Goal: Information Seeking & Learning: Learn about a topic

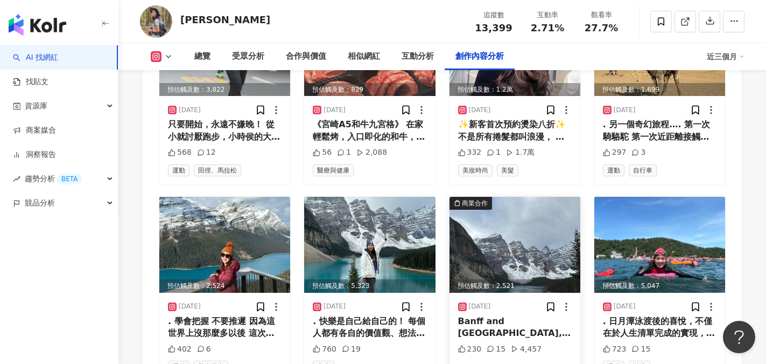
scroll to position [3717, 0]
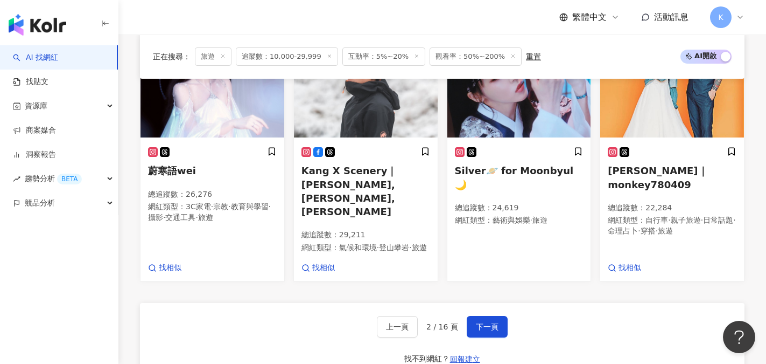
scroll to position [938, 0]
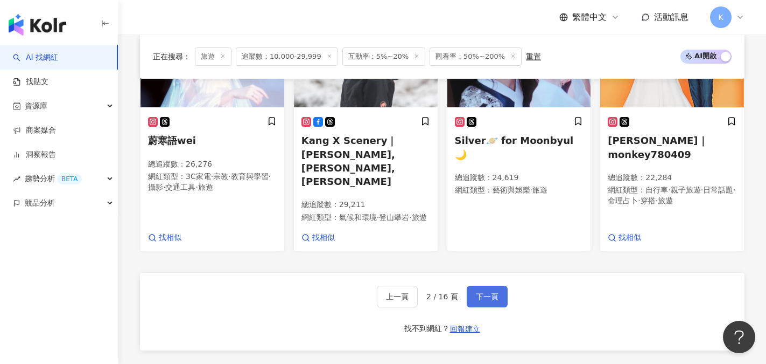
click at [489, 292] on span "下一頁" at bounding box center [487, 296] width 23 height 9
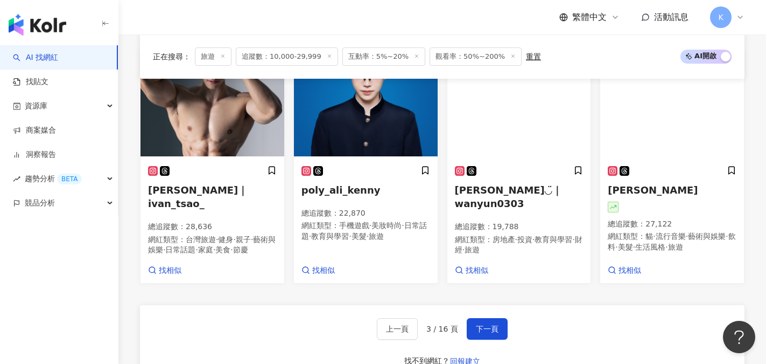
scroll to position [945, 0]
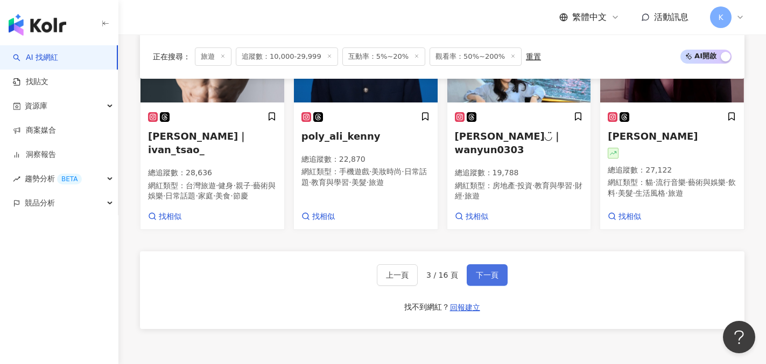
click at [490, 271] on span "下一頁" at bounding box center [487, 274] width 23 height 9
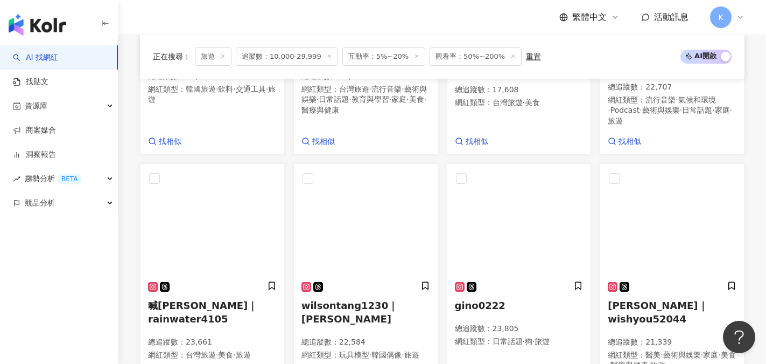
scroll to position [1053, 0]
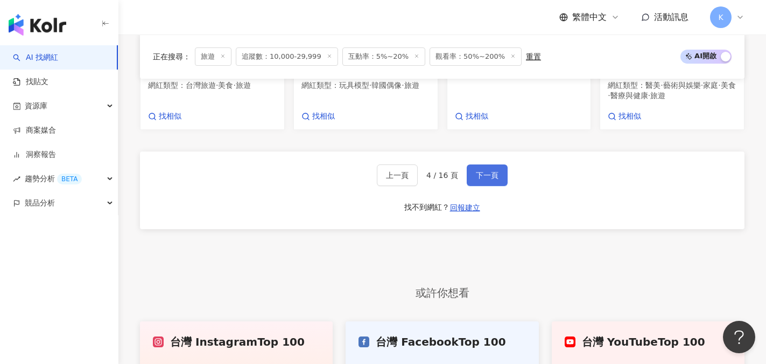
click at [495, 175] on button "下一頁" at bounding box center [487, 175] width 41 height 22
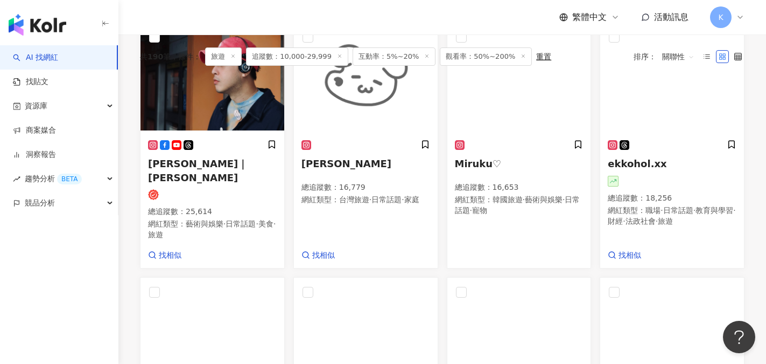
scroll to position [344, 0]
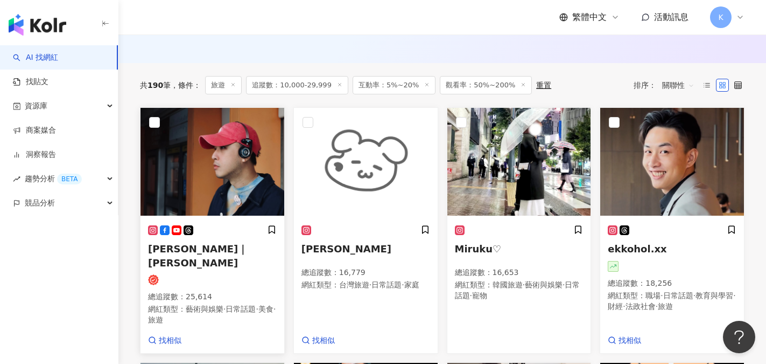
click at [235, 256] on span "Rennie｜ Rennie曾彥瑋" at bounding box center [198, 255] width 100 height 25
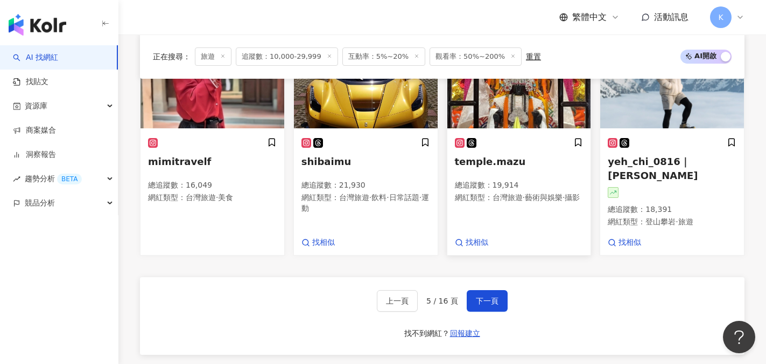
scroll to position [1044, 0]
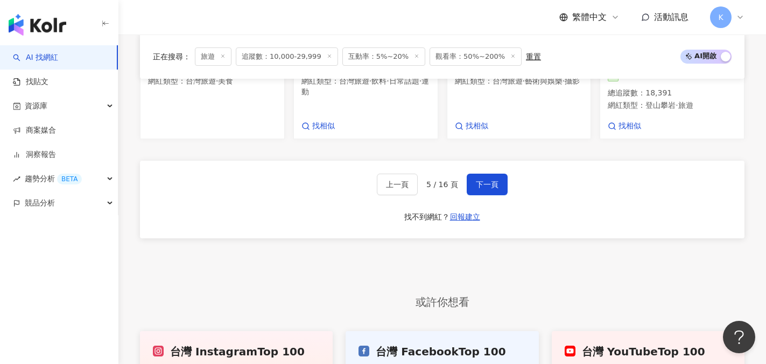
click at [497, 187] on div "上一頁 5 / 16 頁 下一頁 找不到網紅？ 回報建立" at bounding box center [442, 200] width 605 height 78
click at [495, 180] on span "下一頁" at bounding box center [487, 184] width 23 height 9
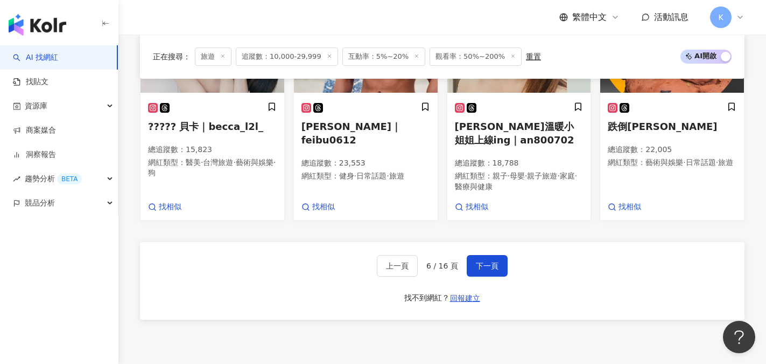
scroll to position [945, 0]
click at [498, 276] on button "下一頁" at bounding box center [487, 265] width 41 height 22
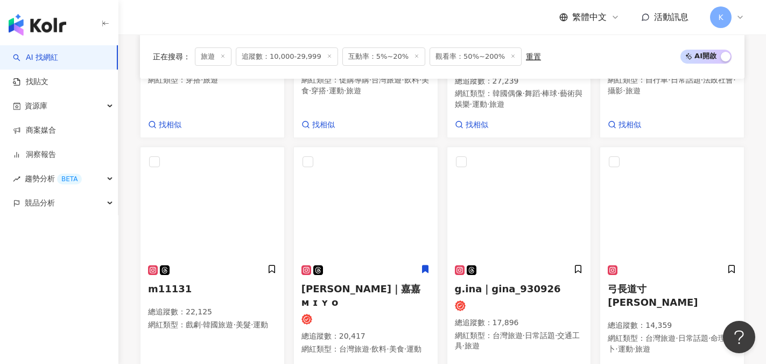
scroll to position [538, 0]
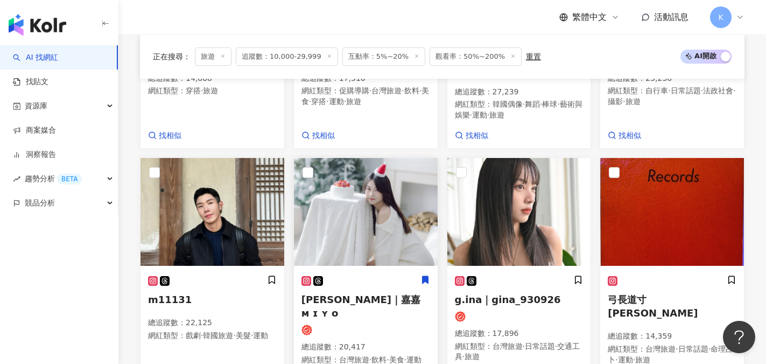
click at [373, 297] on span "Mina｜嘉嘉 ᴍ ɪ ʏ ᴏ" at bounding box center [361, 306] width 119 height 25
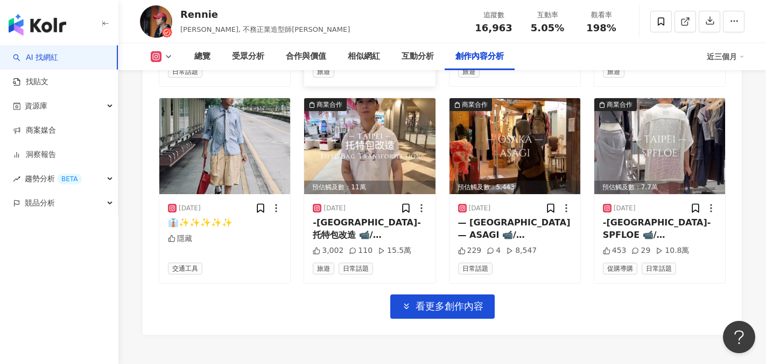
scroll to position [3770, 0]
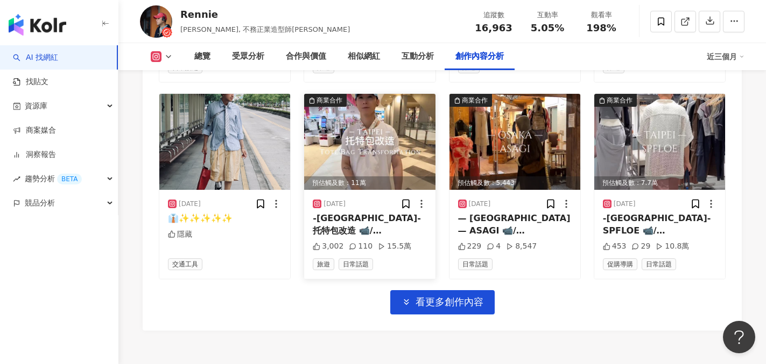
click at [374, 142] on img at bounding box center [369, 142] width 131 height 96
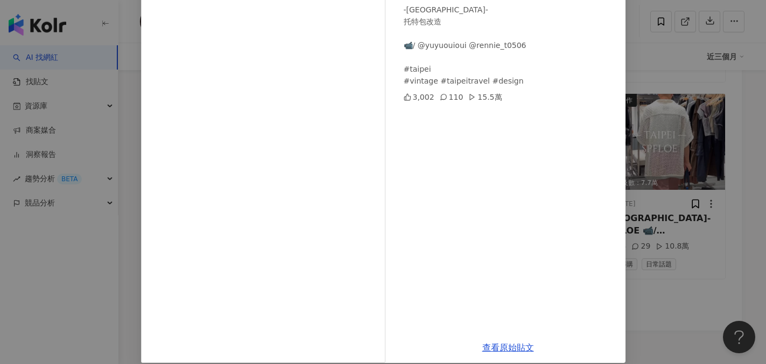
scroll to position [0, 0]
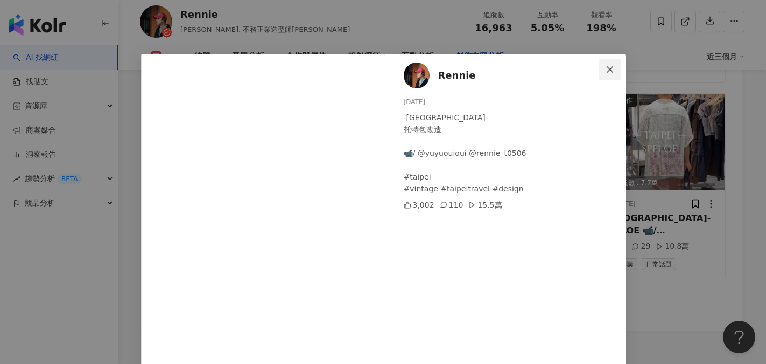
click at [606, 66] on icon "close" at bounding box center [610, 69] width 9 height 9
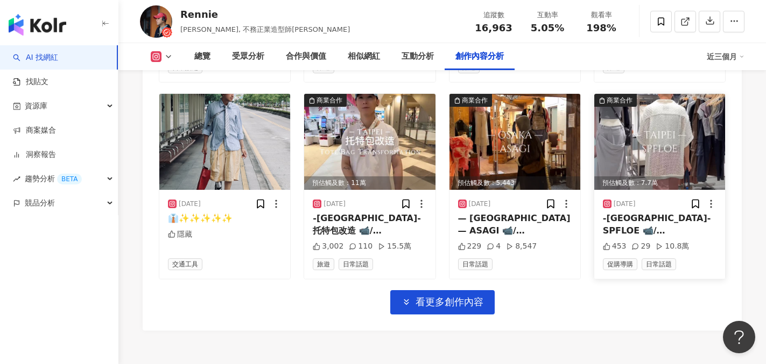
click at [654, 212] on div "-TAIPEI- SPFLOE 📹/ @yuyuouioui @rennie_t0506 SPFLOE 在LALAPORT POP-UP 快閃即將進入尾聲 特…" at bounding box center [660, 224] width 114 height 24
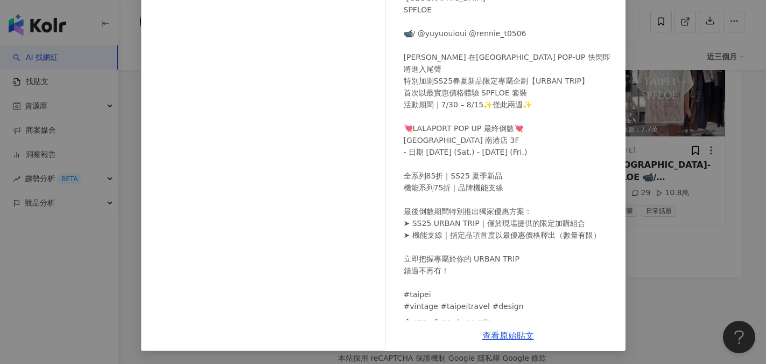
scroll to position [3824, 0]
click at [503, 334] on link "查看原始貼文" at bounding box center [509, 335] width 52 height 10
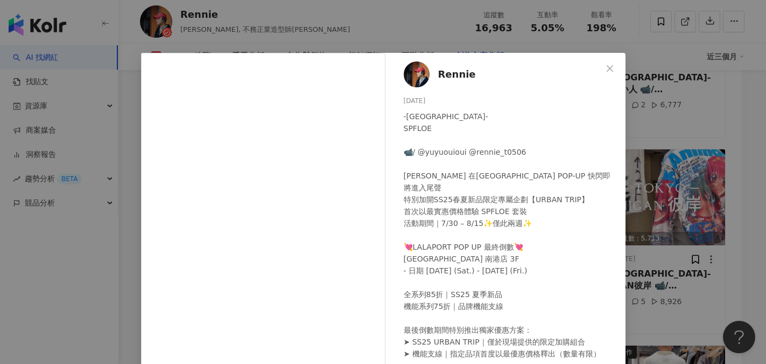
scroll to position [0, 0]
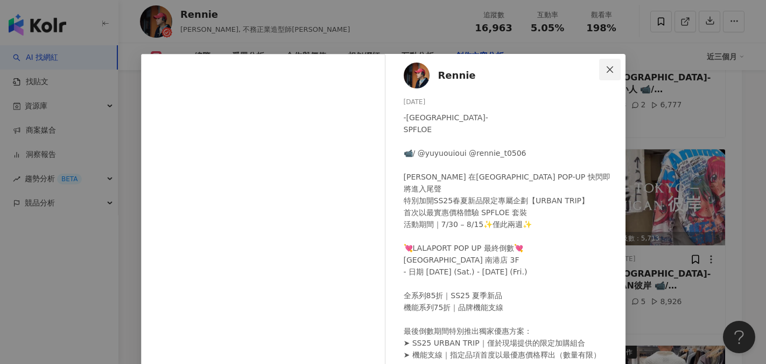
click at [606, 68] on icon "close" at bounding box center [610, 69] width 9 height 9
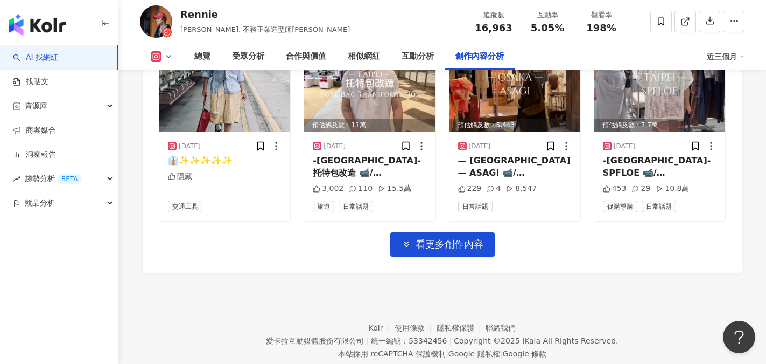
scroll to position [3842, 0]
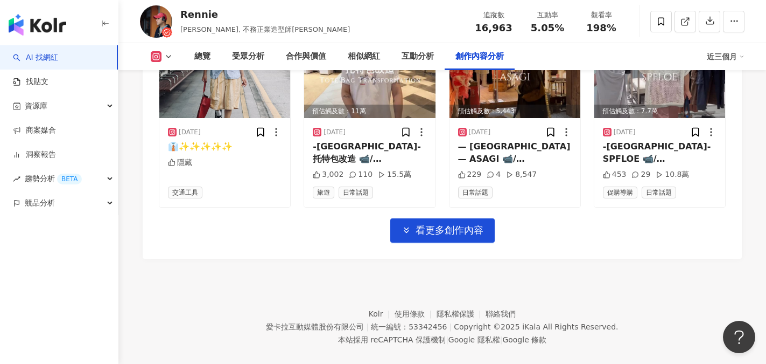
click at [471, 224] on button "看更多創作內容" at bounding box center [443, 230] width 104 height 24
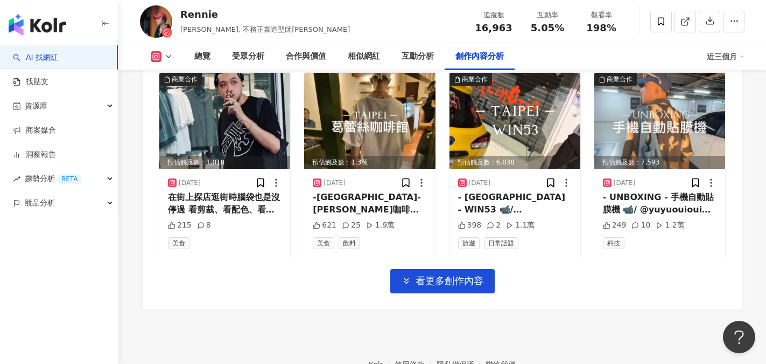
scroll to position [4381, 0]
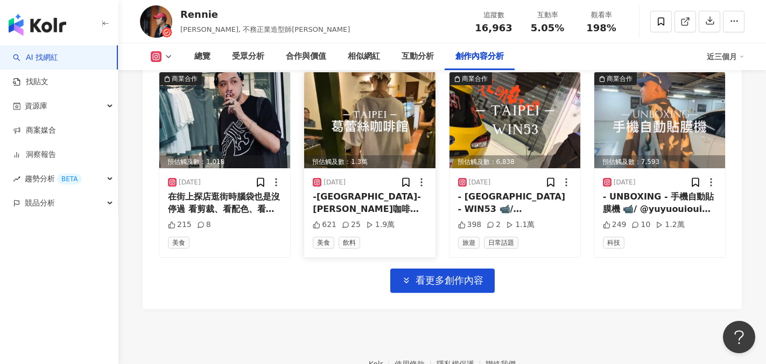
click at [360, 129] on img at bounding box center [369, 120] width 131 height 96
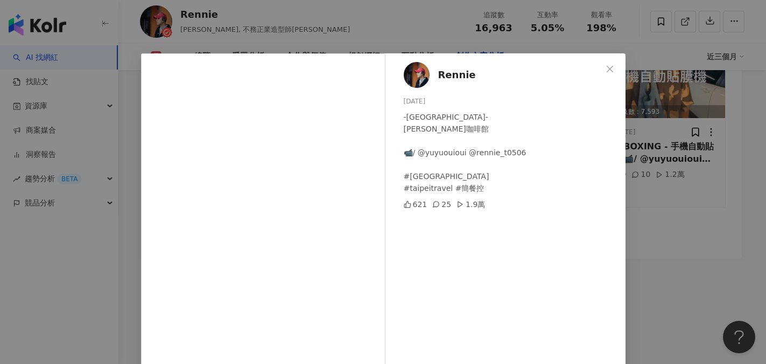
scroll to position [0, 0]
click at [607, 69] on icon "close" at bounding box center [610, 69] width 6 height 6
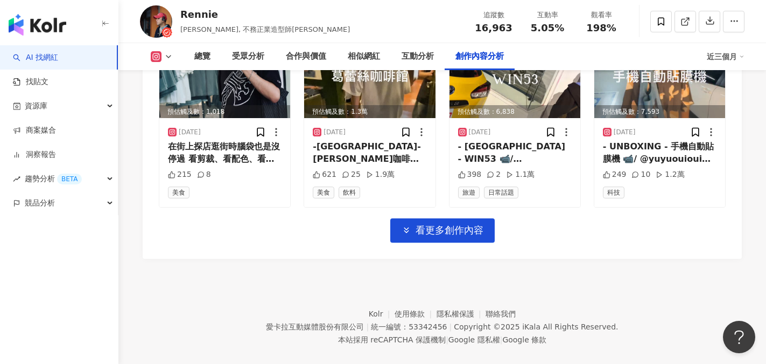
scroll to position [4431, 0]
click at [473, 224] on span "看更多創作內容" at bounding box center [450, 230] width 68 height 12
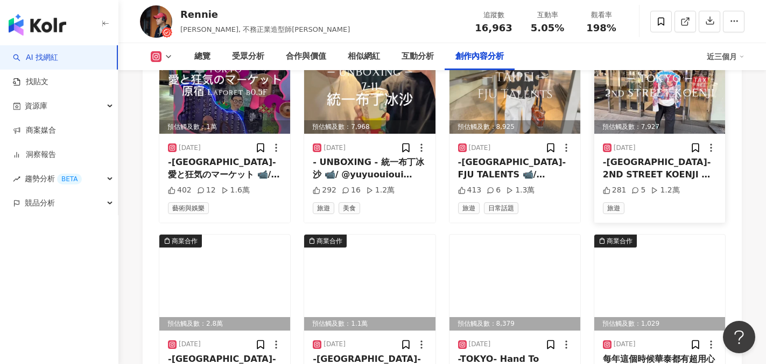
scroll to position [4808, 0]
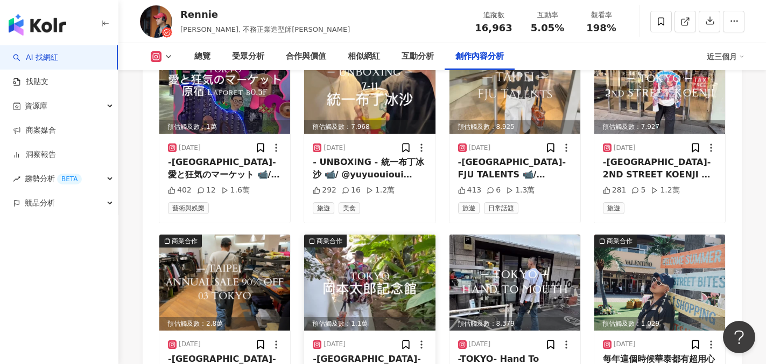
click at [365, 279] on img at bounding box center [369, 282] width 131 height 96
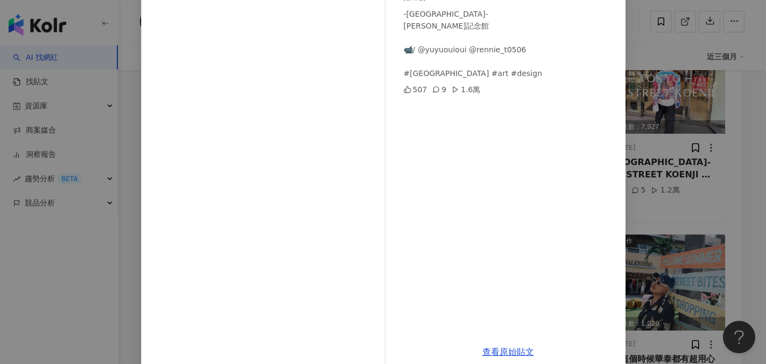
scroll to position [120, 0]
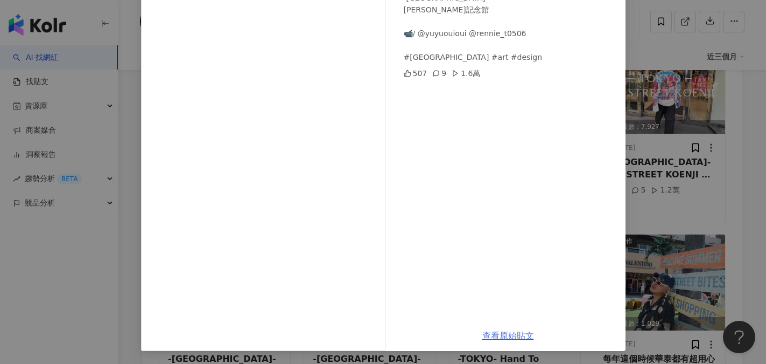
click at [512, 335] on link "查看原始貼文" at bounding box center [509, 335] width 52 height 10
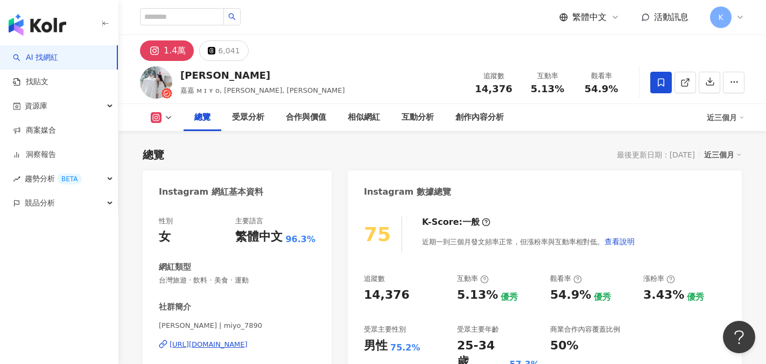
scroll to position [54, 0]
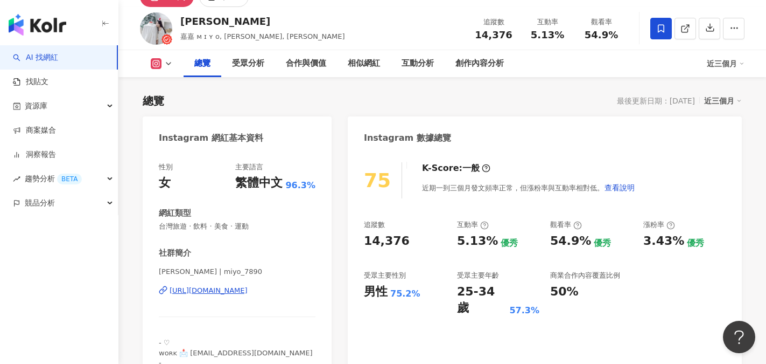
drag, startPoint x: 414, startPoint y: 102, endPoint x: 375, endPoint y: 116, distance: 41.7
click at [414, 102] on div "總覽 最後更新日期：2025/8/12 近三個月" at bounding box center [443, 100] width 600 height 15
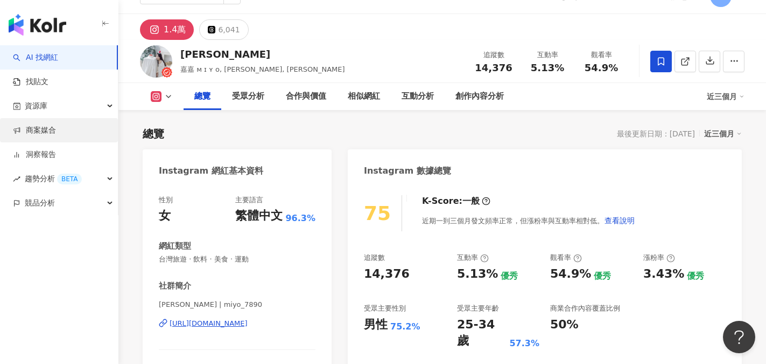
scroll to position [0, 0]
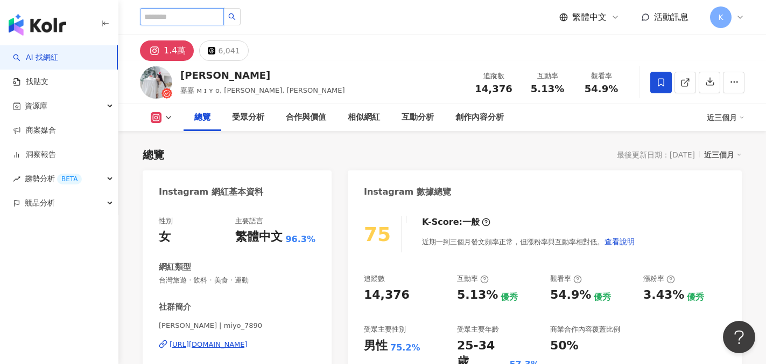
click at [174, 19] on input "search" at bounding box center [182, 16] width 84 height 17
type input "*"
drag, startPoint x: 397, startPoint y: 62, endPoint x: 358, endPoint y: 74, distance: 40.4
click at [397, 62] on div "Mina 嘉嘉 ᴍ ɪ ʏ ᴏ, 嘉嘉, Miyo 追蹤數 14,376 互動率 5.13% 觀看率 54.9%" at bounding box center [443, 82] width 648 height 43
click at [44, 86] on link "找貼文" at bounding box center [31, 81] width 36 height 11
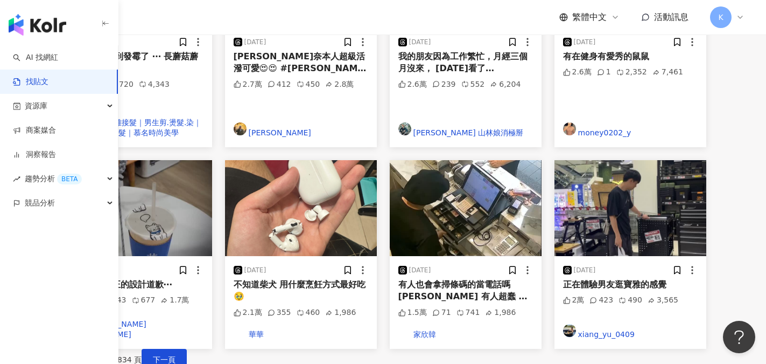
scroll to position [539, 0]
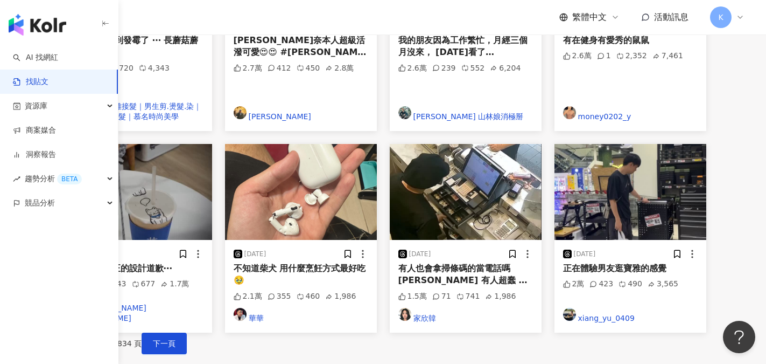
click at [368, 262] on div "不知道柴犬 用什麼烹飪方式最好吃🥹" at bounding box center [301, 274] width 135 height 24
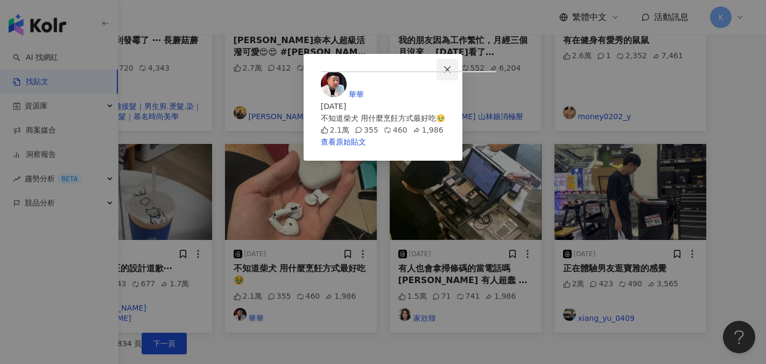
click at [452, 70] on icon "close" at bounding box center [447, 69] width 9 height 9
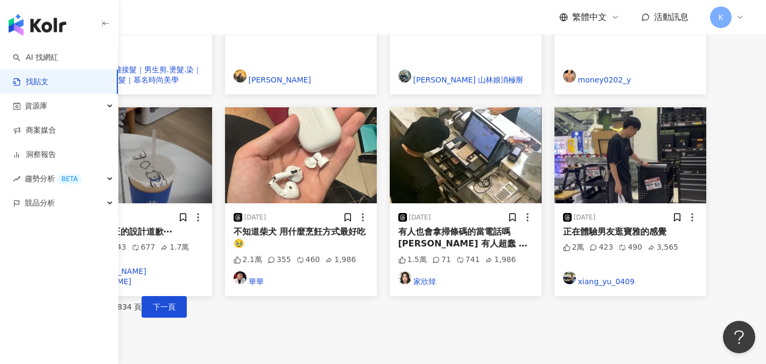
scroll to position [593, 0]
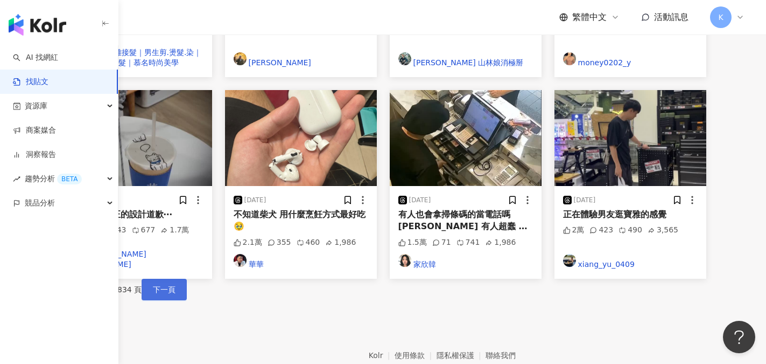
click at [176, 285] on span "下一頁" at bounding box center [164, 289] width 23 height 9
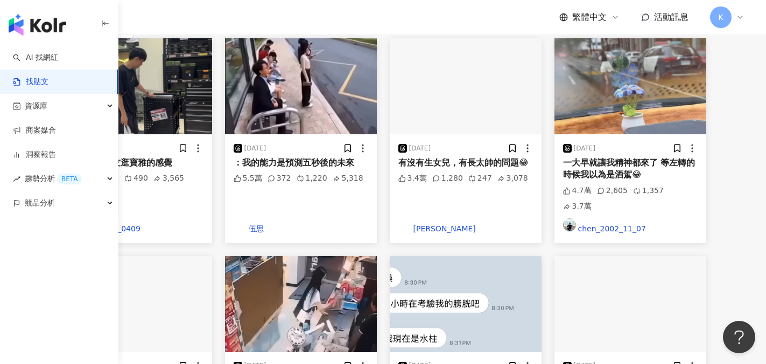
scroll to position [215, 0]
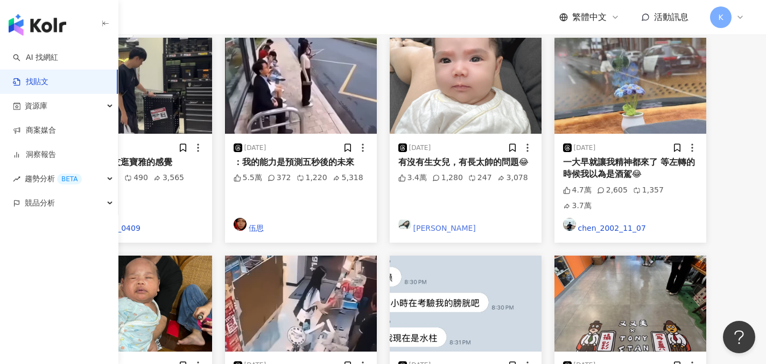
click at [475, 218] on link "楊茹" at bounding box center [466, 226] width 135 height 16
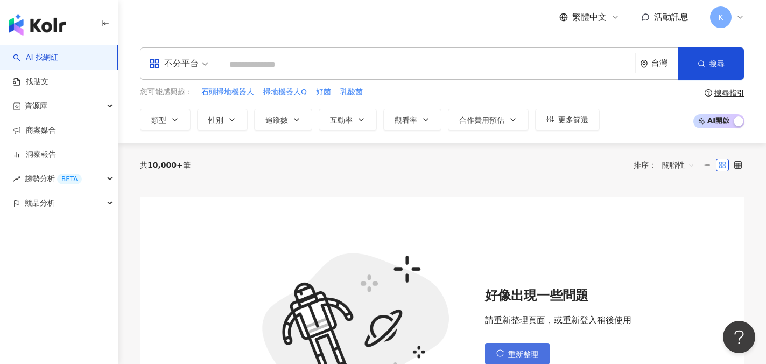
click at [526, 353] on span "重新整理" at bounding box center [523, 354] width 30 height 9
click at [526, 350] on span "重新整理" at bounding box center [523, 354] width 30 height 9
click at [200, 179] on div "共 10,000+ 筆 排序： 關聯性" at bounding box center [442, 164] width 605 height 43
click at [247, 65] on input "search" at bounding box center [428, 64] width 408 height 20
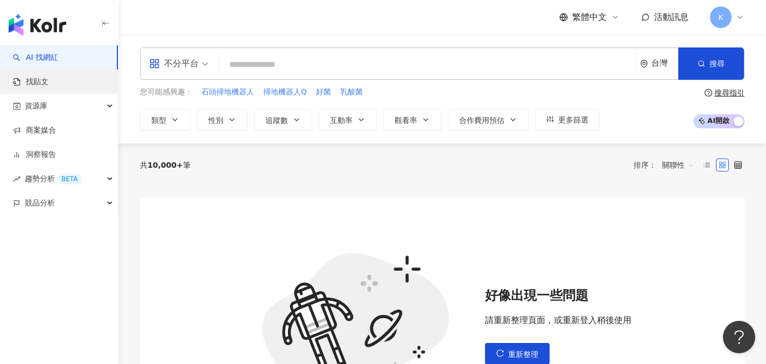
click at [48, 84] on link "找貼文" at bounding box center [31, 81] width 36 height 11
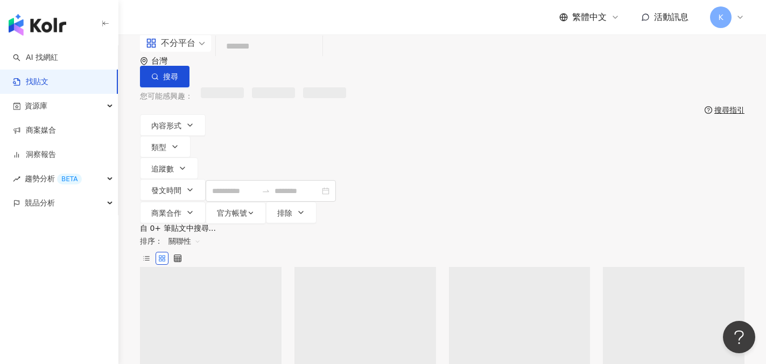
click at [309, 58] on input "search" at bounding box center [269, 46] width 98 height 23
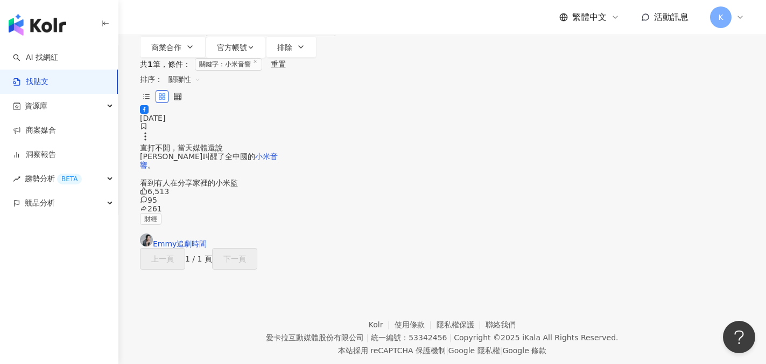
scroll to position [73, 0]
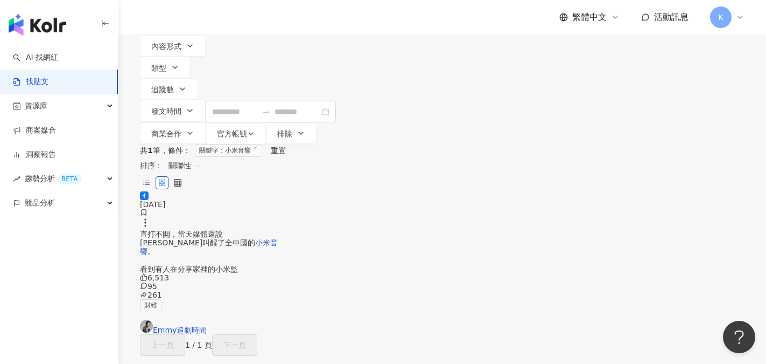
click at [212, 242] on span "直打不開，當天媒體還說雷軍叫醒了全中國的" at bounding box center [197, 237] width 115 height 17
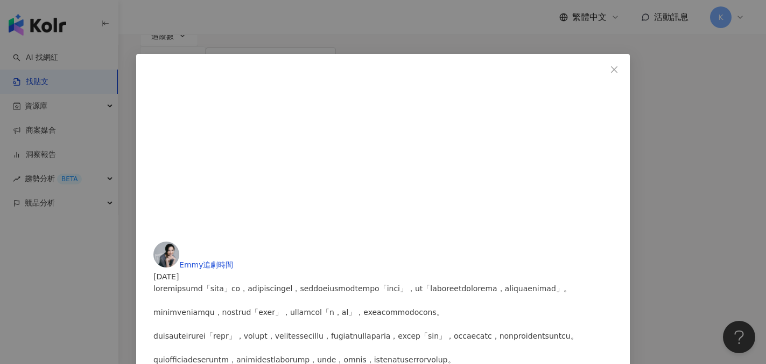
scroll to position [127, 0]
click at [610, 69] on icon "close" at bounding box center [614, 69] width 9 height 9
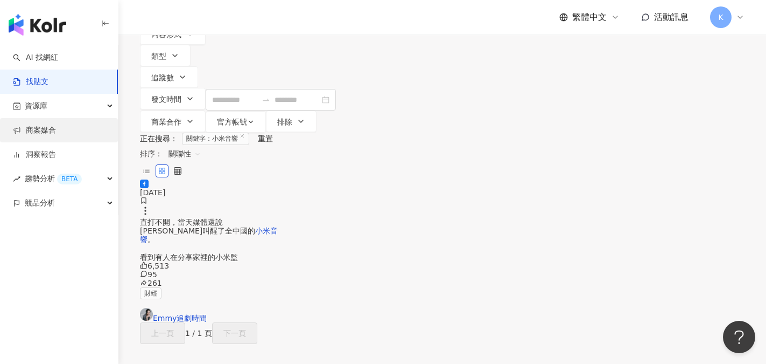
scroll to position [0, 0]
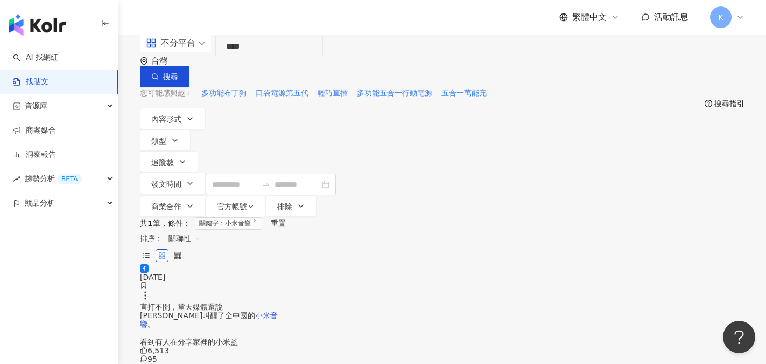
drag, startPoint x: 228, startPoint y: 65, endPoint x: 196, endPoint y: 65, distance: 31.8
click at [196, 65] on div "不分平台 小米音響 **** 台灣 搜尋" at bounding box center [442, 60] width 605 height 53
type input "**"
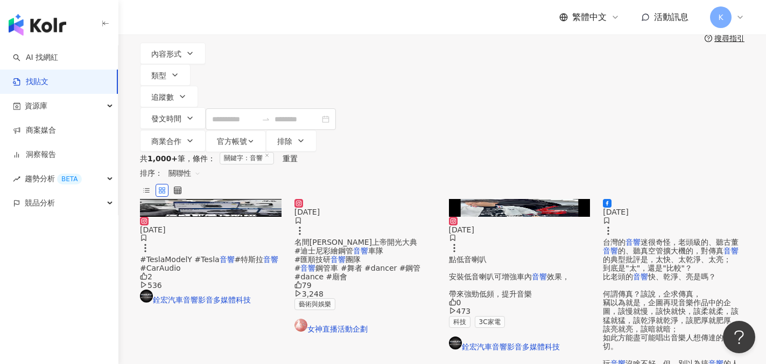
scroll to position [54, 0]
click at [198, 85] on button "追蹤數" at bounding box center [169, 96] width 58 height 22
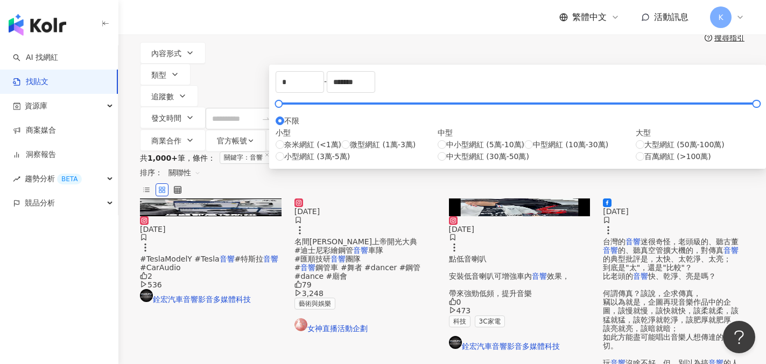
click at [438, 162] on div "中小型網紅 (5萬-10萬) 中型網紅 (10萬-30萬) 中大型網紅 (30萬-50萬)" at bounding box center [537, 150] width 198 height 24
click at [447, 150] on span "中小型網紅 (5萬-10萬)" at bounding box center [486, 144] width 78 height 12
type input "*****"
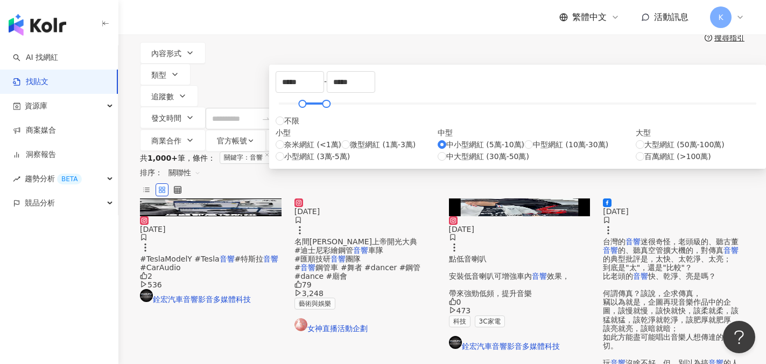
click at [652, 78] on div "不分平台 ** 台灣 搜尋 搜尋指引 內容形式 類型 追蹤數 發文時間 商業合作 官方帳號 排除 ***** - ***** 不限 小型 奈米網紅 (<1萬)…" at bounding box center [443, 66] width 648 height 171
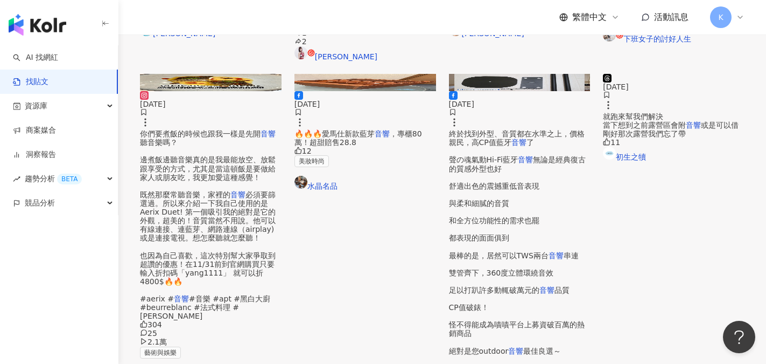
scroll to position [323, 0]
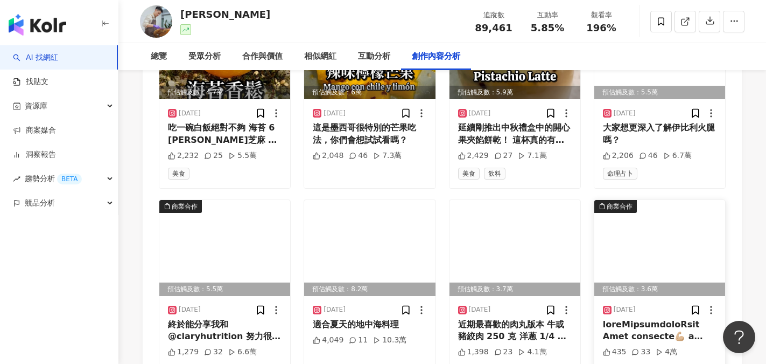
scroll to position [3824, 0]
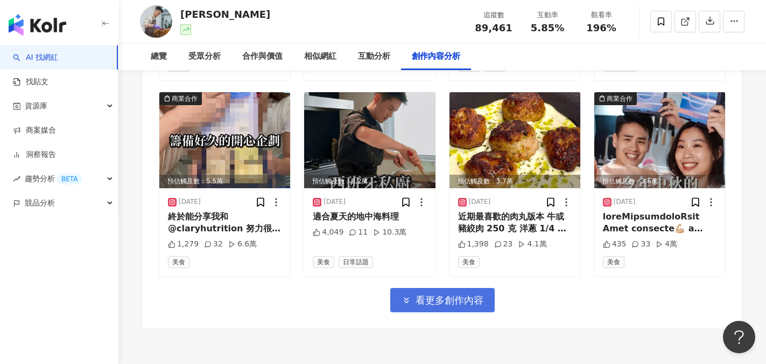
click at [457, 294] on span "看更多創作內容" at bounding box center [450, 300] width 68 height 12
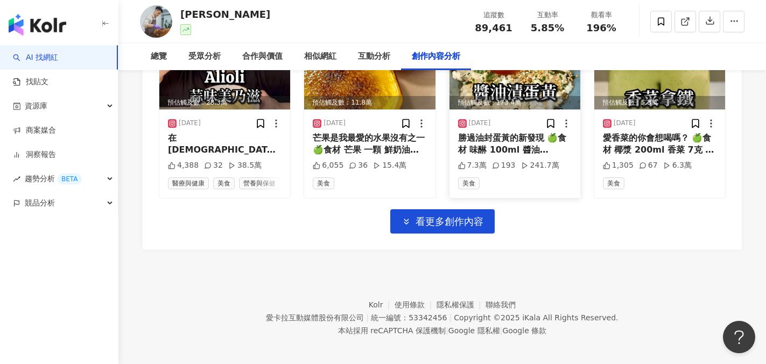
scroll to position [4492, 0]
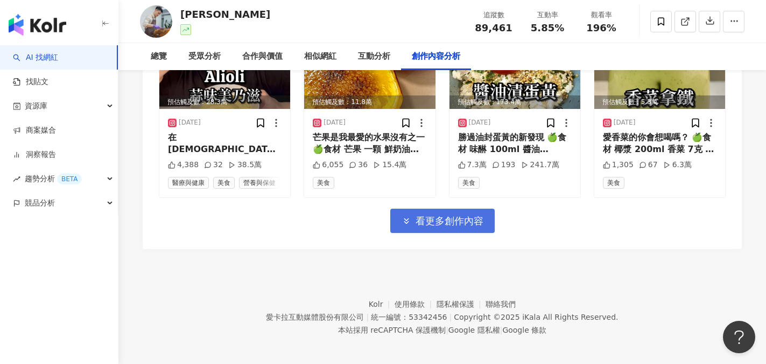
click at [450, 216] on span "看更多創作內容" at bounding box center [450, 221] width 68 height 12
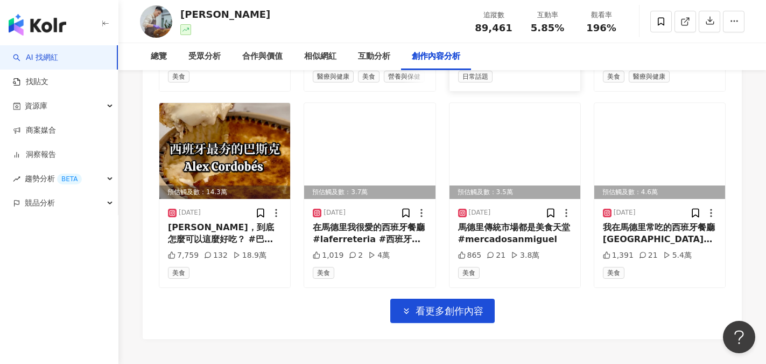
scroll to position [5031, 0]
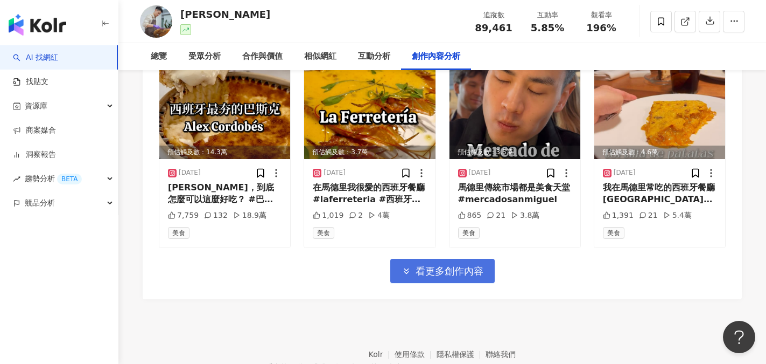
click at [438, 277] on span "看更多創作內容" at bounding box center [450, 271] width 68 height 12
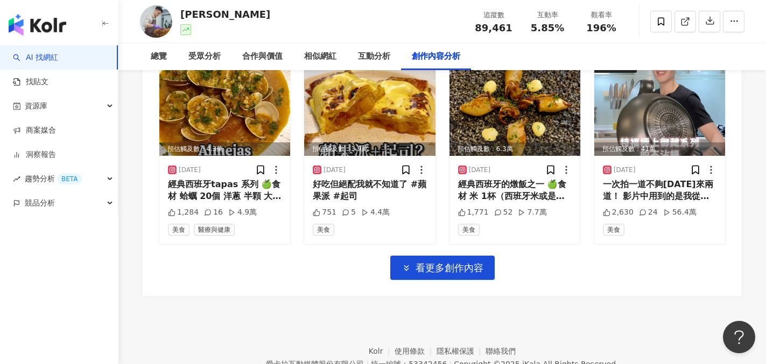
scroll to position [5623, 0]
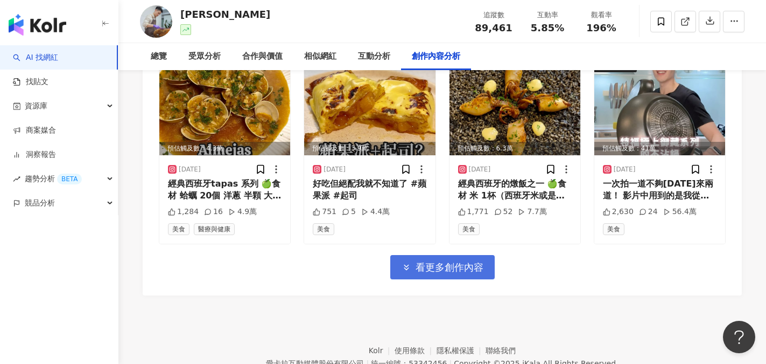
click at [421, 273] on span "看更多創作內容" at bounding box center [450, 267] width 68 height 12
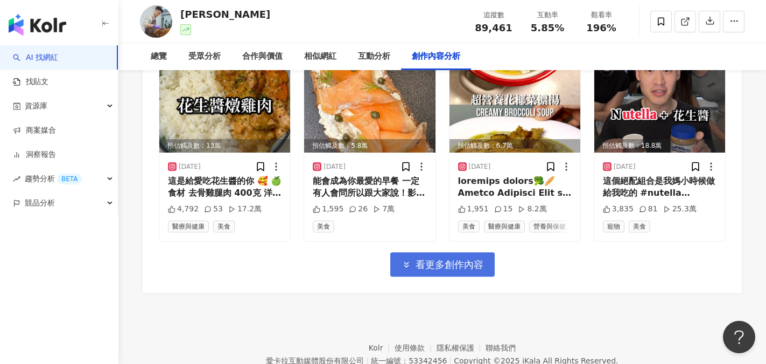
scroll to position [6216, 0]
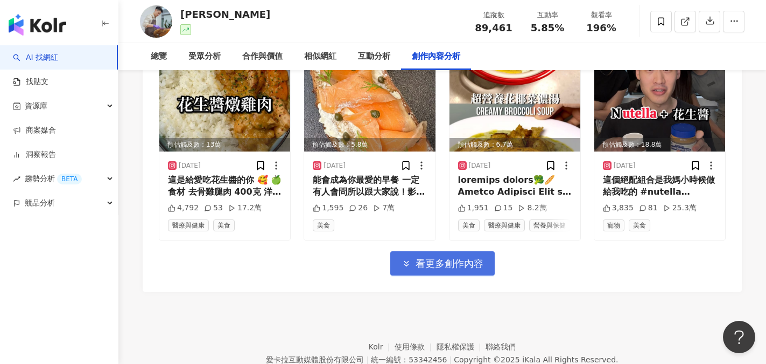
click at [421, 275] on button "看更多創作內容" at bounding box center [443, 263] width 104 height 24
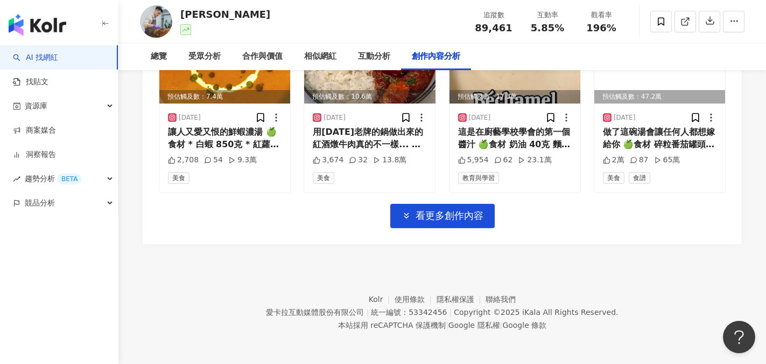
scroll to position [6862, 0]
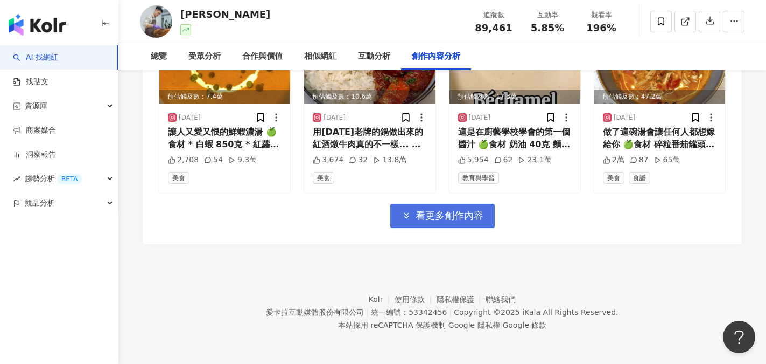
click at [466, 221] on span "看更多創作內容" at bounding box center [450, 216] width 68 height 12
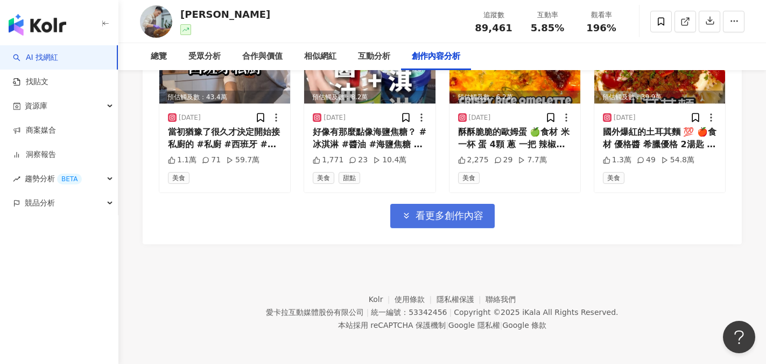
scroll to position [7455, 0]
click at [411, 219] on span "button" at bounding box center [407, 215] width 10 height 11
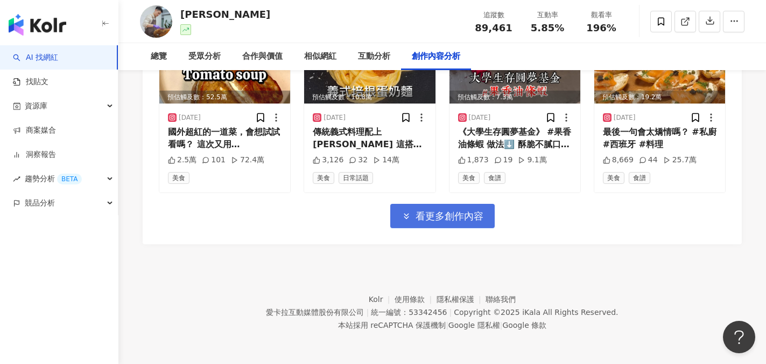
scroll to position [8062, 0]
click at [471, 215] on span "看更多創作內容" at bounding box center [450, 216] width 68 height 12
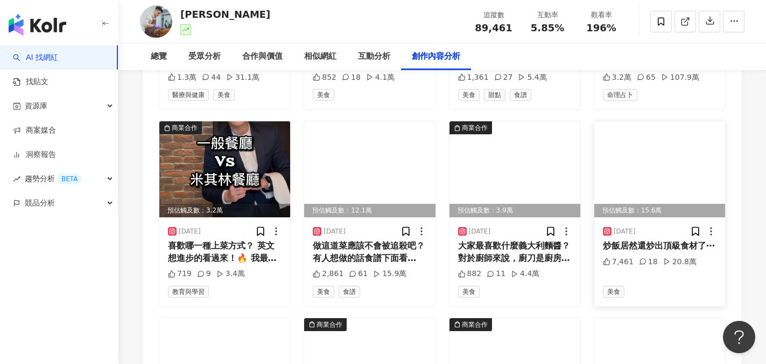
scroll to position [8277, 0]
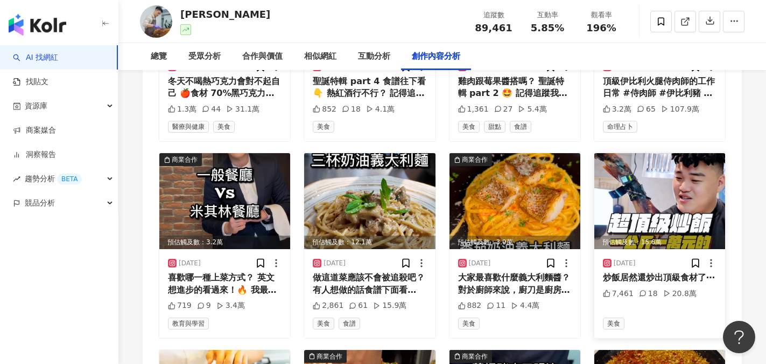
click at [658, 238] on img at bounding box center [660, 201] width 131 height 96
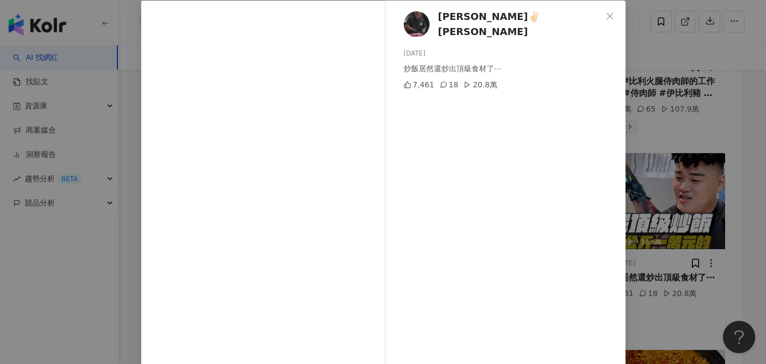
scroll to position [54, 0]
drag, startPoint x: 488, startPoint y: 315, endPoint x: 395, endPoint y: 261, distance: 106.9
click at [488, 315] on div "葉軒✌🏻Xuan 2024/12/11 炒飯居然還炒出頂級食材了⋯ 7,461 18 20.8萬" at bounding box center [508, 193] width 235 height 386
click at [609, 14] on icon "close" at bounding box center [610, 15] width 9 height 9
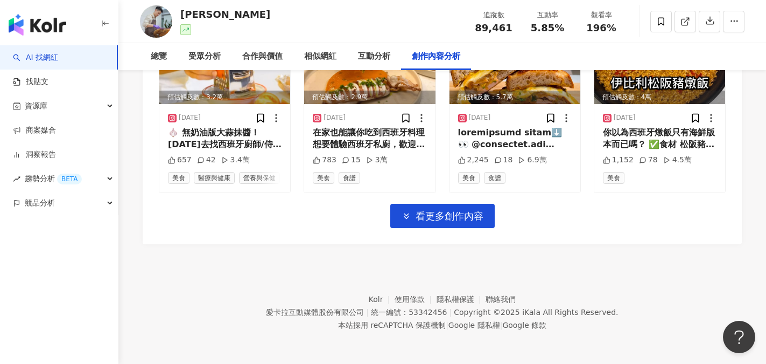
scroll to position [8660, 0]
click at [448, 219] on span "看更多創作內容" at bounding box center [450, 216] width 68 height 12
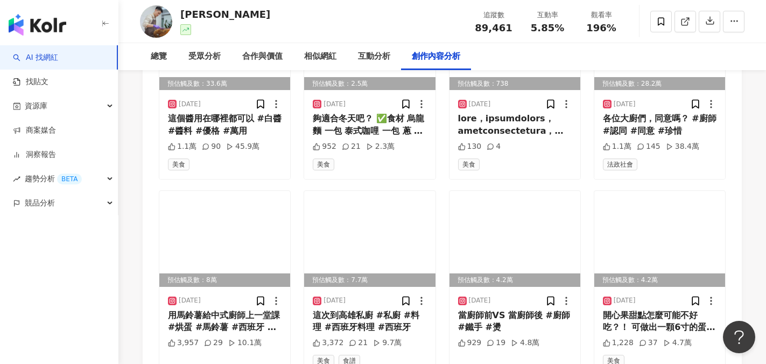
scroll to position [9037, 0]
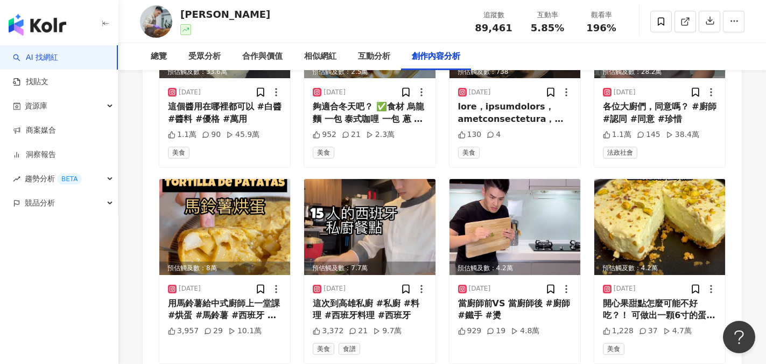
drag, startPoint x: 149, startPoint y: 193, endPoint x: 155, endPoint y: 191, distance: 6.3
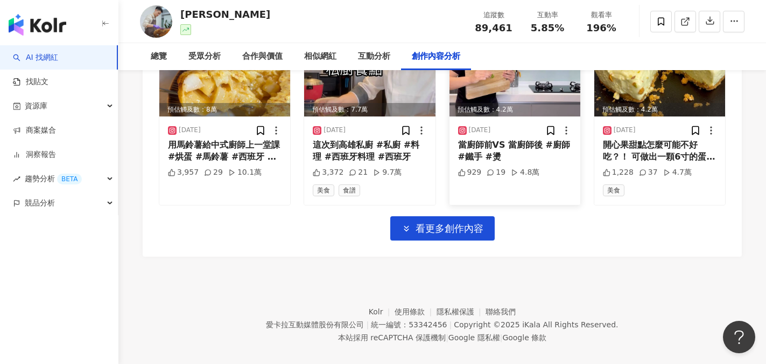
scroll to position [9195, 0]
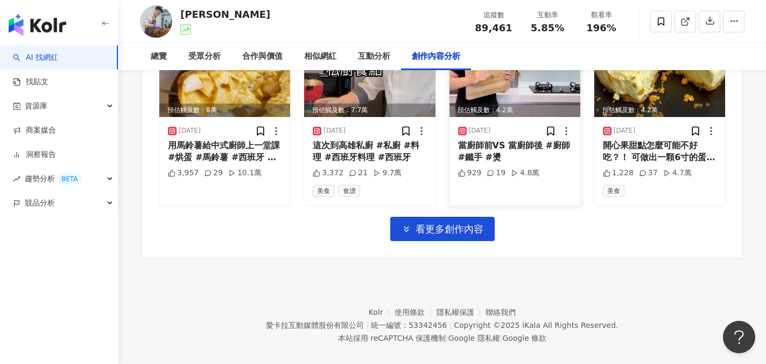
click at [515, 136] on div "2024/11/9" at bounding box center [515, 131] width 114 height 11
click at [511, 164] on div "當廚師前VS 當廚師後 #廚師 #鐵手 #燙" at bounding box center [515, 152] width 114 height 24
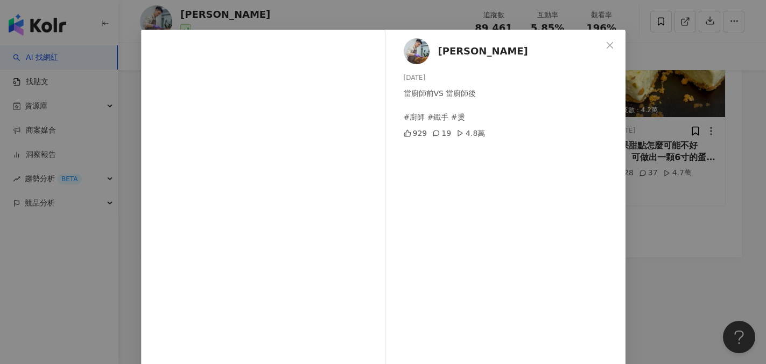
scroll to position [54, 0]
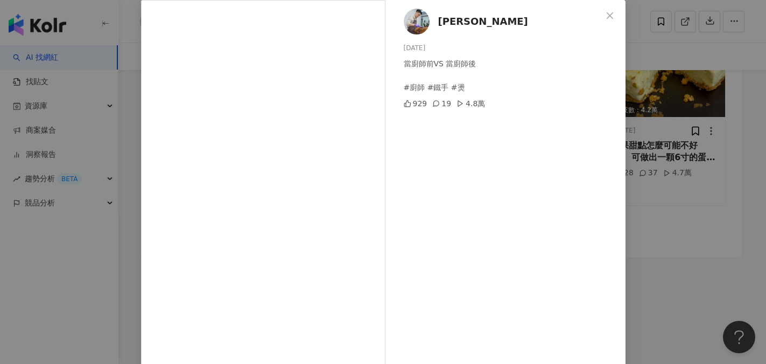
click at [609, 15] on icon "close" at bounding box center [610, 15] width 9 height 9
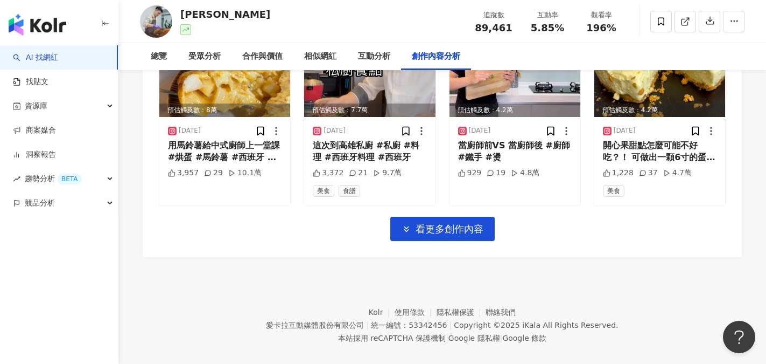
click at [605, 15] on div "觀看率" at bounding box center [601, 15] width 41 height 11
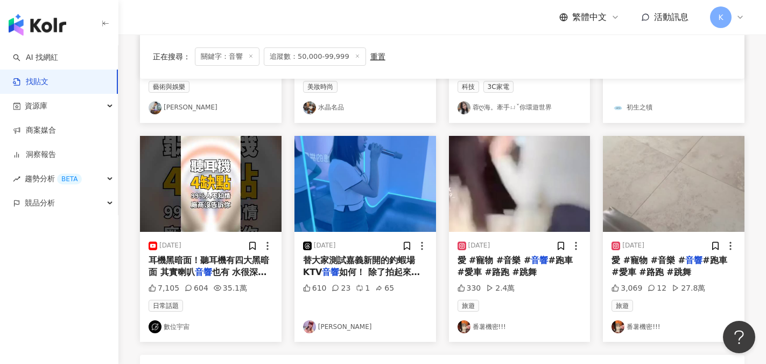
scroll to position [485, 0]
click at [231, 194] on img at bounding box center [211, 183] width 142 height 96
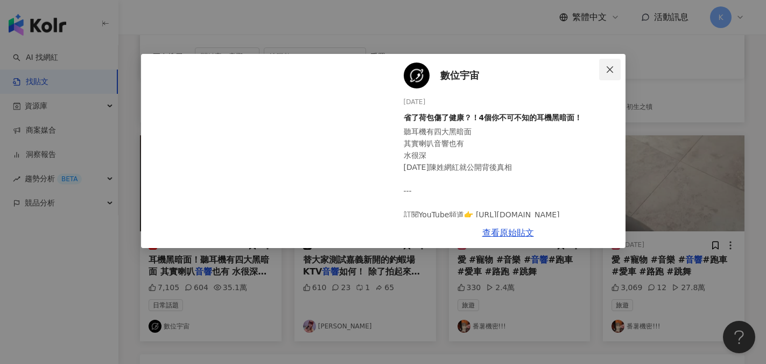
click at [610, 70] on icon "close" at bounding box center [610, 69] width 9 height 9
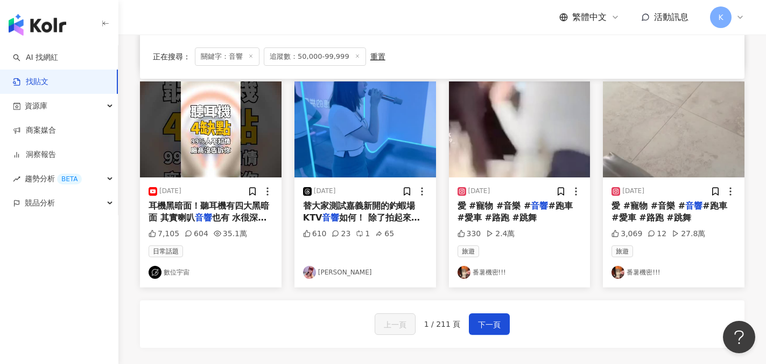
scroll to position [646, 0]
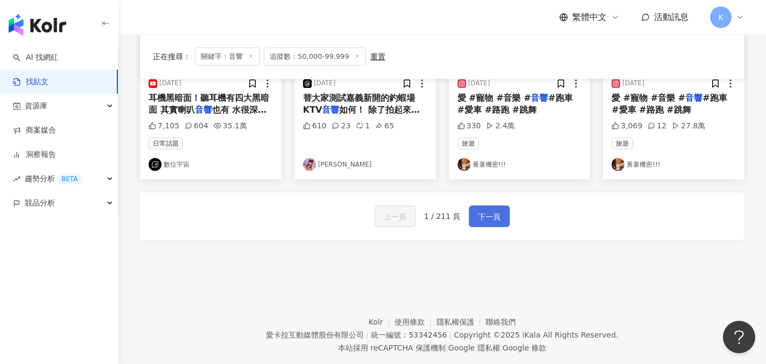
click at [492, 220] on span "下一頁" at bounding box center [489, 216] width 23 height 13
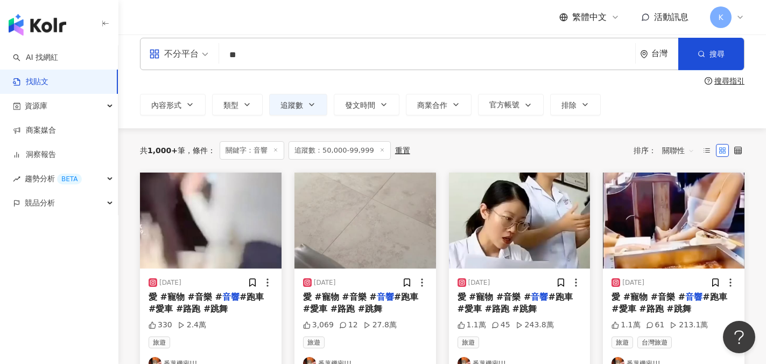
scroll to position [0, 0]
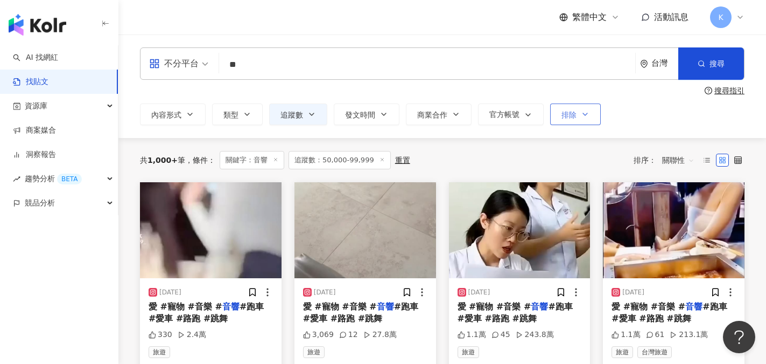
click at [567, 116] on span "排除" at bounding box center [569, 114] width 15 height 9
click at [527, 120] on button "官方帳號" at bounding box center [511, 114] width 66 height 22
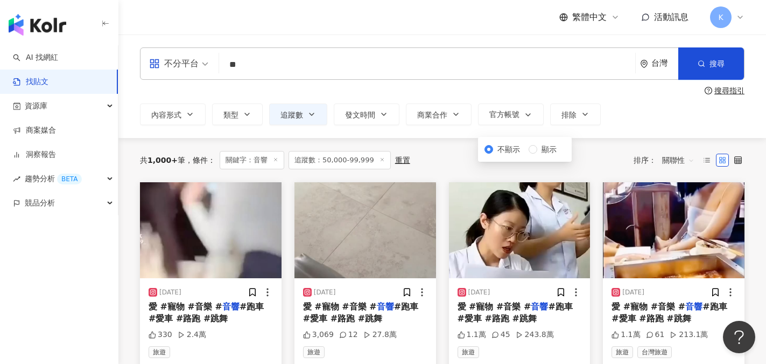
click at [497, 151] on span "不顯示" at bounding box center [508, 149] width 31 height 12
click at [444, 119] on span "商業合作" at bounding box center [432, 114] width 30 height 9
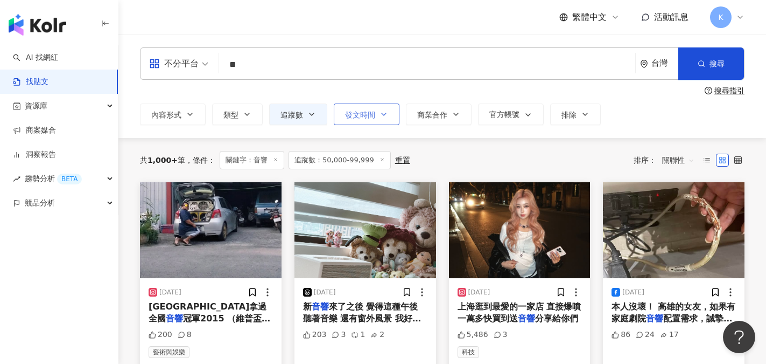
click at [390, 120] on button "發文時間" at bounding box center [367, 114] width 66 height 22
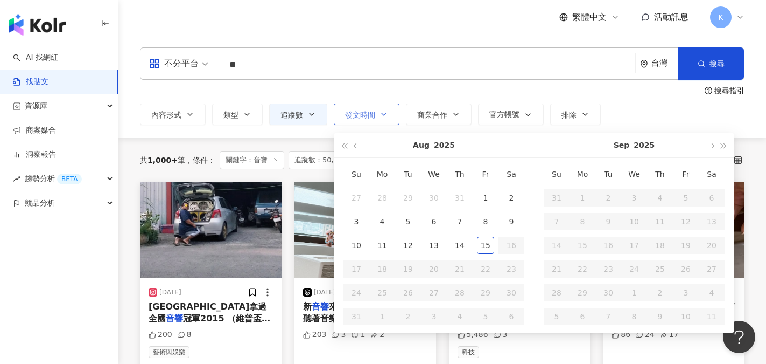
click at [381, 121] on button "發文時間" at bounding box center [367, 114] width 66 height 22
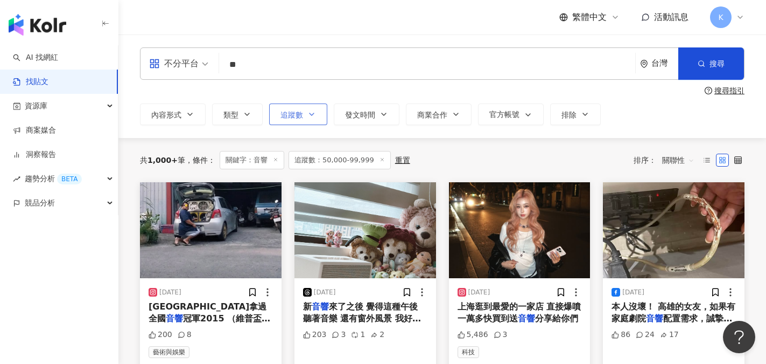
click at [315, 119] on button "追蹤數" at bounding box center [298, 114] width 58 height 22
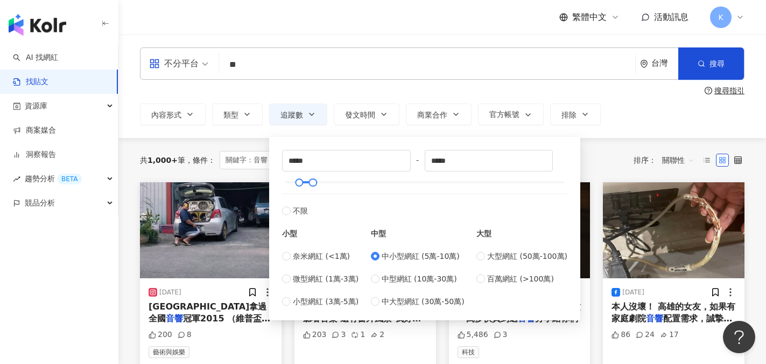
click at [621, 96] on div "不分平台 ** 台灣 搜尋 搜尋指引 內容形式 類型 追蹤數 發文時間 Aug 2025 Su Mo Tu We Th Fr Sa 27 28 29 30 3…" at bounding box center [443, 86] width 648 height 78
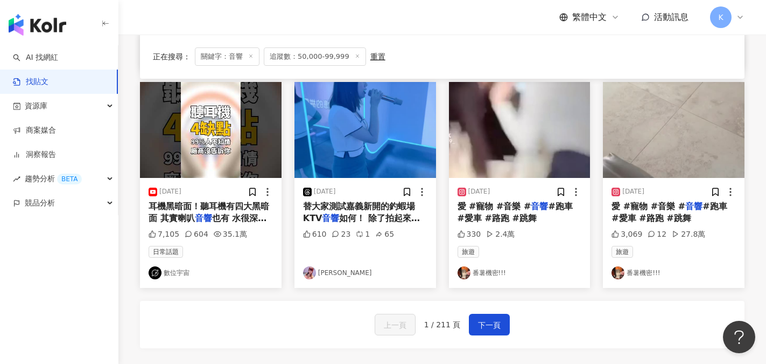
scroll to position [539, 0]
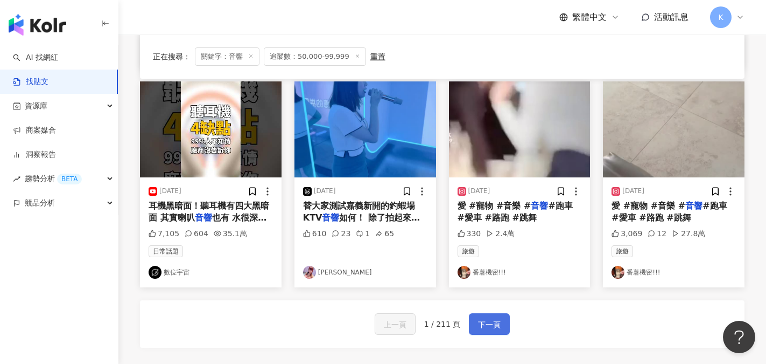
click at [492, 323] on span "下一頁" at bounding box center [489, 324] width 23 height 13
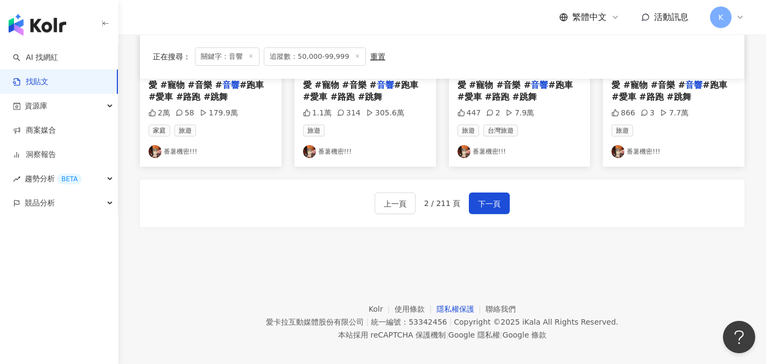
scroll to position [669, 0]
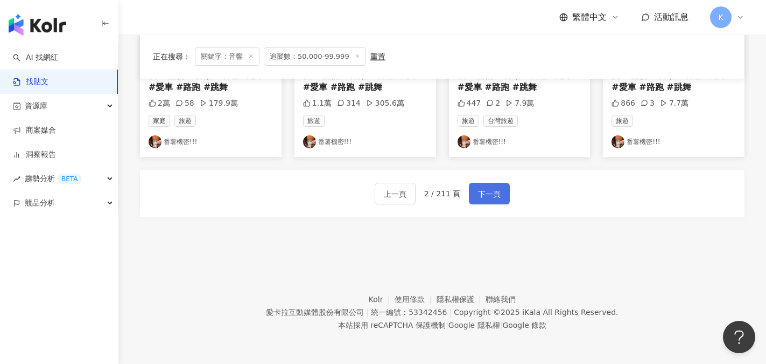
click at [491, 196] on span "下一頁" at bounding box center [489, 193] width 23 height 13
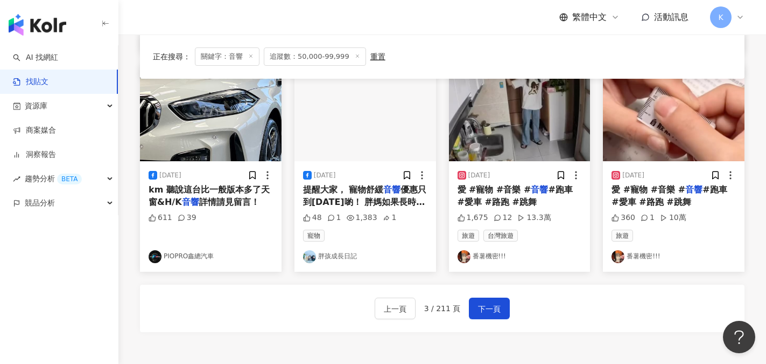
scroll to position [561, 0]
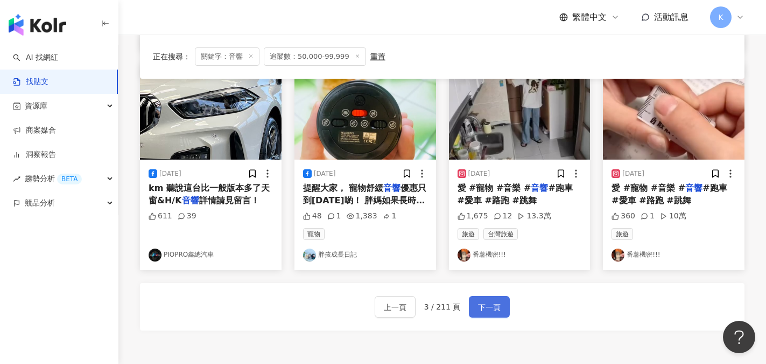
click at [491, 301] on span "下一頁" at bounding box center [489, 307] width 23 height 13
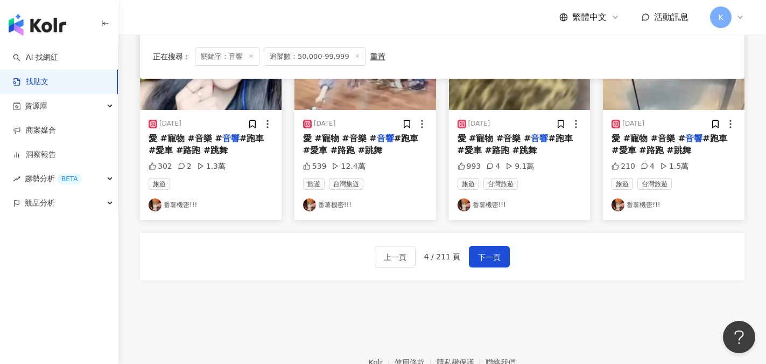
scroll to position [615, 0]
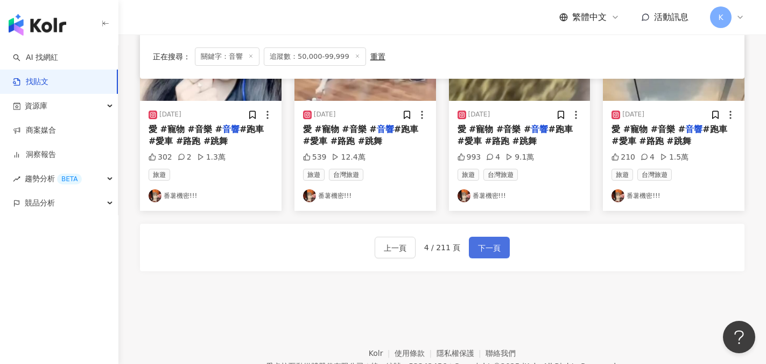
click at [492, 245] on span "下一頁" at bounding box center [489, 247] width 23 height 13
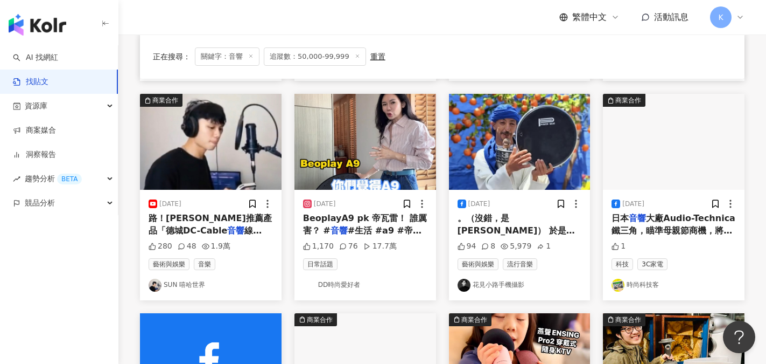
scroll to position [292, 0]
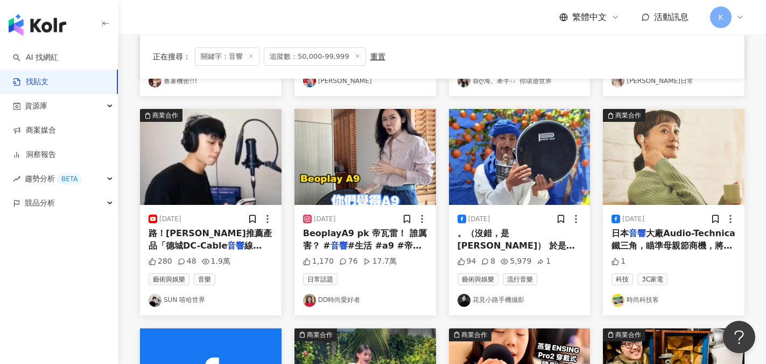
click at [345, 299] on link "DD時尚愛好者" at bounding box center [365, 300] width 124 height 13
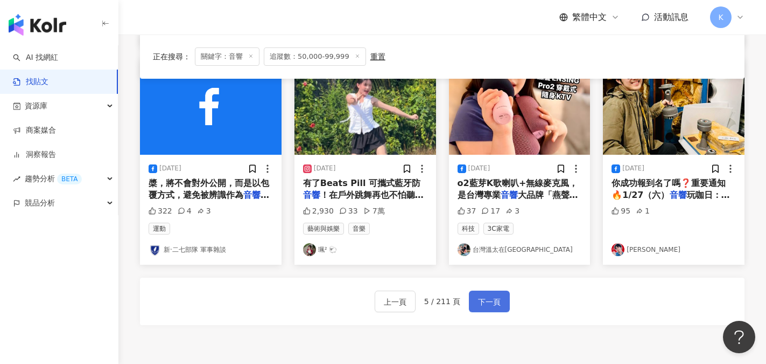
click at [504, 298] on button "下一頁" at bounding box center [489, 301] width 41 height 22
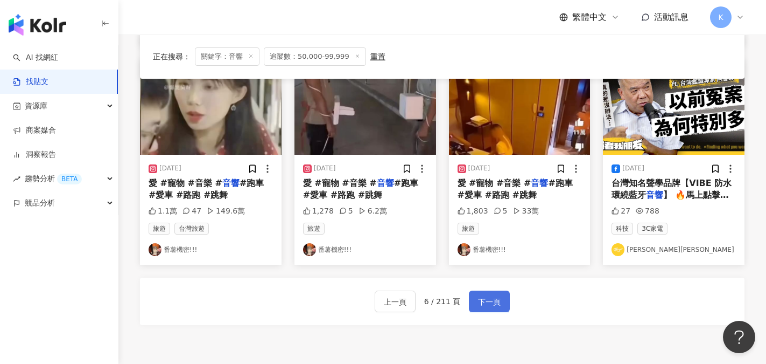
click at [489, 300] on span "下一頁" at bounding box center [489, 301] width 23 height 13
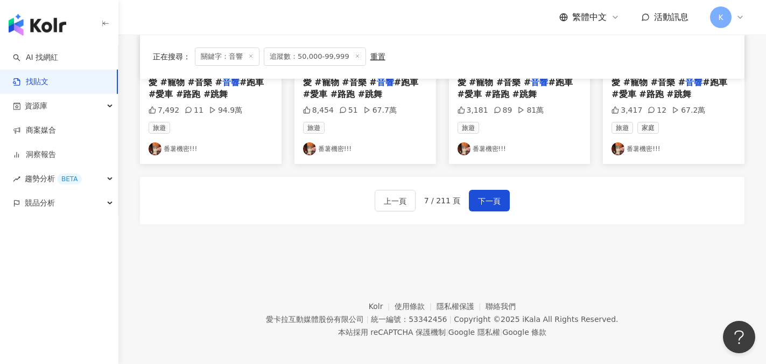
scroll to position [669, 0]
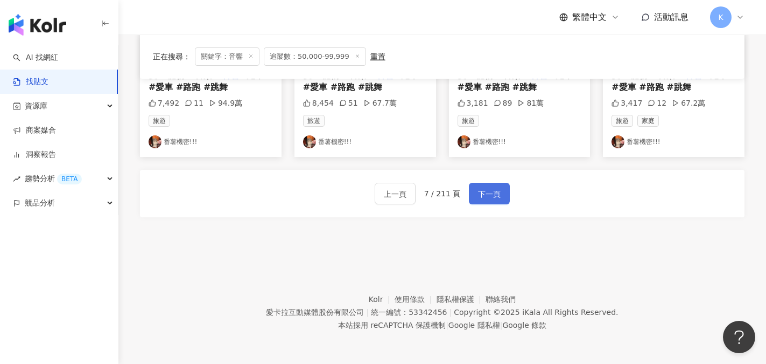
click at [486, 193] on span "下一頁" at bounding box center [489, 193] width 23 height 13
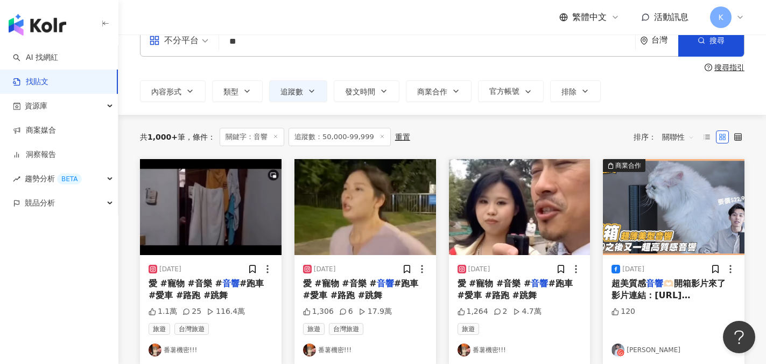
scroll to position [23, 0]
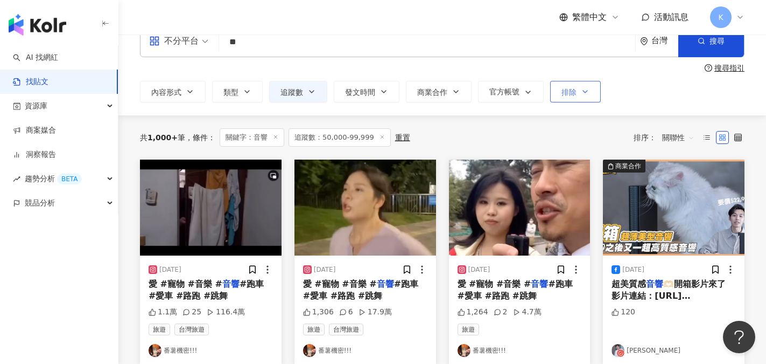
click at [582, 91] on icon "button" at bounding box center [585, 91] width 9 height 9
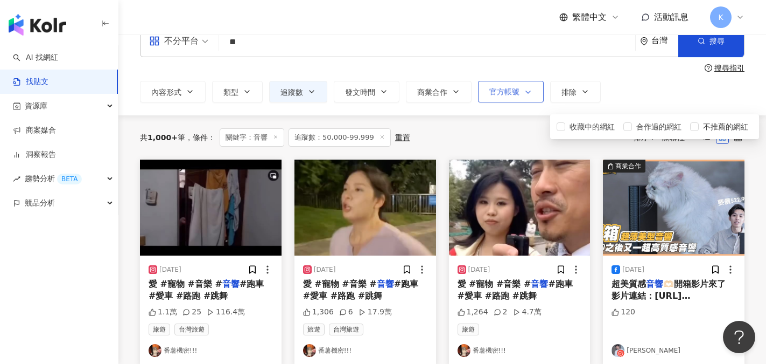
click at [521, 94] on span "button" at bounding box center [526, 92] width 13 height 9
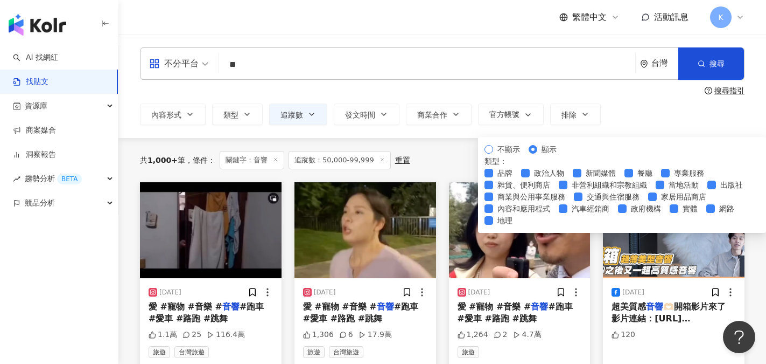
click at [494, 154] on label "不顯示" at bounding box center [505, 149] width 40 height 12
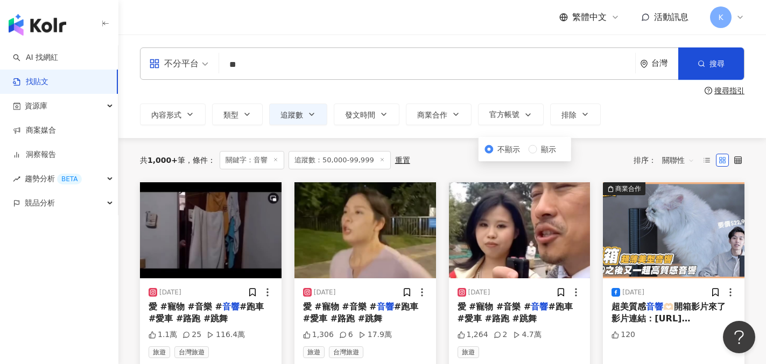
click at [657, 129] on div "不分平台 ** 台灣 搜尋 搜尋指引 內容形式 類型 追蹤數 發文時間 Aug 2025 Su Mo Tu We Th Fr Sa 27 28 29 30 3…" at bounding box center [443, 85] width 648 height 103
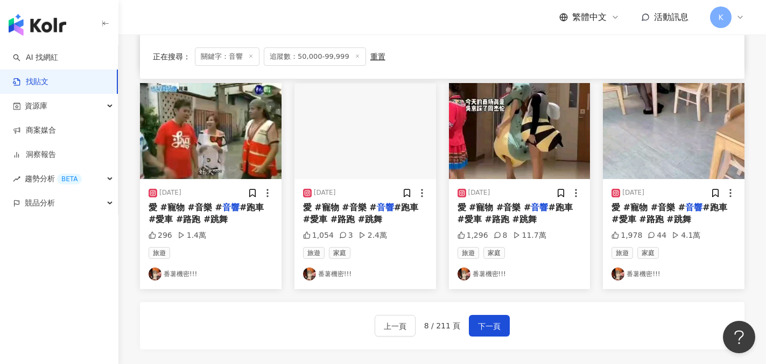
scroll to position [539, 0]
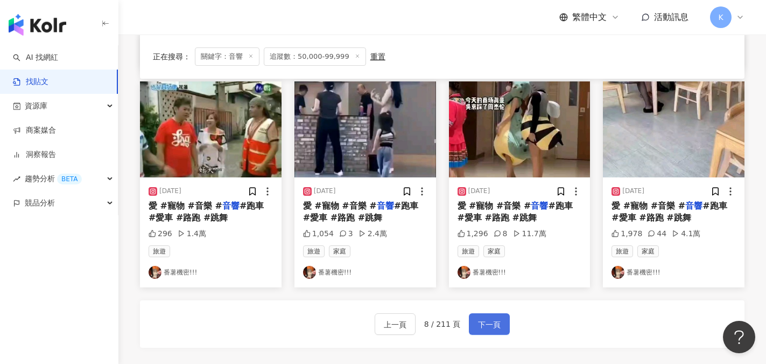
click at [487, 316] on button "下一頁" at bounding box center [489, 324] width 41 height 22
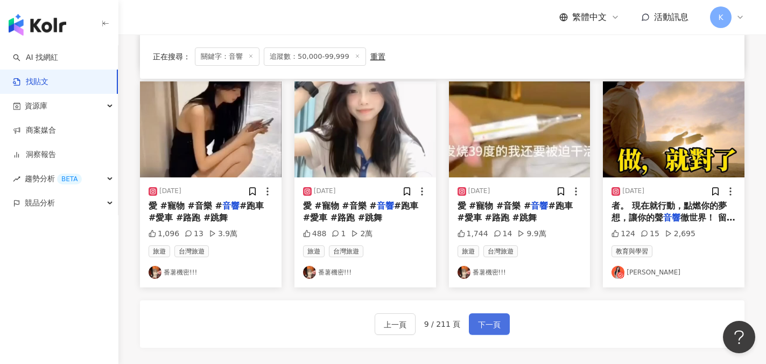
click at [485, 329] on span "下一頁" at bounding box center [489, 324] width 23 height 13
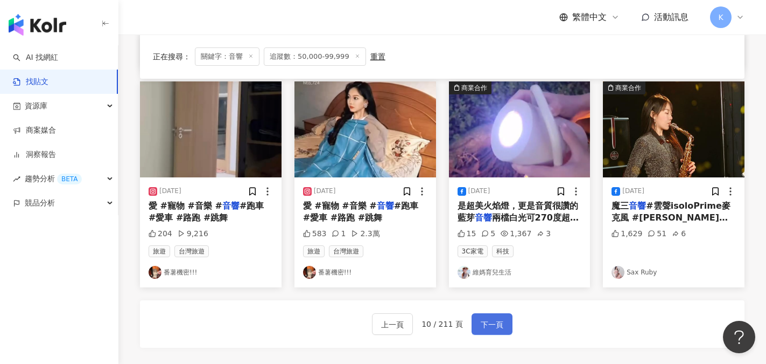
click at [503, 325] on button "下一頁" at bounding box center [492, 324] width 41 height 22
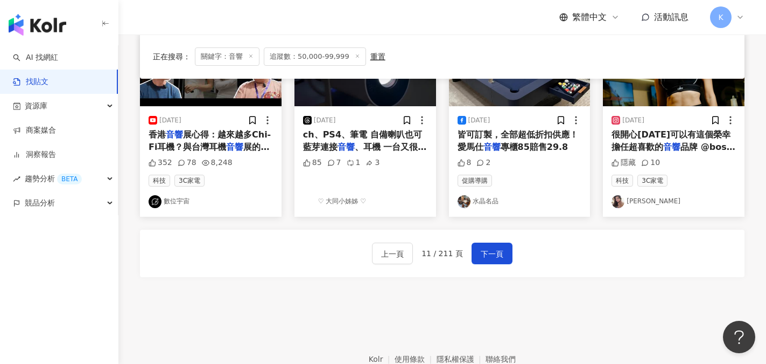
scroll to position [662, 0]
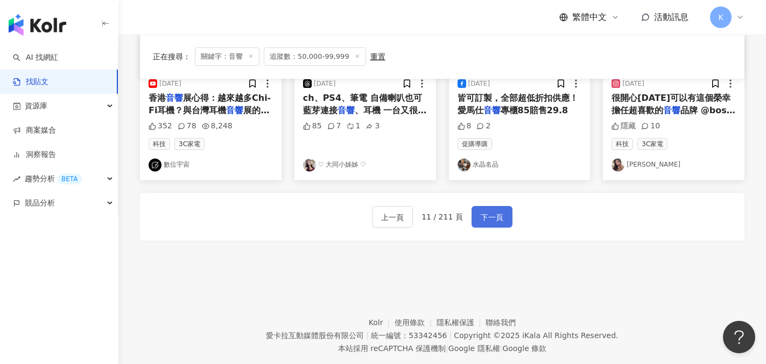
click at [499, 210] on button "下一頁" at bounding box center [492, 217] width 41 height 22
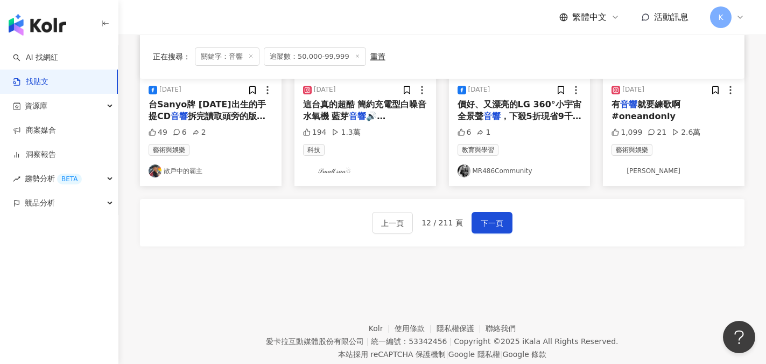
scroll to position [646, 0]
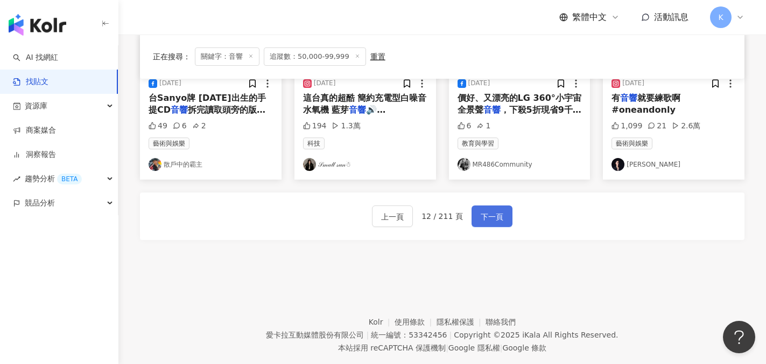
click at [495, 224] on button "下一頁" at bounding box center [492, 216] width 41 height 22
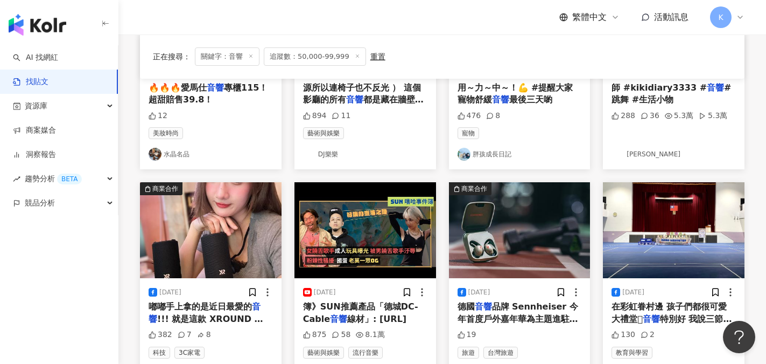
scroll to position [554, 0]
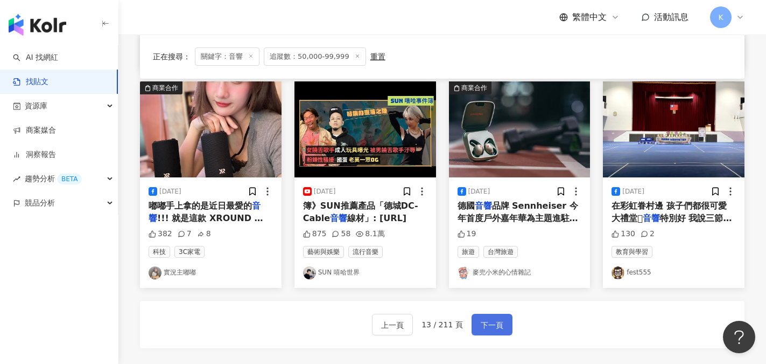
click at [488, 326] on span "下一頁" at bounding box center [492, 324] width 23 height 13
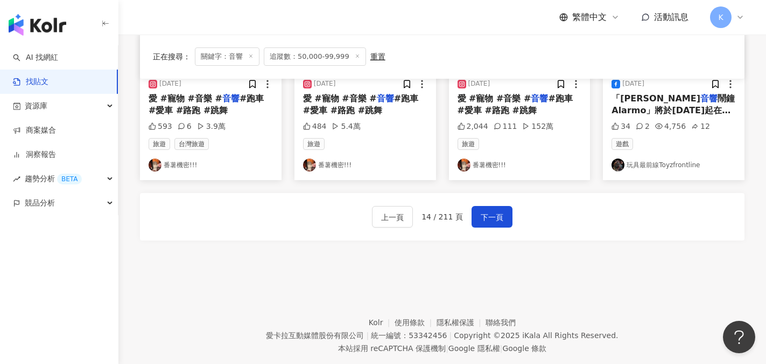
scroll to position [646, 0]
click at [496, 219] on span "下一頁" at bounding box center [492, 216] width 23 height 13
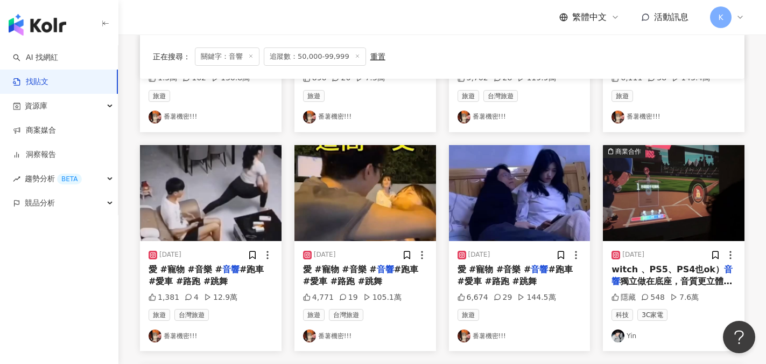
scroll to position [539, 0]
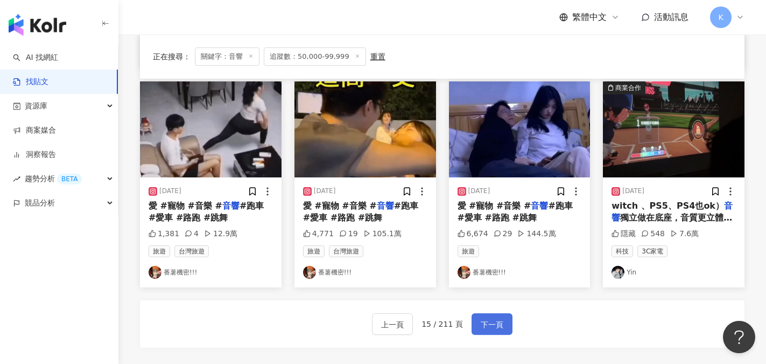
click at [487, 318] on span "下一頁" at bounding box center [492, 324] width 23 height 13
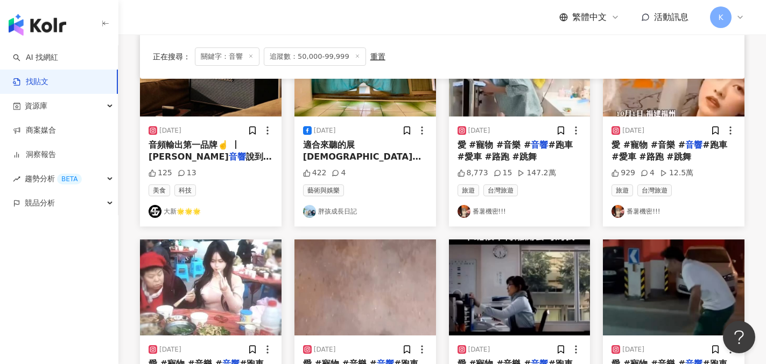
scroll to position [0, 0]
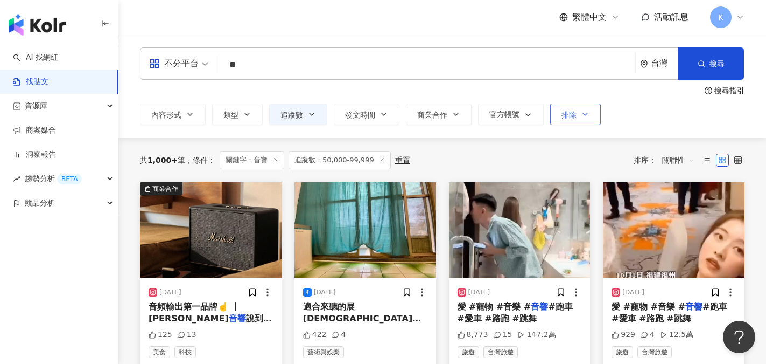
click at [594, 110] on button "排除" at bounding box center [575, 114] width 51 height 22
click at [685, 120] on div "內容形式 類型 追蹤數 發文時間 Aug 2025 Su Mo Tu We Th Fr Sa 27 28 29 30 31 1 2 3 4 5 6 7 8 9…" at bounding box center [442, 114] width 605 height 22
click at [581, 114] on icon "button" at bounding box center [585, 114] width 9 height 9
click at [680, 116] on div "內容形式 類型 追蹤數 發文時間 Aug 2025 Su Mo Tu We Th Fr Sa 27 28 29 30 31 1 2 3 4 5 6 7 8 9…" at bounding box center [442, 114] width 605 height 22
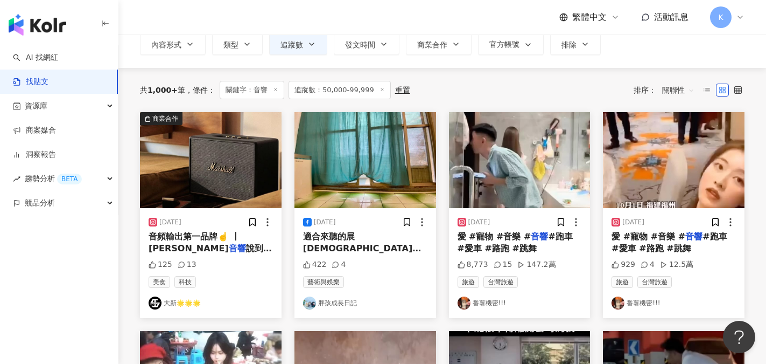
scroll to position [54, 0]
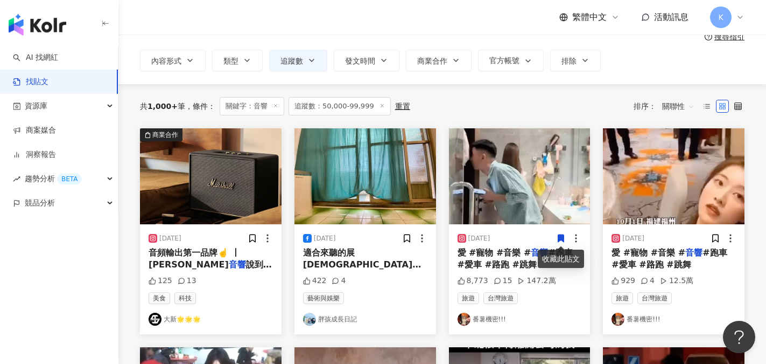
click at [563, 238] on icon at bounding box center [562, 238] width 6 height 8
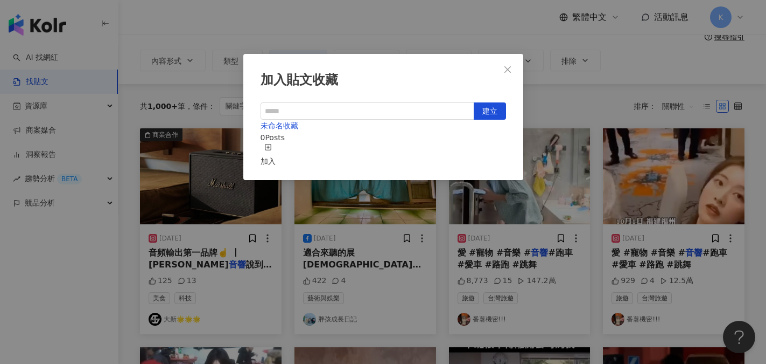
click at [272, 148] on icon "button" at bounding box center [268, 147] width 8 height 8
click at [507, 71] on icon "close" at bounding box center [508, 69] width 6 height 6
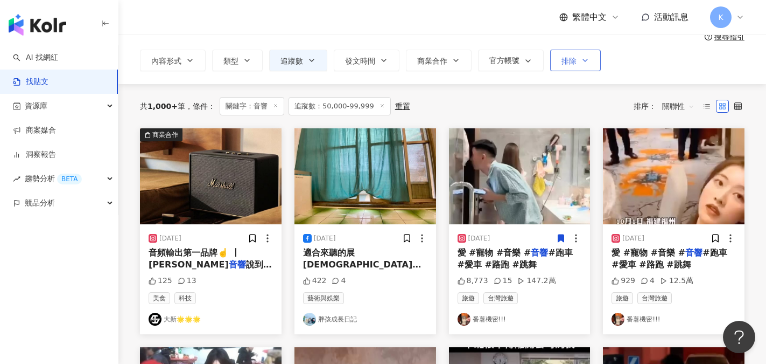
click at [564, 63] on span "排除" at bounding box center [569, 61] width 15 height 9
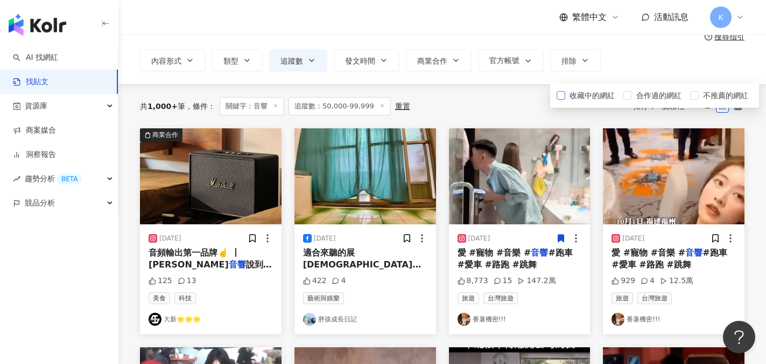
click at [571, 94] on span "收藏中的網紅" at bounding box center [593, 95] width 54 height 12
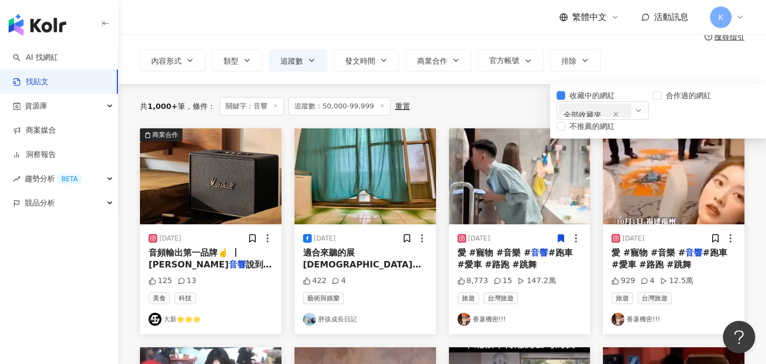
click at [658, 69] on div "內容形式 類型 追蹤數 發文時間 Aug 2025 Su Mo Tu We Th Fr Sa 27 28 29 30 31 1 2 3 4 5 6 7 8 9…" at bounding box center [442, 61] width 605 height 22
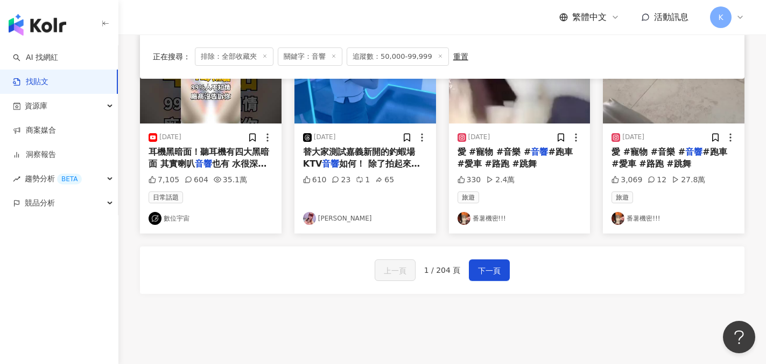
scroll to position [593, 0]
click at [562, 136] on icon at bounding box center [562, 138] width 6 height 8
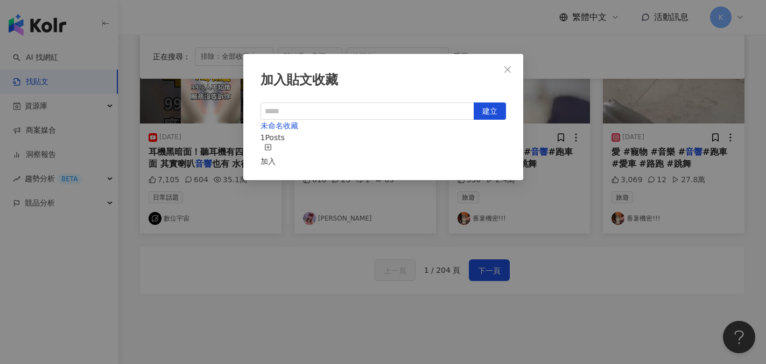
click at [272, 151] on icon "button" at bounding box center [268, 147] width 8 height 8
click at [478, 83] on div "加入貼文收藏" at bounding box center [384, 80] width 246 height 18
click at [507, 65] on icon "close" at bounding box center [508, 69] width 9 height 9
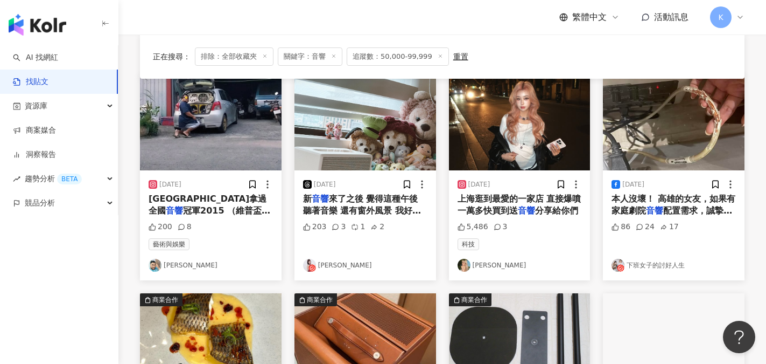
scroll to position [0, 0]
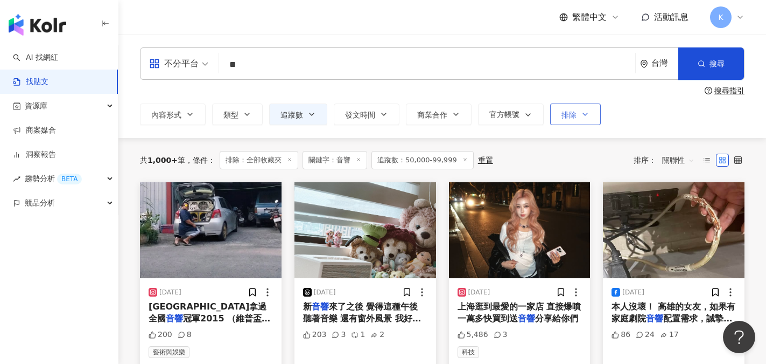
click at [569, 116] on span "排除" at bounding box center [569, 114] width 15 height 9
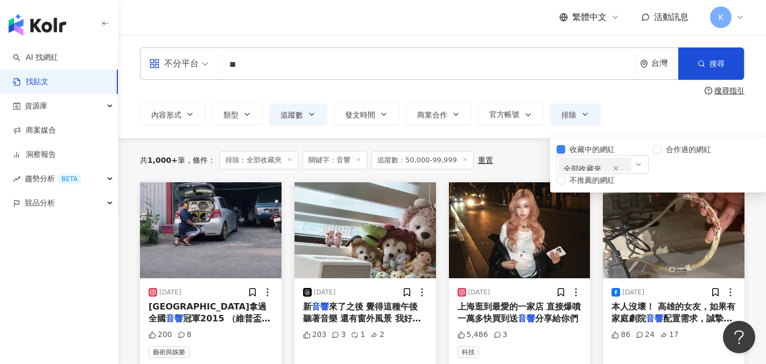
click at [646, 136] on div "收藏中的網紅 全部收藏夾 合作過的網紅 不推薦的網紅" at bounding box center [658, 161] width 216 height 61
click at [569, 150] on span "收藏中的網紅" at bounding box center [593, 149] width 54 height 12
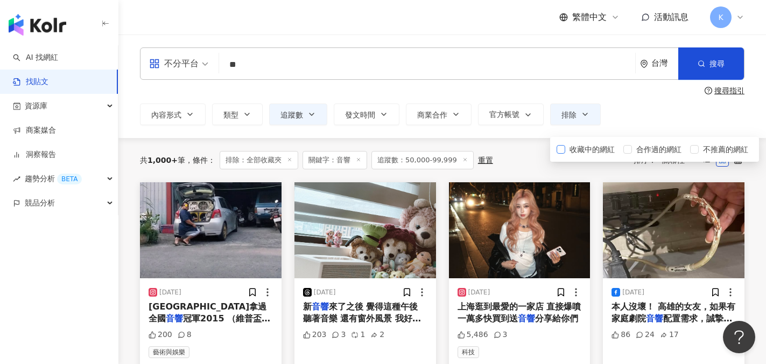
click at [562, 155] on label "收藏中的網紅" at bounding box center [588, 149] width 62 height 12
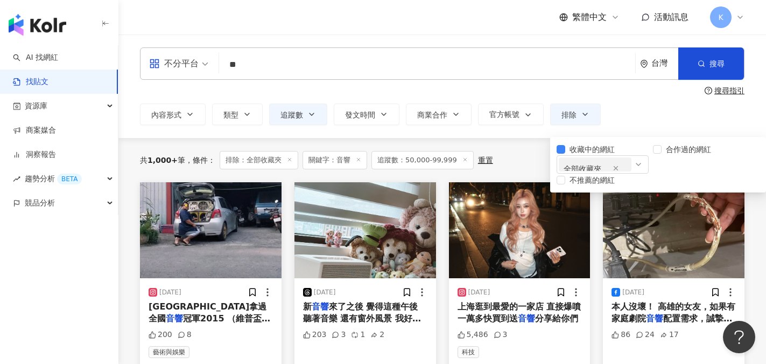
click at [651, 109] on div "內容形式 類型 追蹤數 發文時間 Aug 2025 Su Mo Tu We Th Fr Sa 27 28 29 30 31 1 2 3 4 5 6 7 8 9…" at bounding box center [442, 114] width 605 height 22
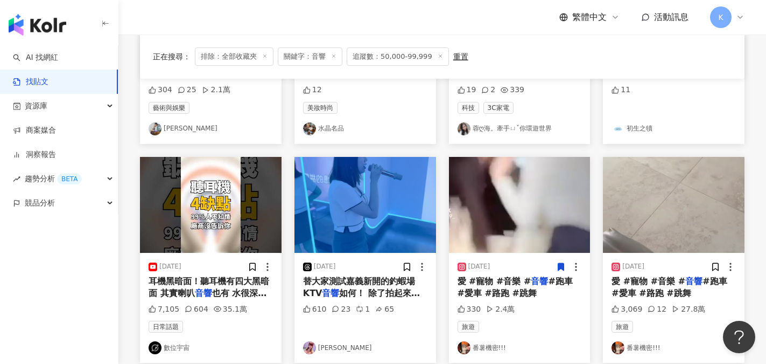
scroll to position [593, 0]
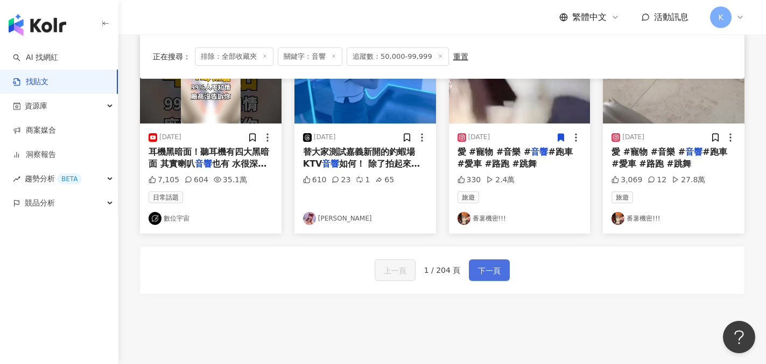
click at [497, 273] on span "下一頁" at bounding box center [489, 270] width 23 height 13
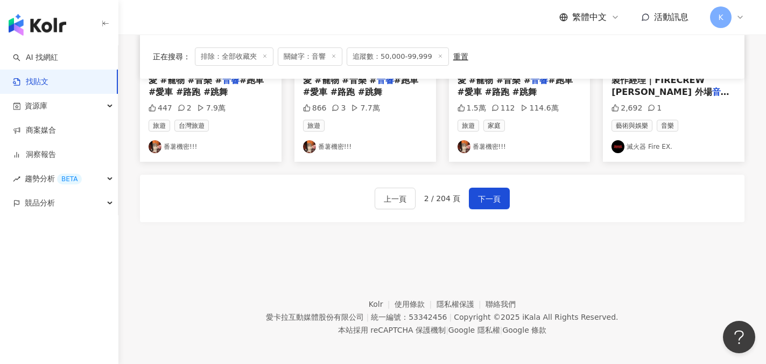
scroll to position [669, 0]
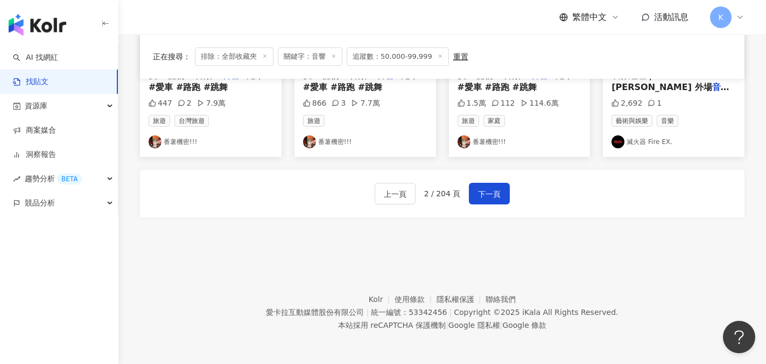
click at [499, 211] on div "上一頁 2 / 204 頁 下一頁" at bounding box center [442, 193] width 605 height 47
click at [309, 147] on img at bounding box center [309, 141] width 13 height 13
click at [486, 191] on span "下一頁" at bounding box center [489, 193] width 23 height 13
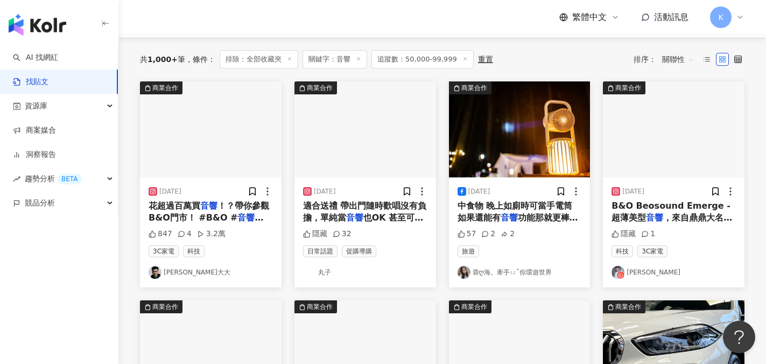
scroll to position [130, 0]
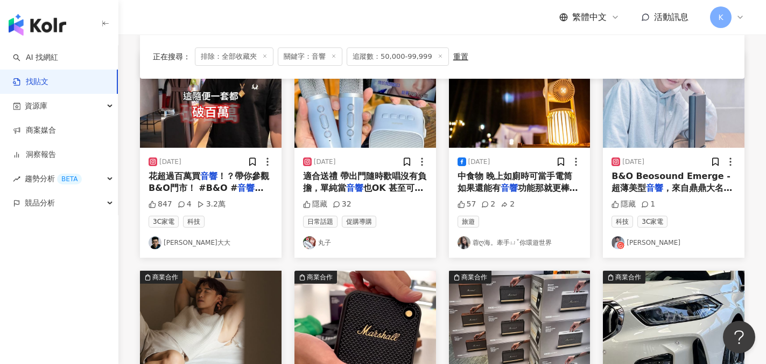
click at [183, 243] on link "KEVIn大大" at bounding box center [211, 242] width 124 height 13
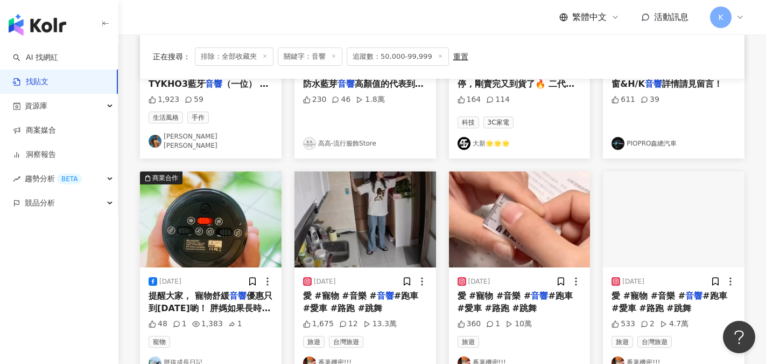
scroll to position [669, 0]
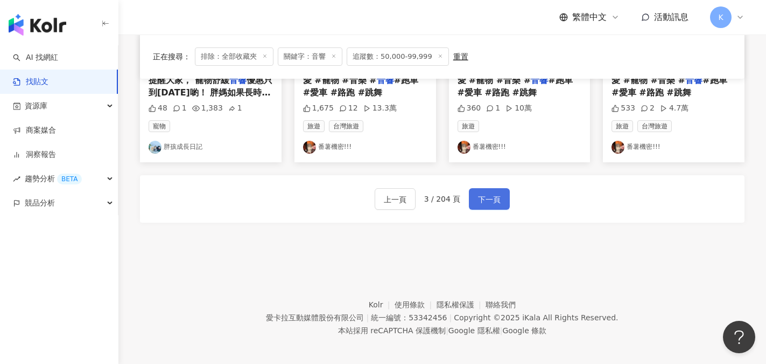
click at [500, 191] on button "下一頁" at bounding box center [489, 199] width 41 height 22
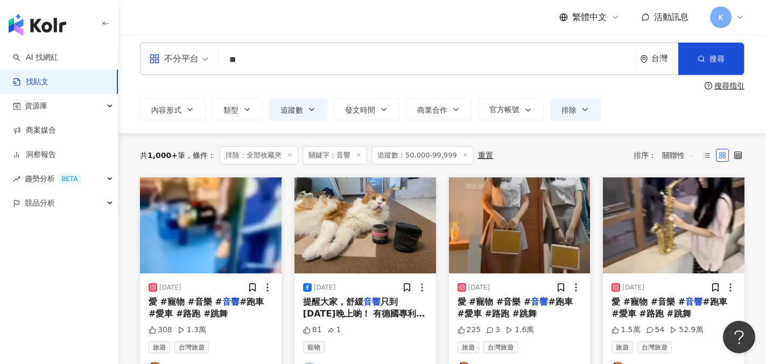
scroll to position [0, 0]
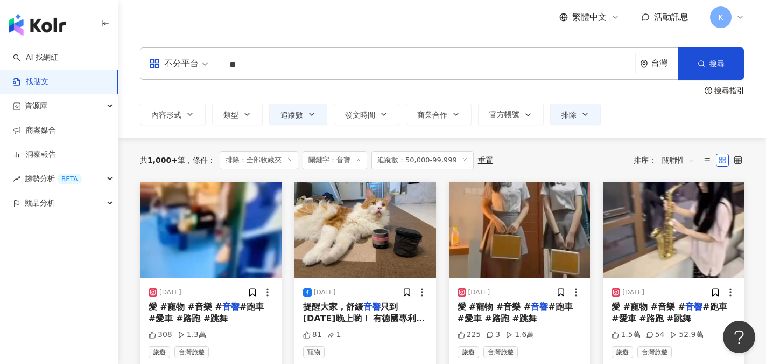
click at [682, 159] on span "關聯性" at bounding box center [679, 159] width 32 height 17
click at [686, 161] on span "關聯性" at bounding box center [679, 159] width 32 height 17
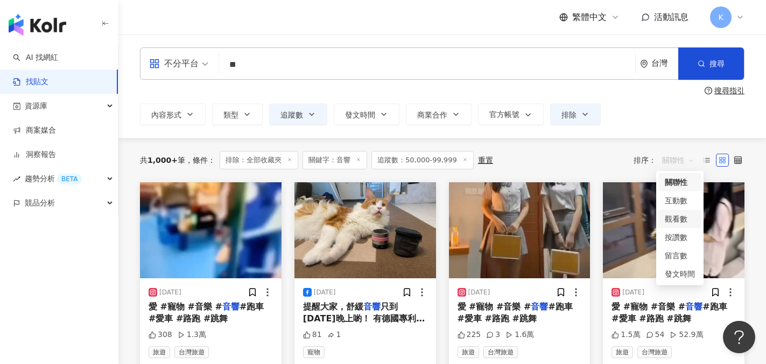
click at [682, 224] on div "觀看數" at bounding box center [680, 219] width 30 height 12
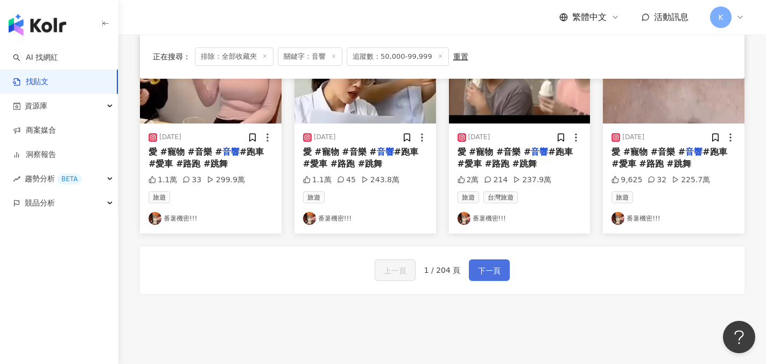
scroll to position [646, 0]
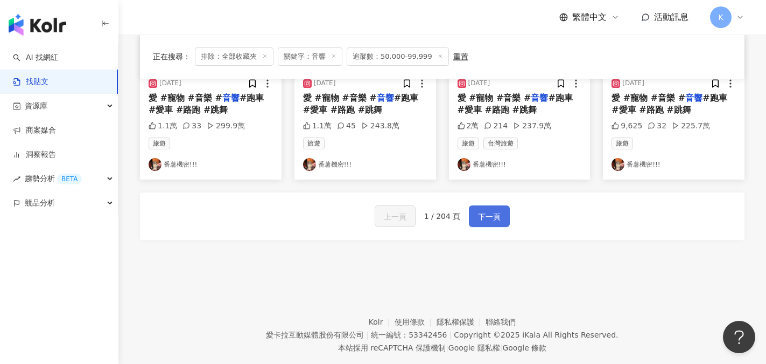
click at [490, 215] on span "下一頁" at bounding box center [489, 216] width 23 height 13
click at [514, 212] on div "上一頁 2 / 204 頁 下一頁" at bounding box center [442, 215] width 605 height 47
click at [485, 218] on span "下一頁" at bounding box center [489, 216] width 23 height 13
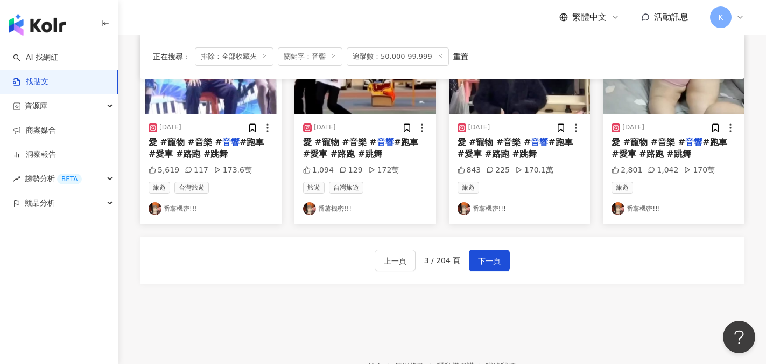
scroll to position [615, 0]
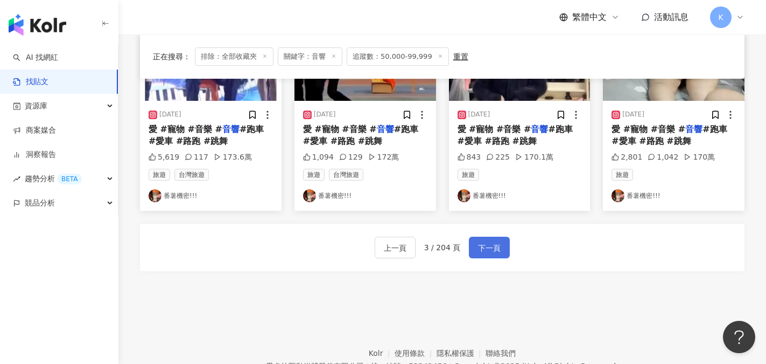
click at [494, 248] on span "下一頁" at bounding box center [489, 247] width 23 height 13
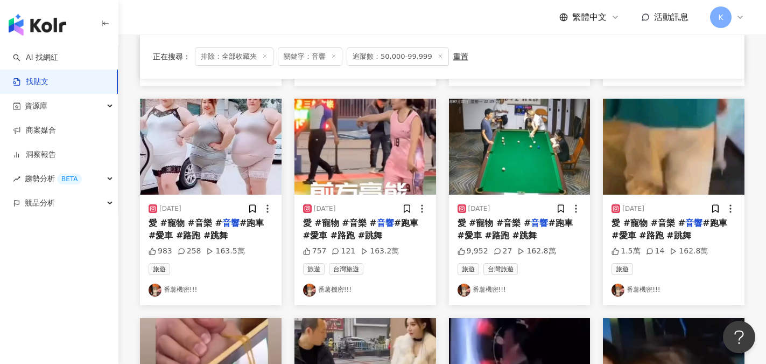
scroll to position [292, 0]
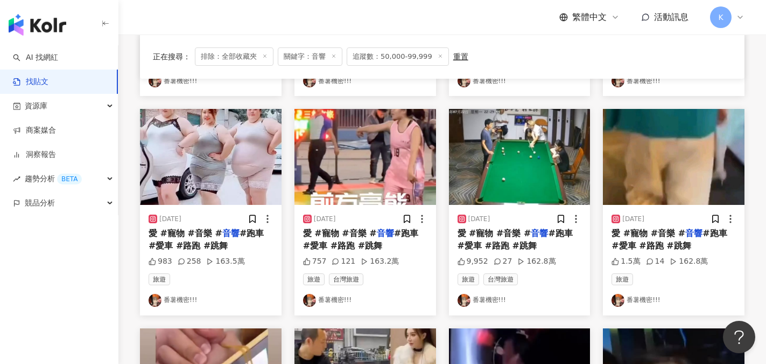
click at [334, 60] on span at bounding box center [333, 57] width 5 height 6
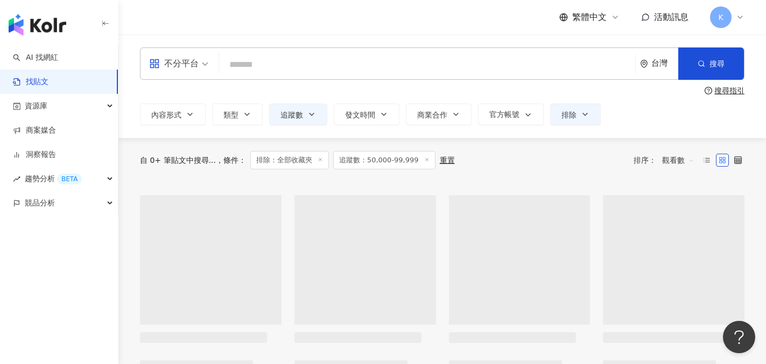
click at [268, 62] on input "search" at bounding box center [428, 64] width 408 height 23
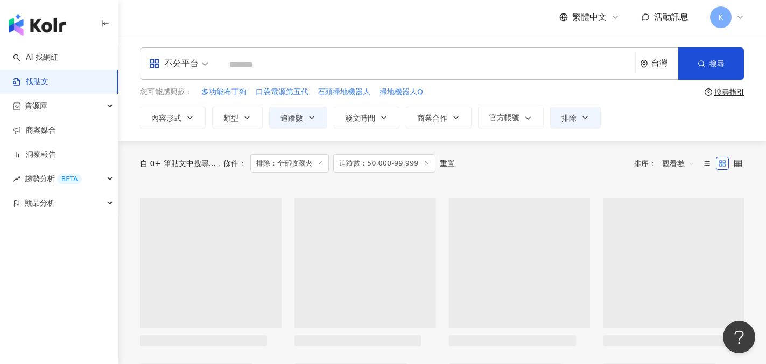
type input "*"
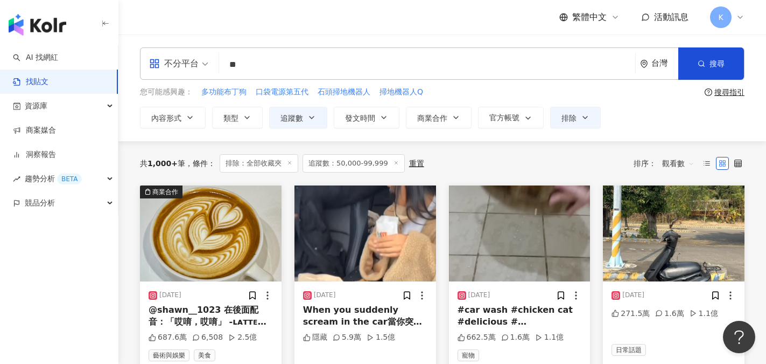
type input "*"
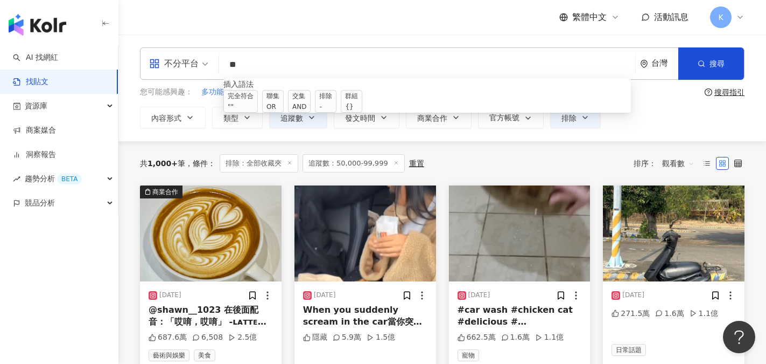
type input "*"
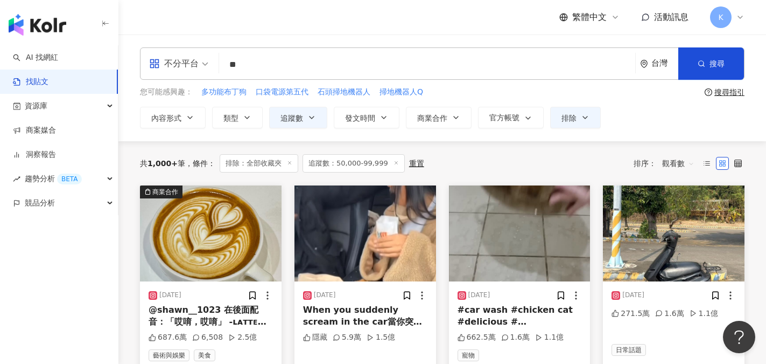
type input "*"
type input "****"
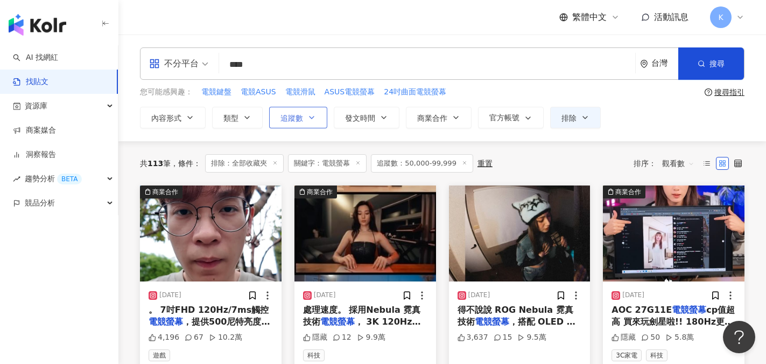
click at [317, 123] on button "追蹤數" at bounding box center [298, 118] width 58 height 22
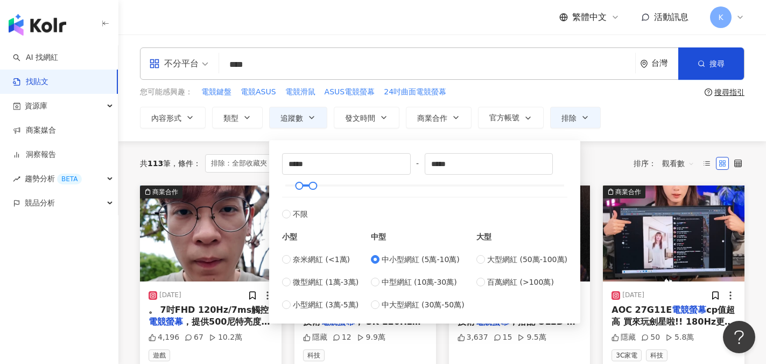
click at [639, 95] on div "您可能感興趣： 電競鍵盤 電競ASUS 電競滑鼠 ASUS電競螢幕 24吋曲面電競螢幕" at bounding box center [420, 92] width 561 height 12
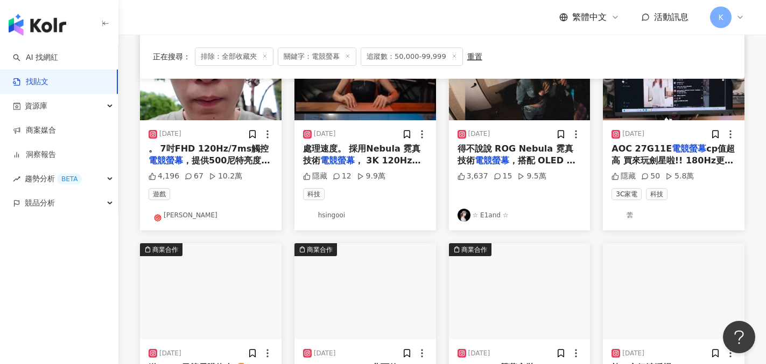
scroll to position [162, 0]
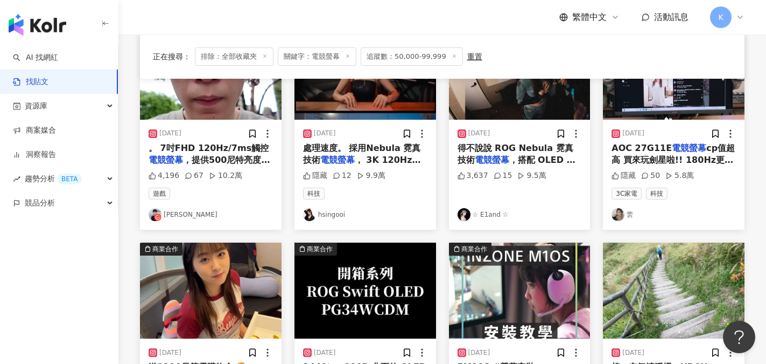
click at [635, 216] on link "蕓" at bounding box center [674, 214] width 124 height 13
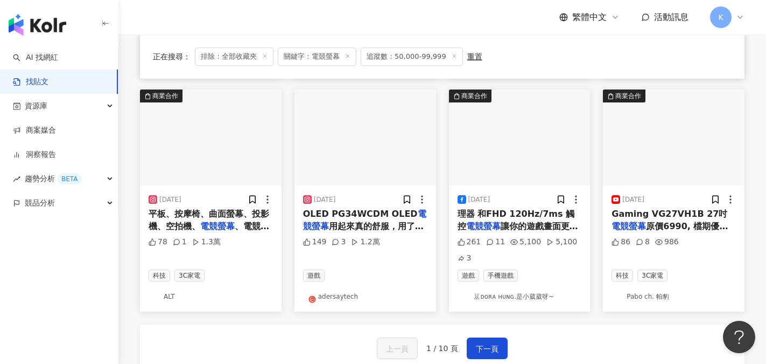
scroll to position [539, 0]
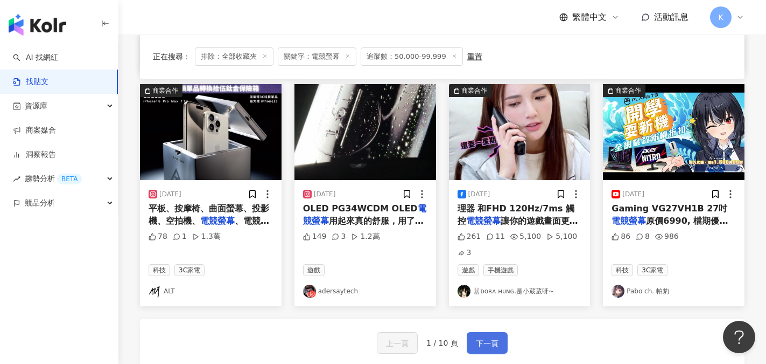
click at [490, 341] on span "下一頁" at bounding box center [487, 343] width 23 height 13
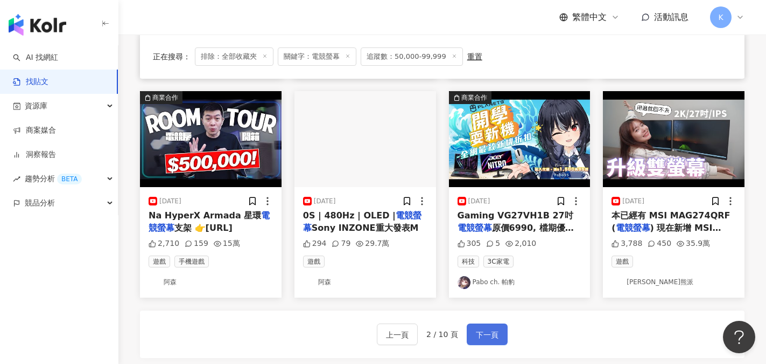
scroll to position [522, 0]
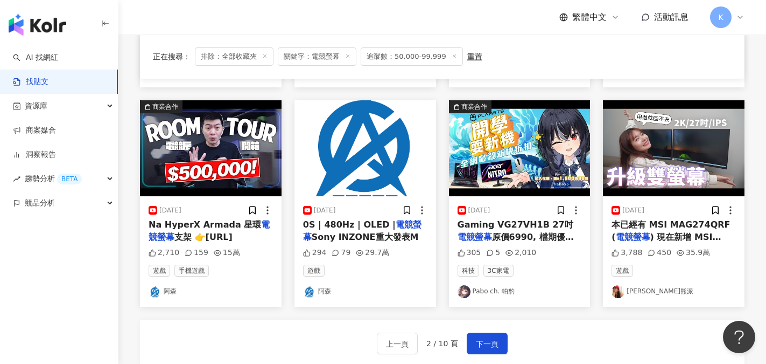
click at [688, 275] on div "遊戲" at bounding box center [674, 270] width 124 height 12
click at [646, 291] on link "貝爾熊派" at bounding box center [674, 291] width 124 height 13
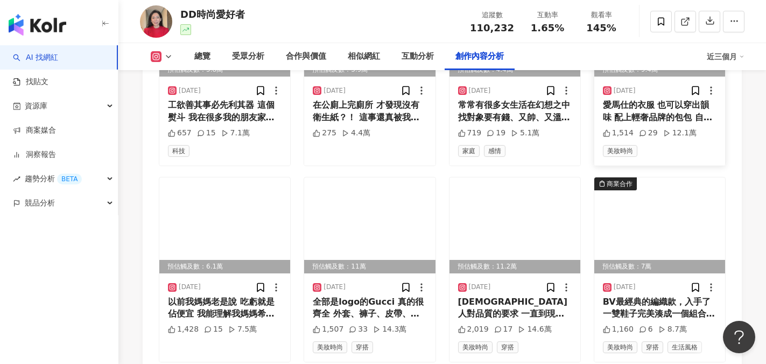
scroll to position [3717, 0]
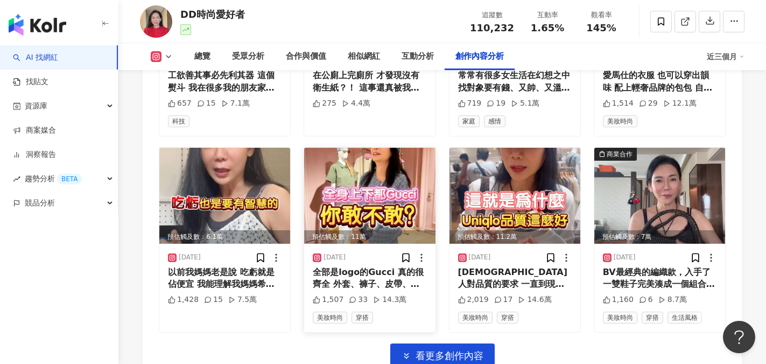
click at [385, 185] on img at bounding box center [369, 196] width 131 height 96
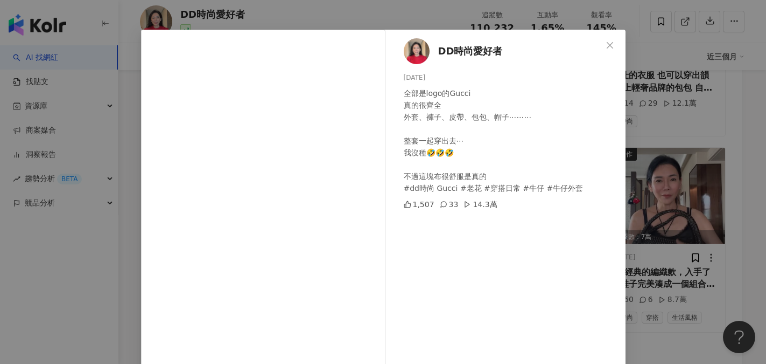
scroll to position [54, 0]
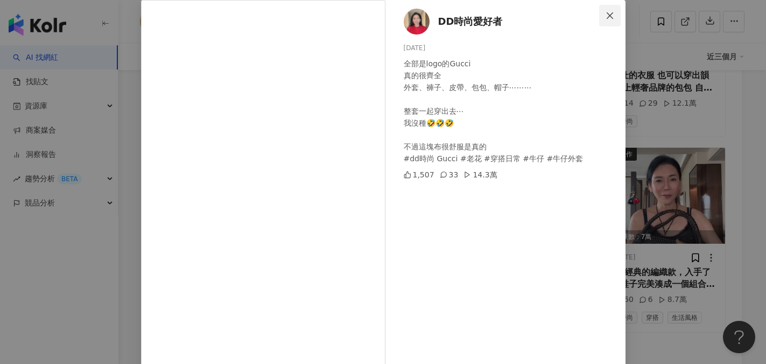
click at [606, 15] on icon "close" at bounding box center [610, 15] width 9 height 9
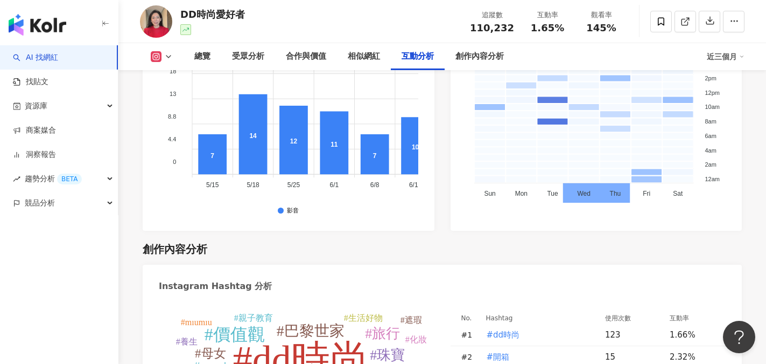
scroll to position [3070, 0]
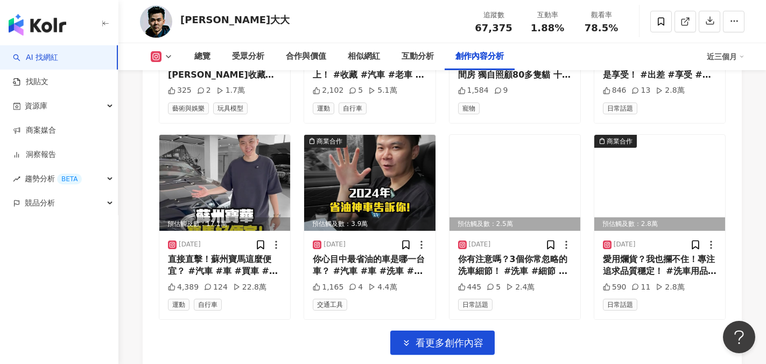
scroll to position [3663, 0]
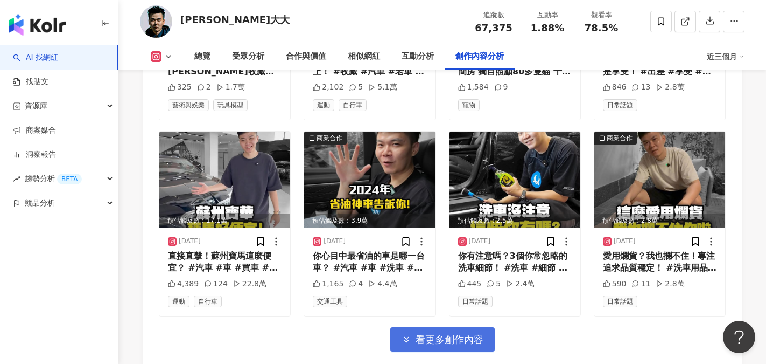
click at [477, 333] on span "看更多創作內容" at bounding box center [450, 339] width 68 height 12
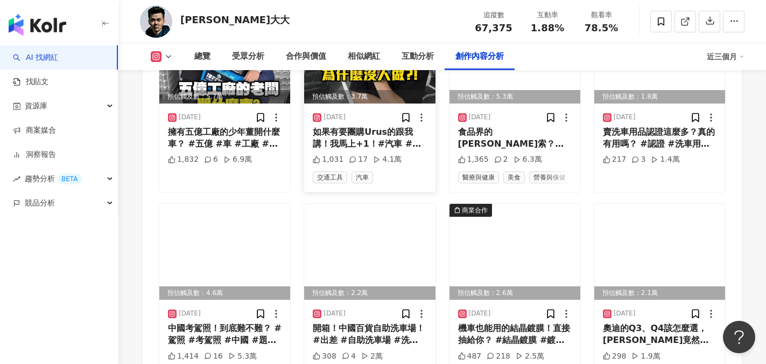
scroll to position [4201, 0]
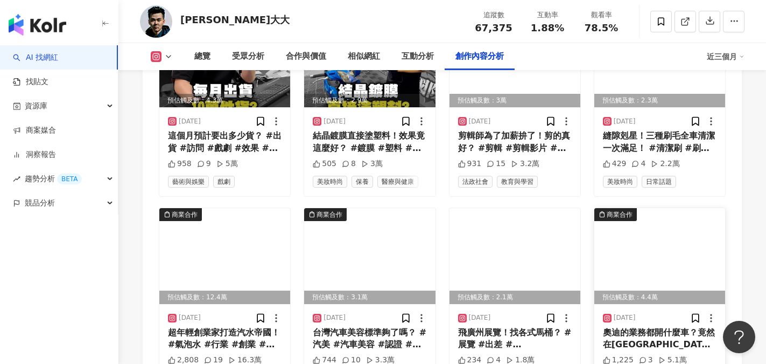
scroll to position [4578, 0]
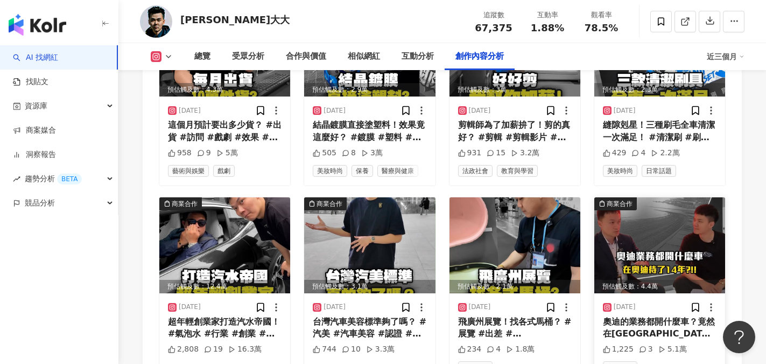
click at [659, 210] on img at bounding box center [660, 245] width 131 height 96
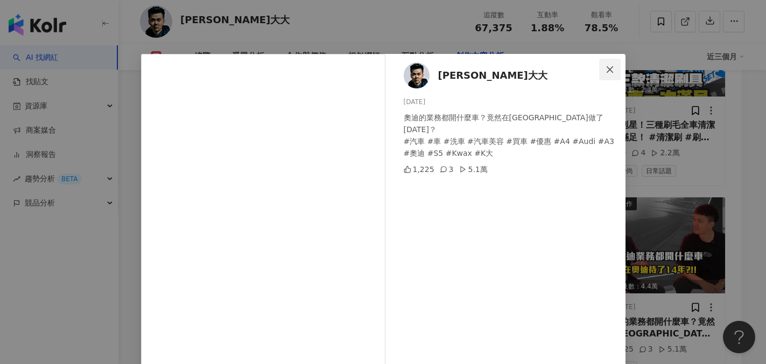
click at [607, 71] on icon "close" at bounding box center [610, 69] width 9 height 9
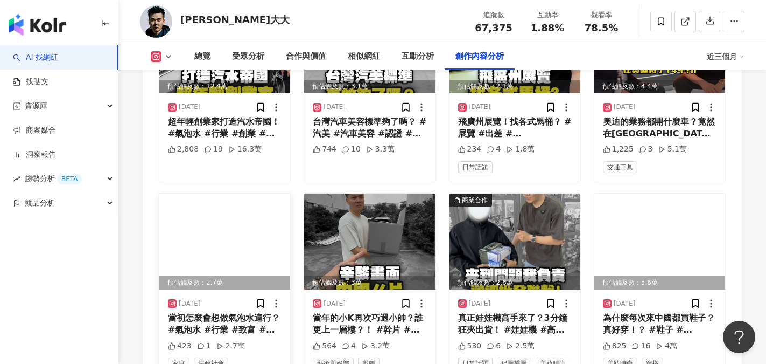
scroll to position [4794, 0]
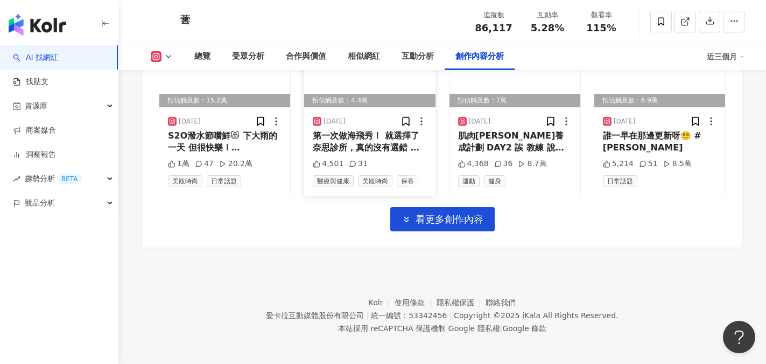
scroll to position [3837, 0]
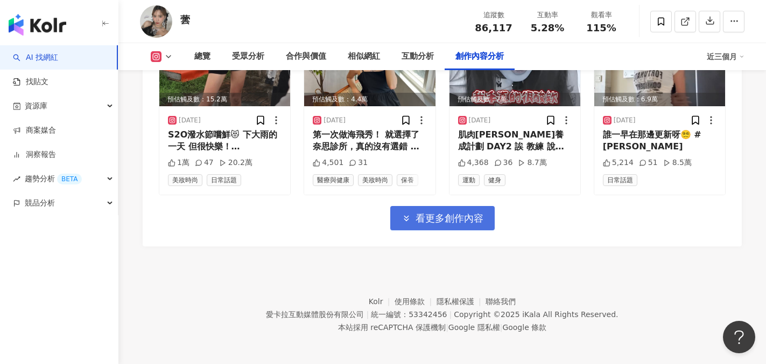
click at [457, 220] on span "看更多創作內容" at bounding box center [450, 218] width 68 height 12
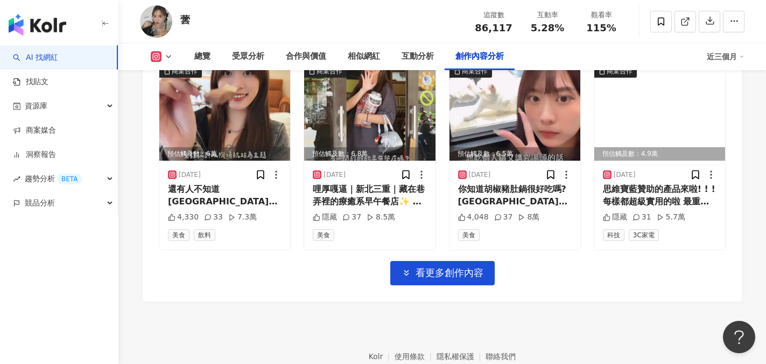
scroll to position [4375, 0]
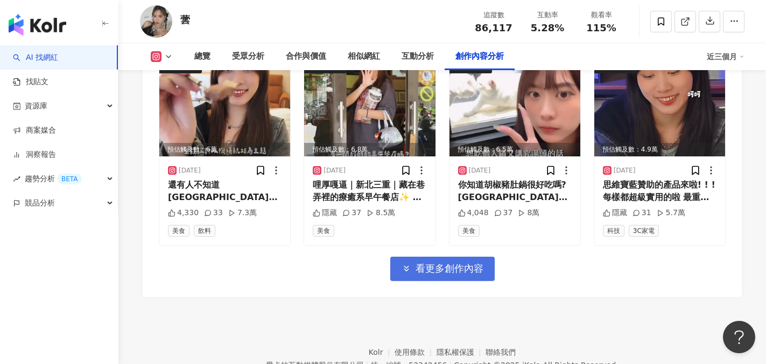
click at [435, 262] on span "看更多創作內容" at bounding box center [450, 268] width 68 height 12
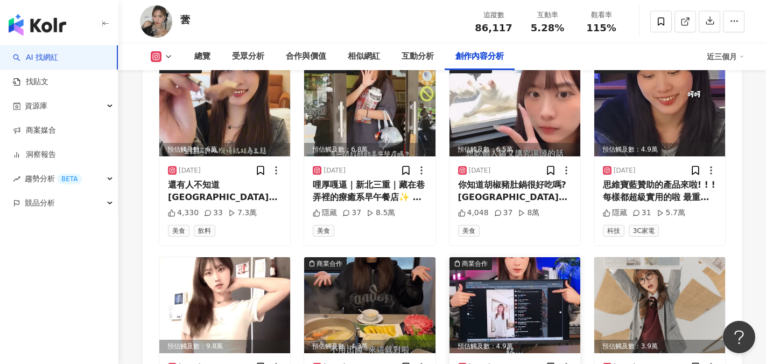
scroll to position [4537, 0]
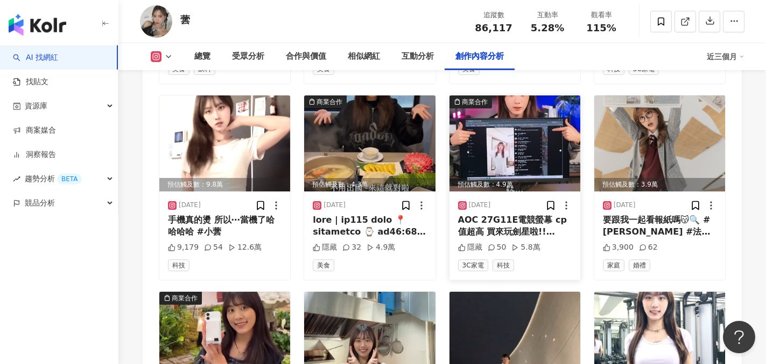
click at [504, 158] on img at bounding box center [515, 143] width 131 height 96
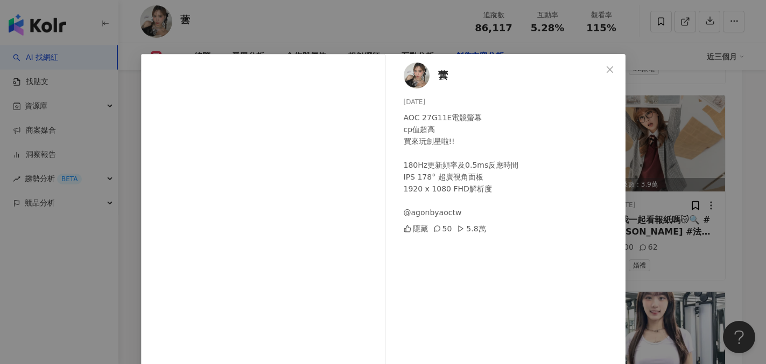
click at [511, 244] on div "蕓 [DATE] AOC 27G11E電競螢幕 cp值超高 買來玩劍星啦!! 180Hz更新頻率及0.5ms反應時間 IPS 178° 超廣視角面板 1920…" at bounding box center [508, 240] width 235 height 373
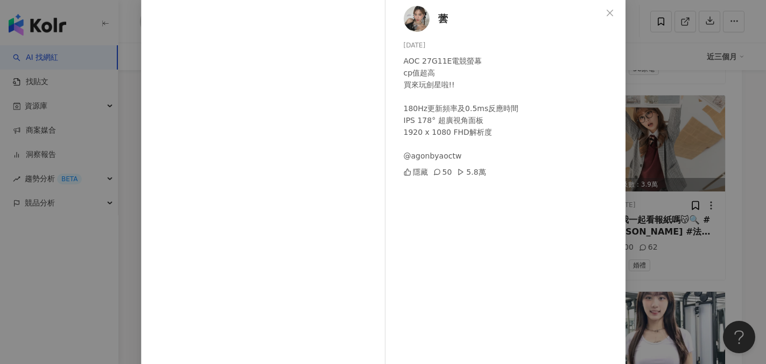
scroll to position [53, 0]
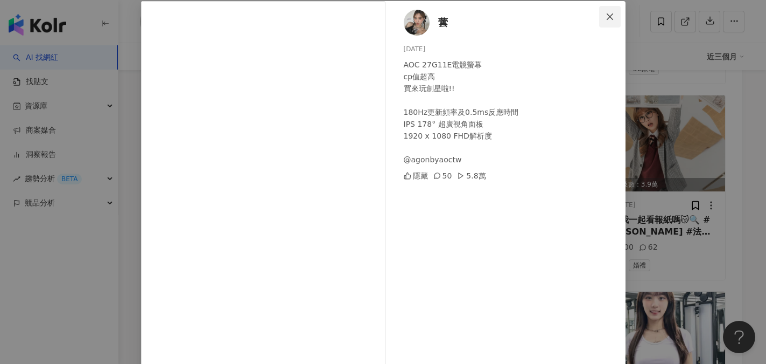
click at [606, 12] on icon "close" at bounding box center [610, 16] width 9 height 9
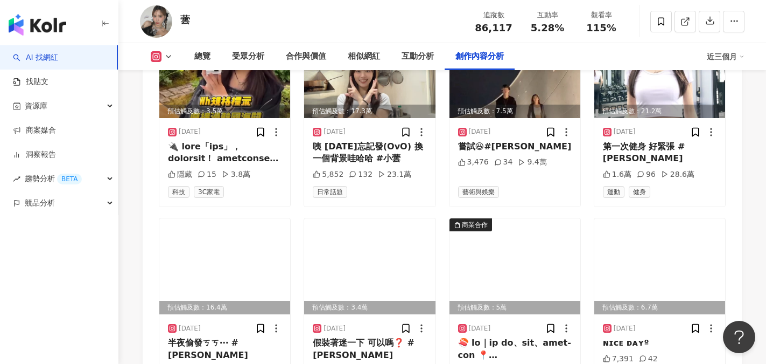
scroll to position [4806, 0]
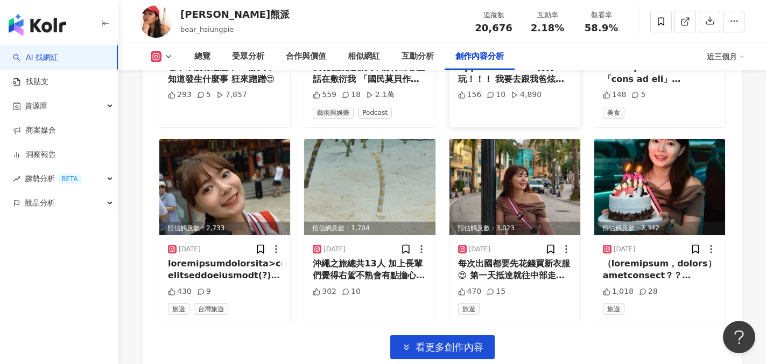
scroll to position [3824, 0]
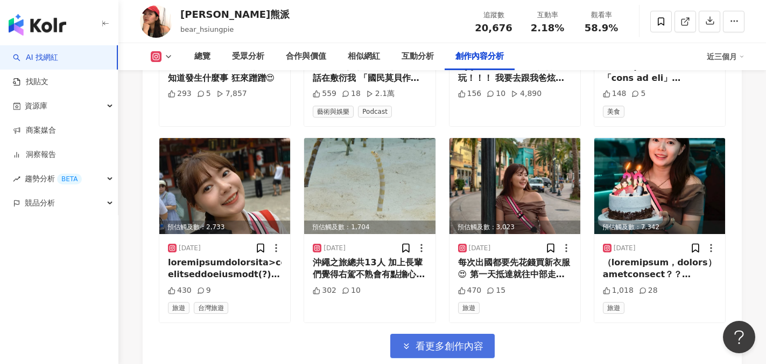
click at [466, 340] on span "看更多創作內容" at bounding box center [450, 346] width 68 height 12
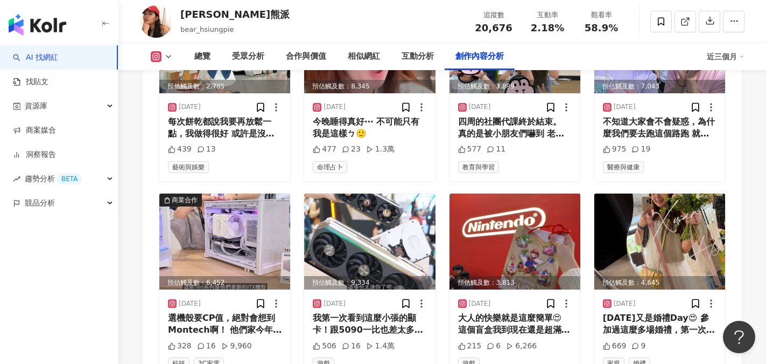
scroll to position [4477, 0]
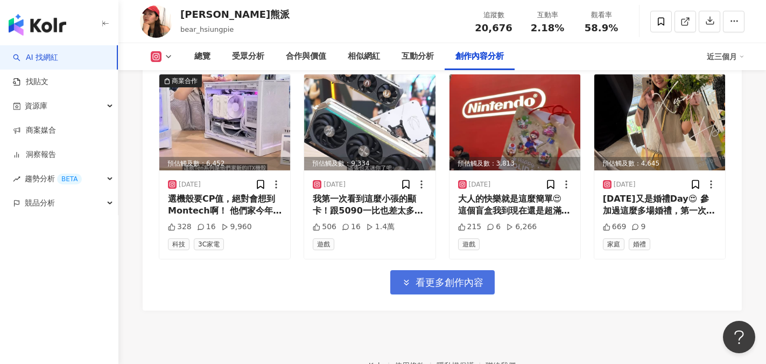
click at [463, 276] on span "看更多創作內容" at bounding box center [450, 282] width 68 height 12
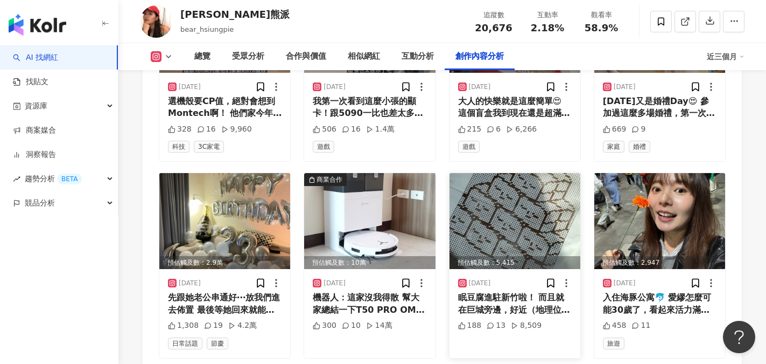
scroll to position [4584, 0]
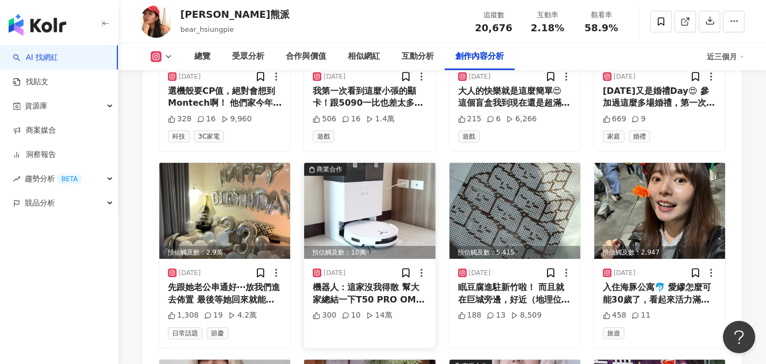
click at [357, 163] on img at bounding box center [369, 211] width 131 height 96
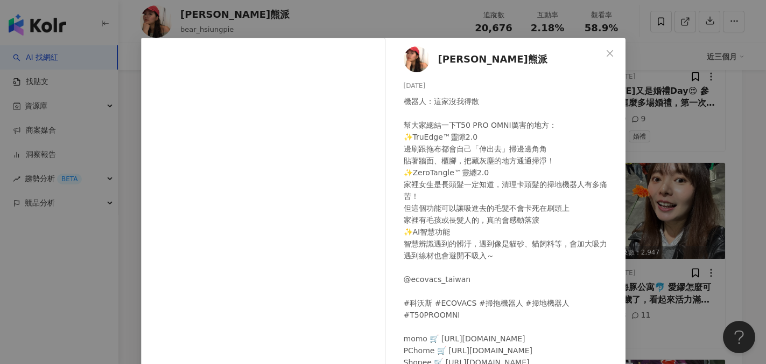
scroll to position [12, 0]
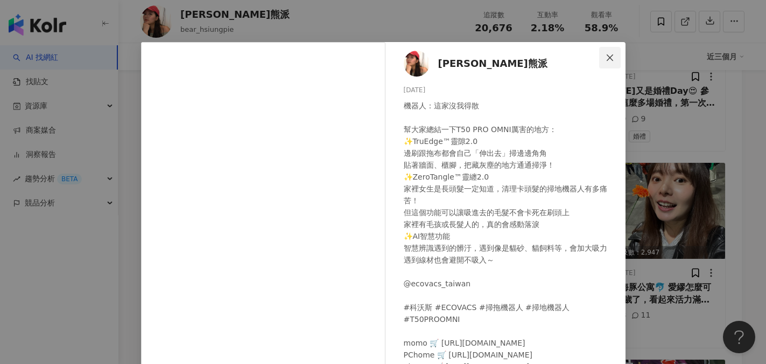
click at [607, 56] on icon "close" at bounding box center [610, 57] width 6 height 6
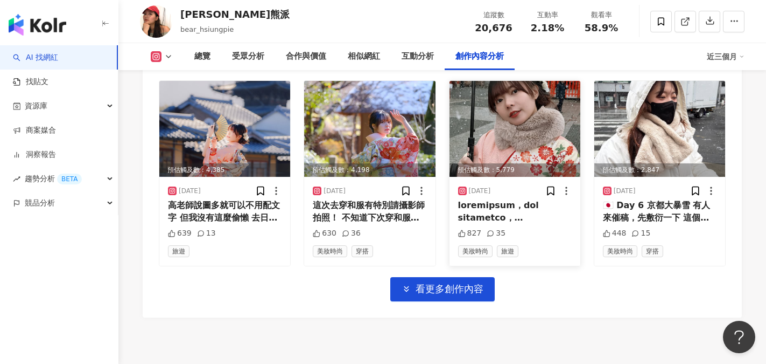
scroll to position [5066, 0]
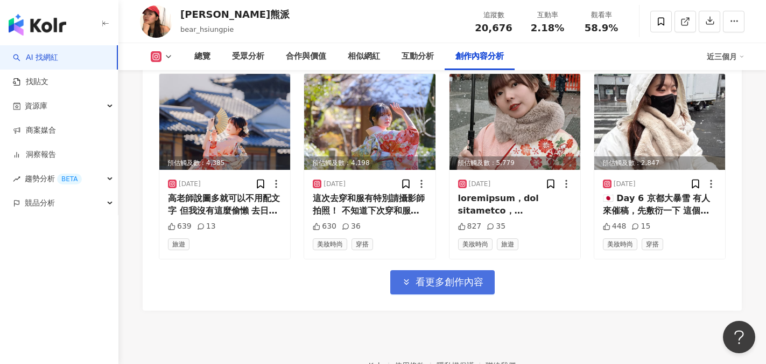
click at [455, 276] on span "看更多創作內容" at bounding box center [450, 282] width 68 height 12
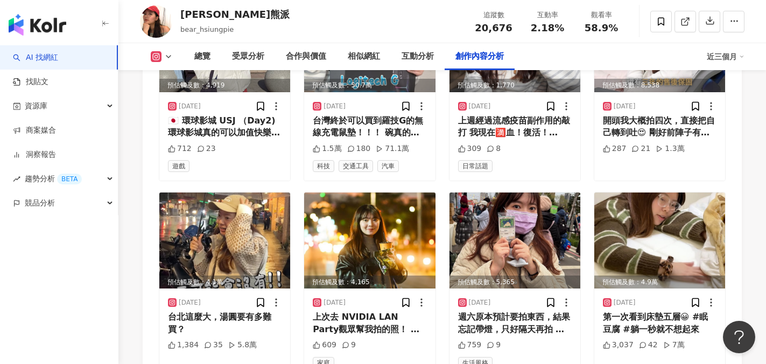
scroll to position [5551, 0]
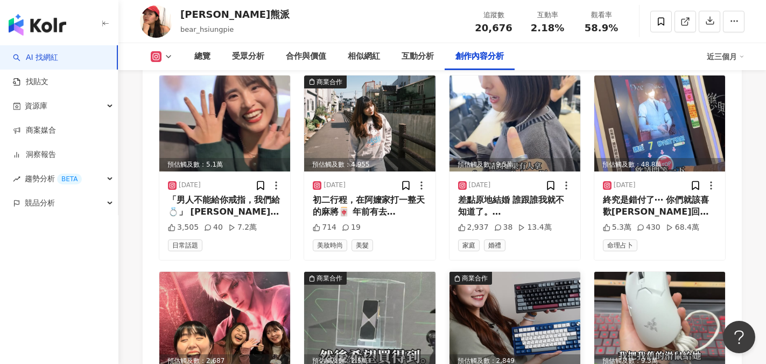
scroll to position [5874, 0]
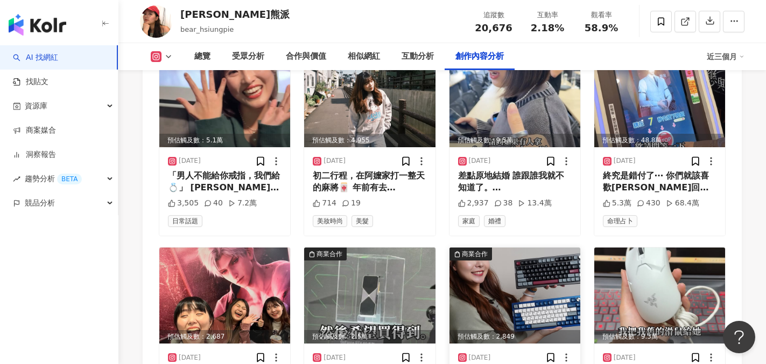
click at [533, 247] on img at bounding box center [515, 295] width 131 height 96
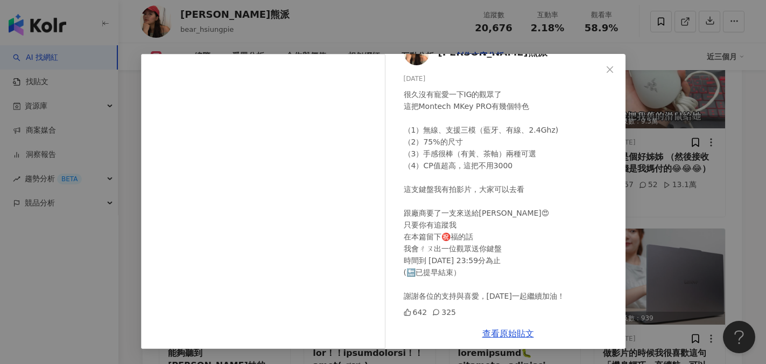
scroll to position [6089, 0]
click at [519, 335] on link "查看原始貼文" at bounding box center [509, 333] width 52 height 10
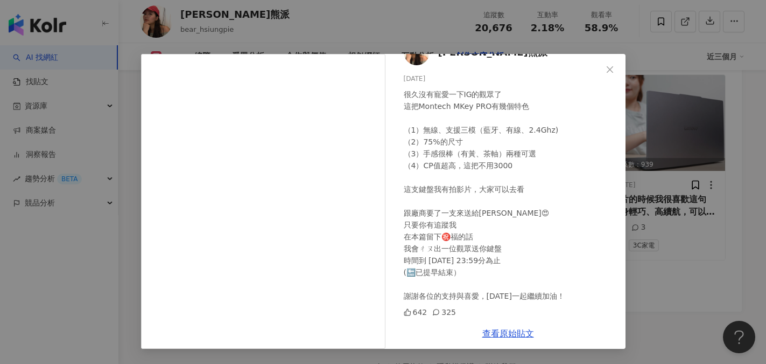
scroll to position [6243, 0]
click at [652, 50] on div "貝爾熊派 2025/1/6 很久沒有寵愛一下IG的觀眾了 這把Montech MKey PRO有幾個特色 （1）無線、支援三模（藍牙、有線、2.4Ghz) （…" at bounding box center [383, 182] width 766 height 364
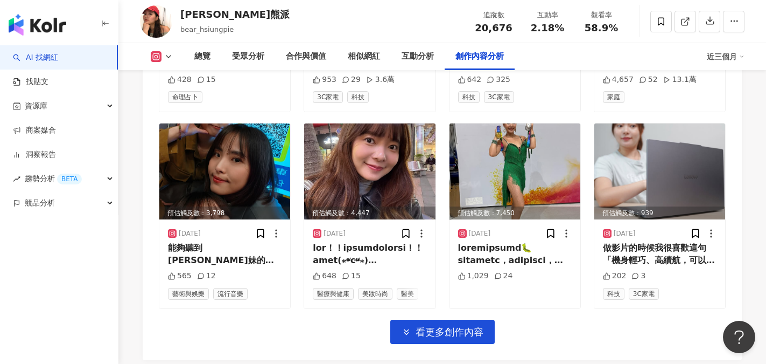
scroll to position [6189, 0]
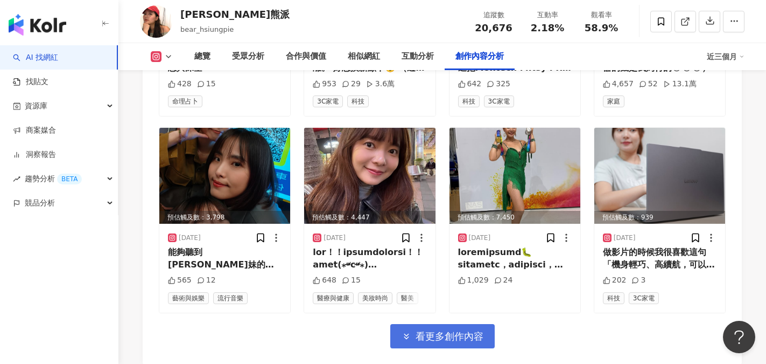
click at [464, 330] on span "看更多創作內容" at bounding box center [450, 336] width 68 height 12
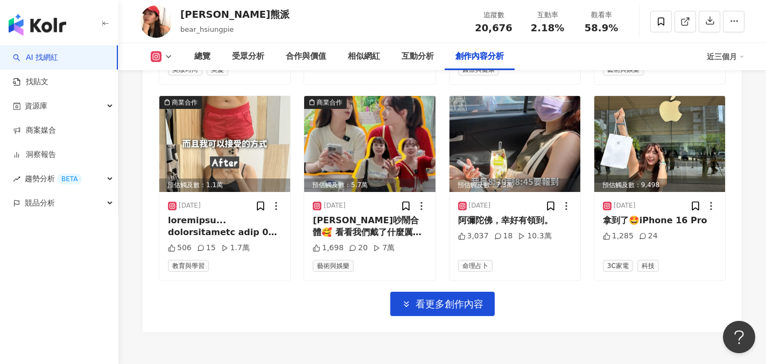
scroll to position [6832, 0]
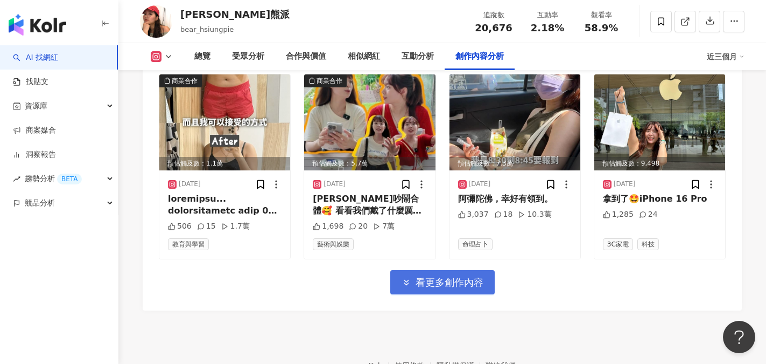
click at [465, 270] on button "看更多創作內容" at bounding box center [443, 282] width 104 height 24
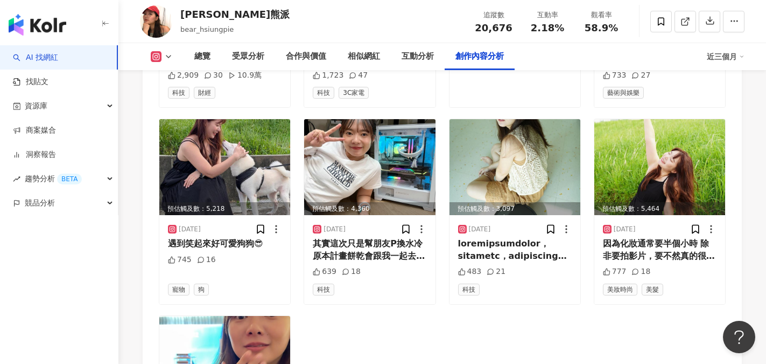
scroll to position [7155, 0]
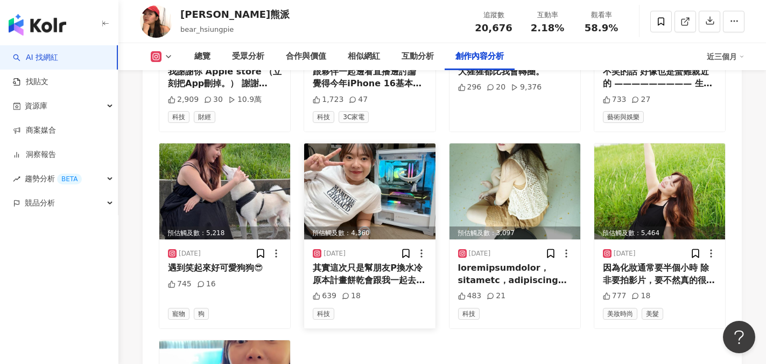
click at [371, 143] on img at bounding box center [369, 191] width 131 height 96
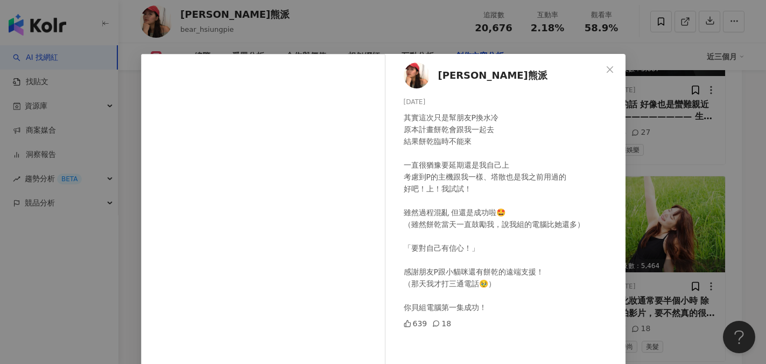
scroll to position [7101, 0]
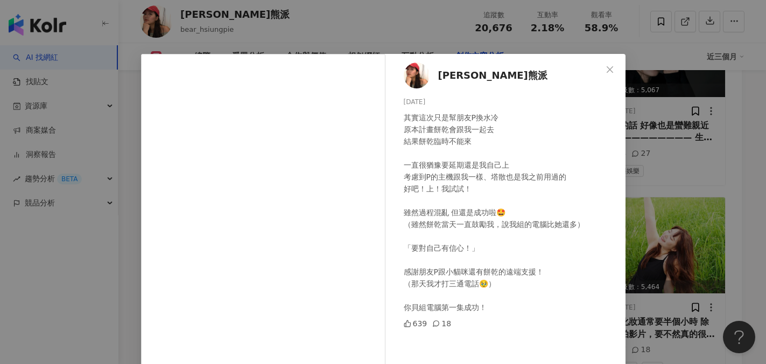
click at [610, 68] on span "Close" at bounding box center [611, 69] width 22 height 9
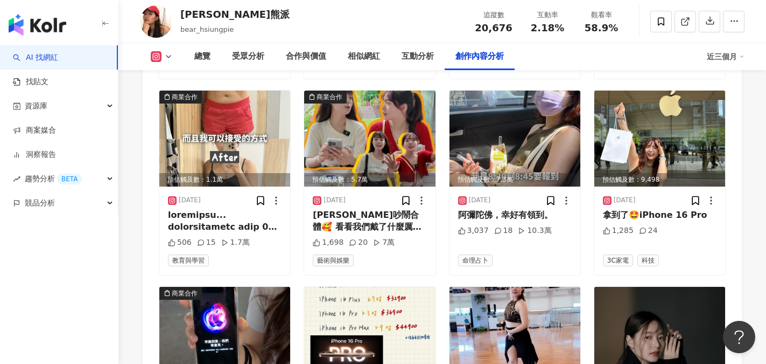
scroll to position [6724, 0]
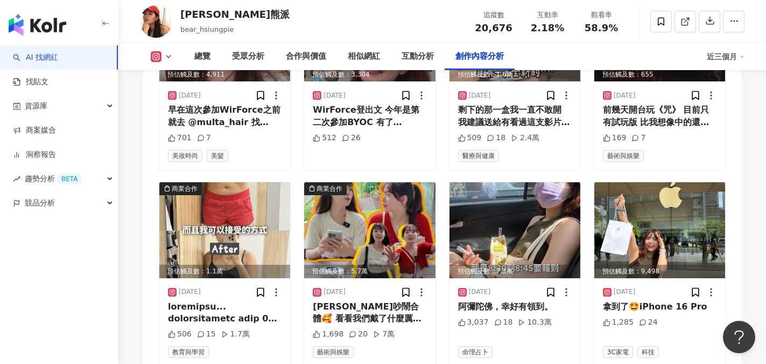
click at [150, 19] on img at bounding box center [156, 21] width 32 height 32
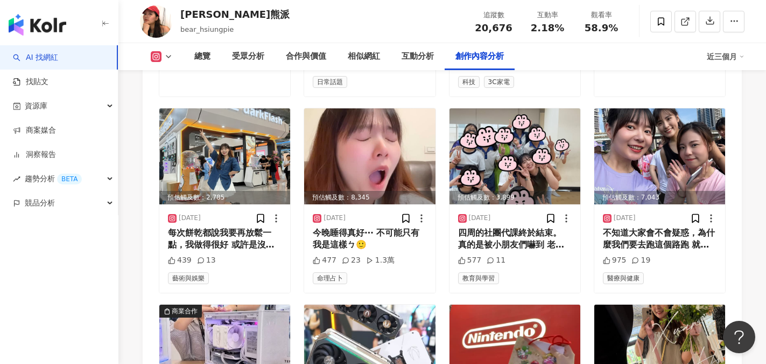
scroll to position [0, 0]
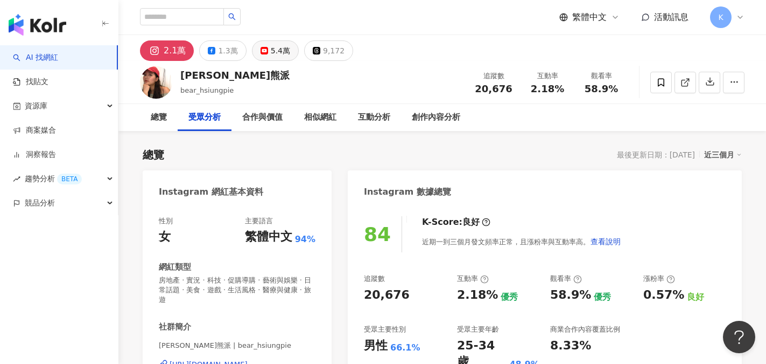
click at [281, 55] on div "5.4萬" at bounding box center [280, 50] width 19 height 15
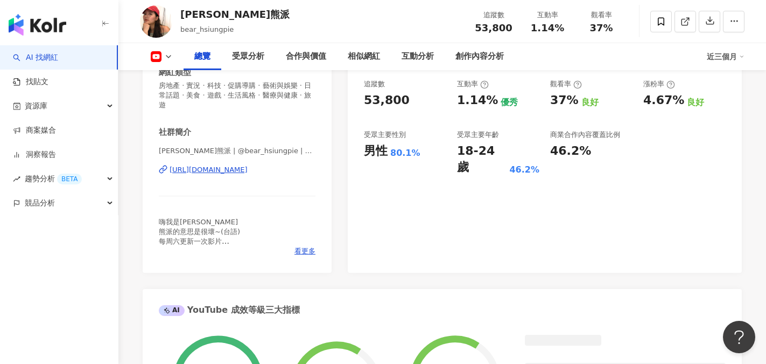
scroll to position [215, 0]
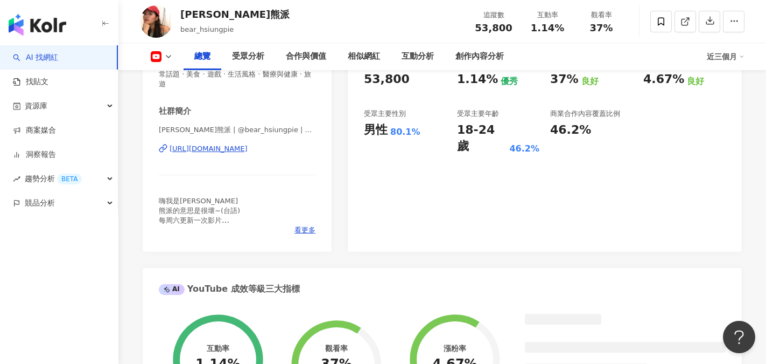
click at [248, 150] on div "https://www.youtube.com/channel/UCJvdaaoqpbWnoGD_PLM-EJw" at bounding box center [209, 149] width 78 height 10
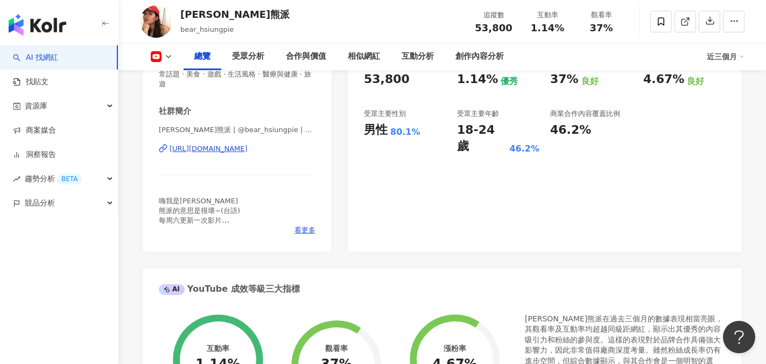
click at [429, 184] on div "87 K-Score : 良好 近期一到三個月發文頻率正常，且漲粉率與互動率高。 查看說明 追蹤數 53,800 互動率 1.14% 優秀 觀看率 37% 良…" at bounding box center [545, 121] width 394 height 262
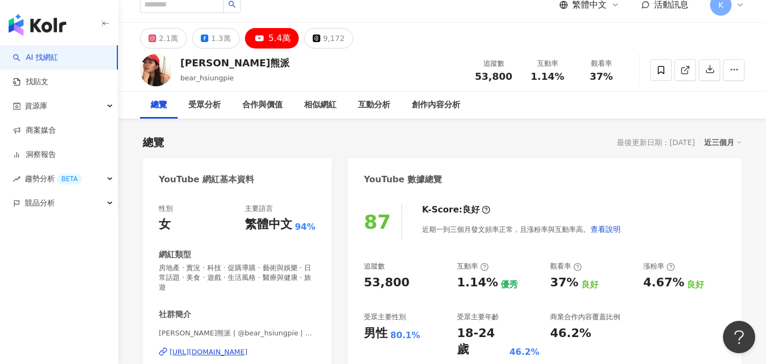
scroll to position [0, 0]
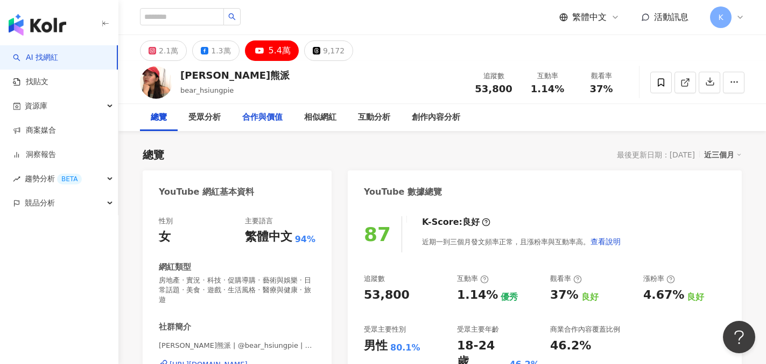
click at [263, 119] on div "合作與價值" at bounding box center [262, 117] width 40 height 13
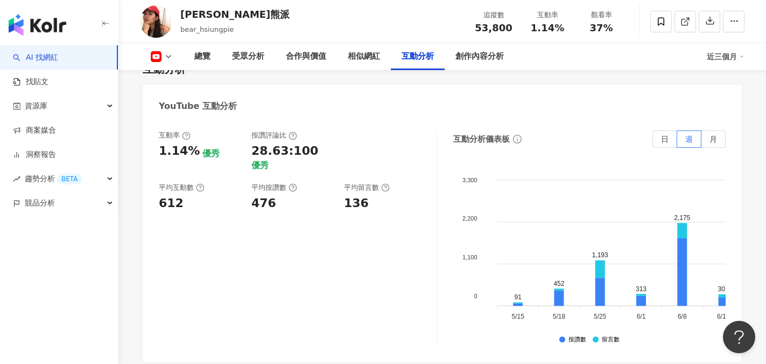
scroll to position [1872, 0]
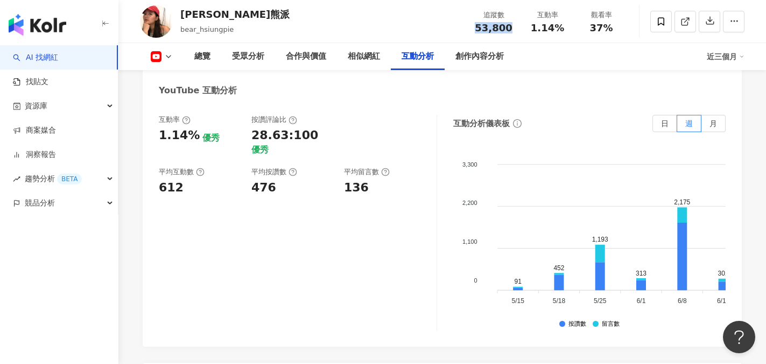
drag, startPoint x: 479, startPoint y: 27, endPoint x: 518, endPoint y: 30, distance: 39.4
click at [518, 30] on div "追蹤數 53,800" at bounding box center [494, 21] width 54 height 23
copy span "53,800"
drag, startPoint x: 531, startPoint y: 26, endPoint x: 565, endPoint y: 30, distance: 34.1
click at [565, 30] on div "1.14%" at bounding box center [547, 28] width 41 height 11
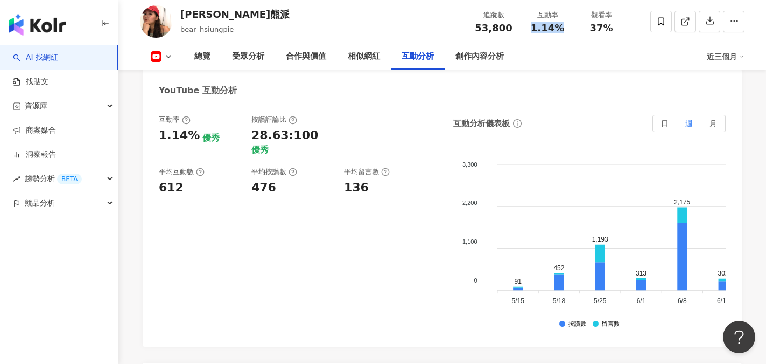
copy span "1.14%"
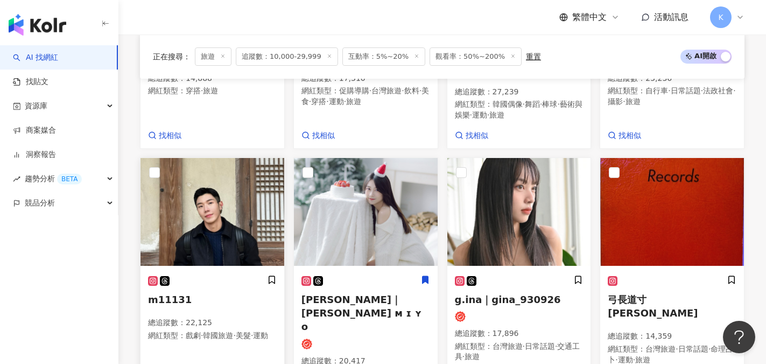
click at [155, 277] on rect at bounding box center [153, 281] width 8 height 8
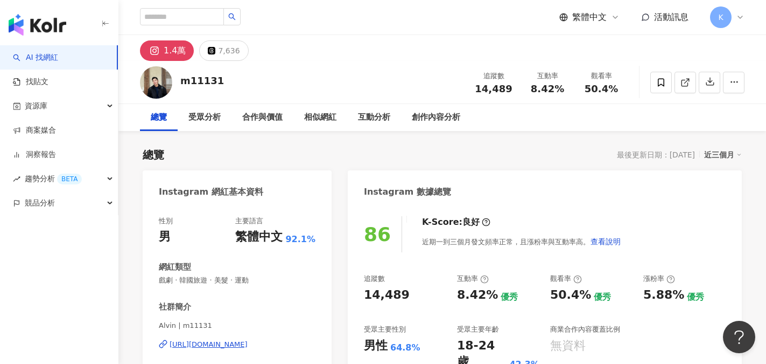
click at [214, 346] on div "https://www.instagram.com/m11131/" at bounding box center [209, 344] width 78 height 10
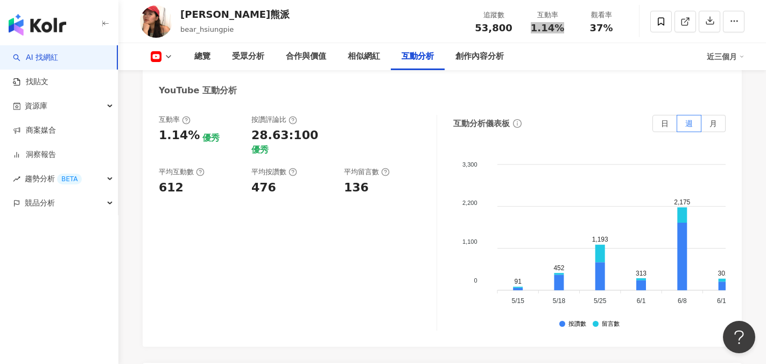
scroll to position [1872, 0]
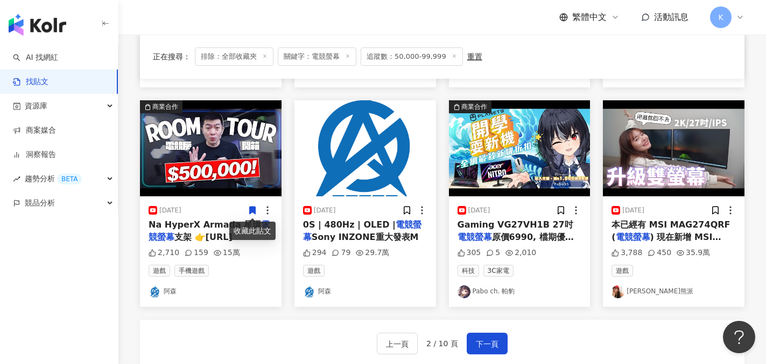
scroll to position [576, 0]
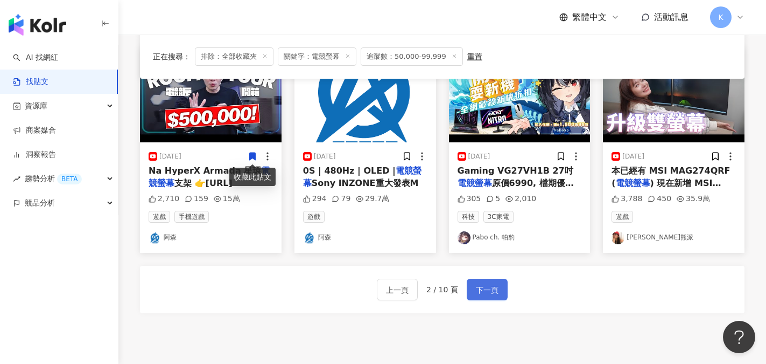
click at [505, 295] on button "下一頁" at bounding box center [487, 289] width 41 height 22
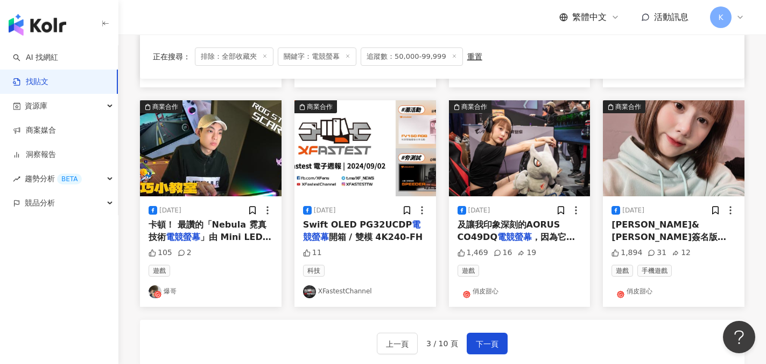
scroll to position [522, 0]
click at [647, 294] on link "俏皮甜心" at bounding box center [674, 291] width 124 height 13
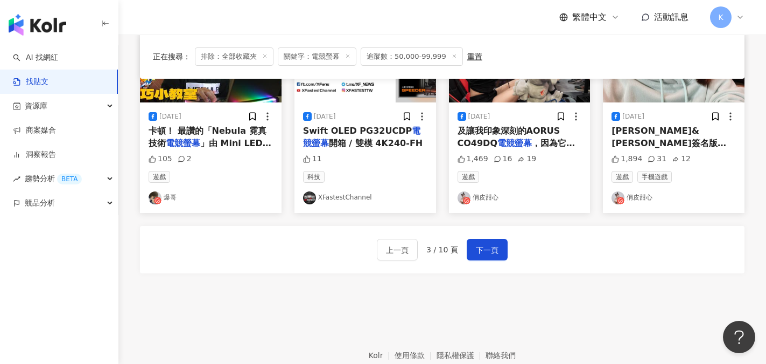
scroll to position [630, 0]
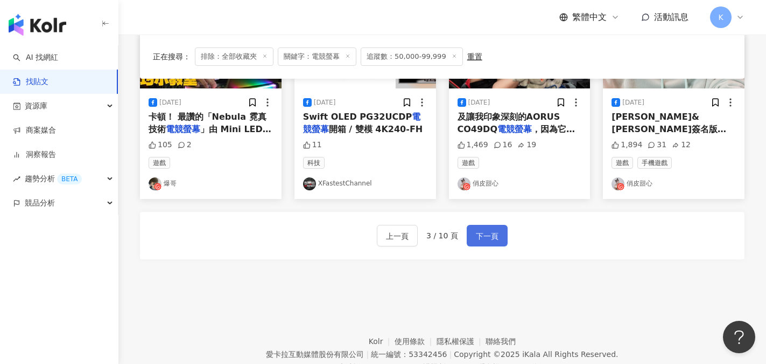
click at [470, 232] on button "下一頁" at bounding box center [487, 236] width 41 height 22
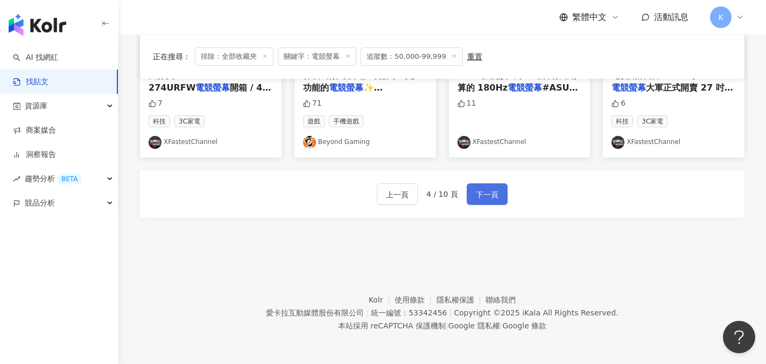
scroll to position [672, 0]
click at [495, 193] on span "下一頁" at bounding box center [487, 193] width 23 height 13
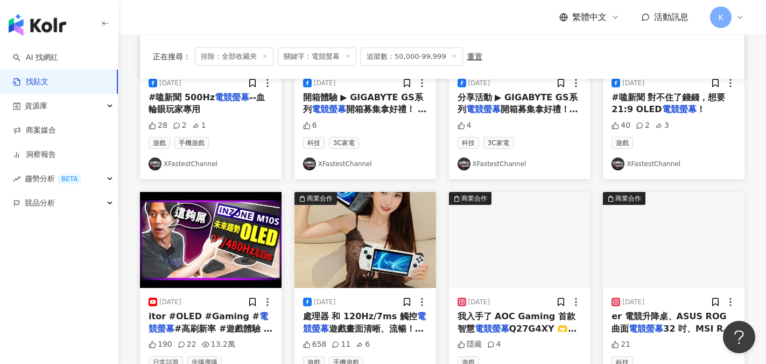
scroll to position [593, 0]
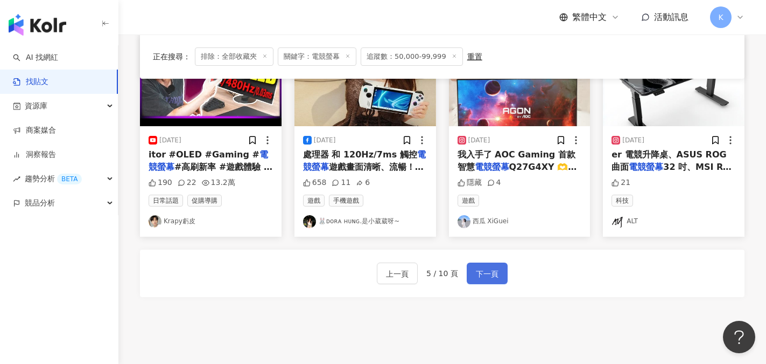
click at [468, 269] on button "下一頁" at bounding box center [487, 273] width 41 height 22
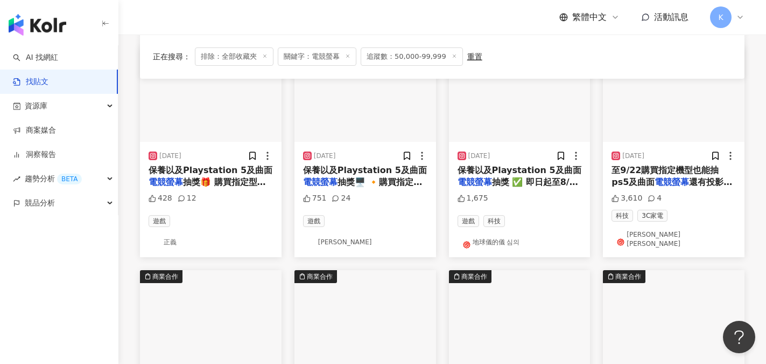
scroll to position [323, 0]
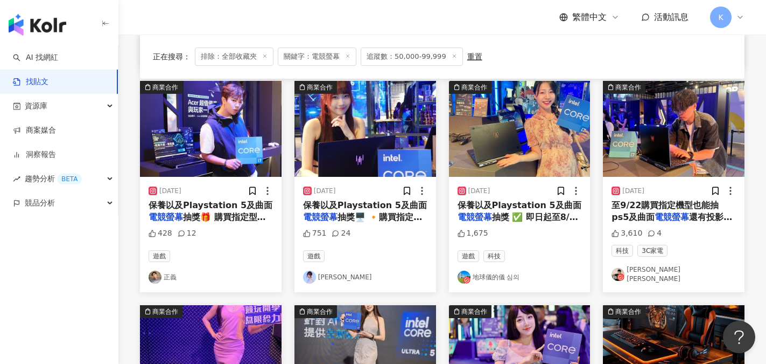
click at [216, 255] on div "遊戲" at bounding box center [211, 256] width 124 height 12
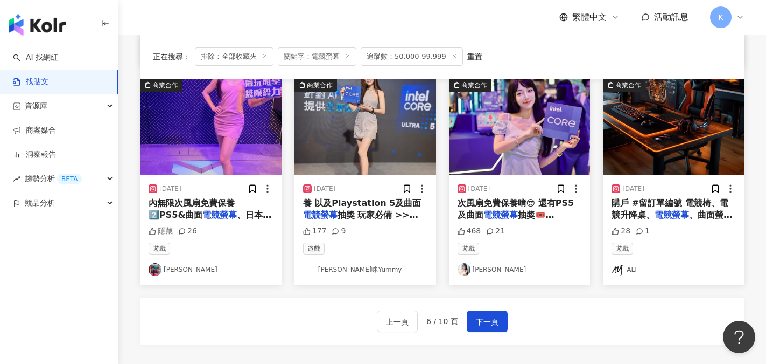
scroll to position [672, 0]
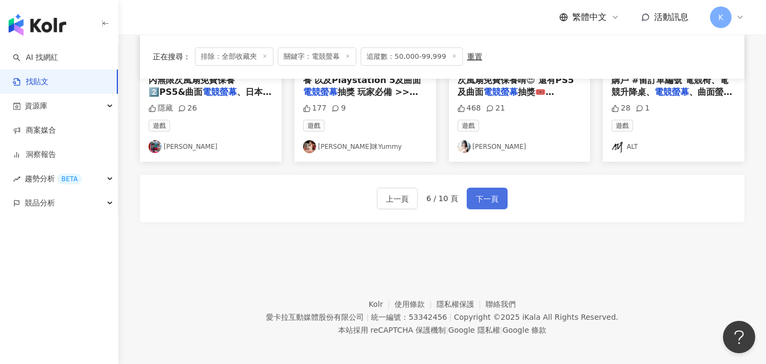
click at [493, 192] on span "下一頁" at bounding box center [487, 198] width 23 height 13
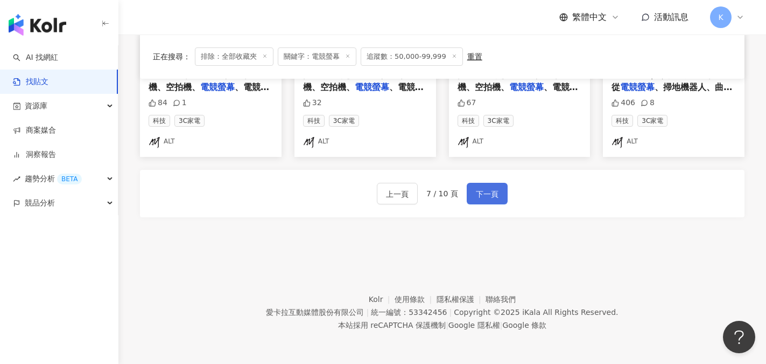
click at [486, 195] on span "下一頁" at bounding box center [487, 193] width 23 height 13
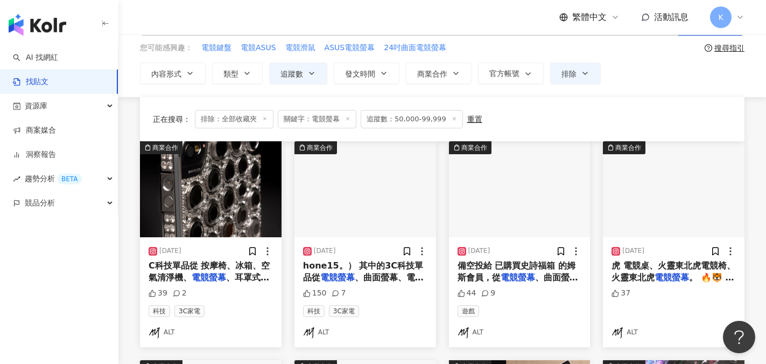
scroll to position [0, 0]
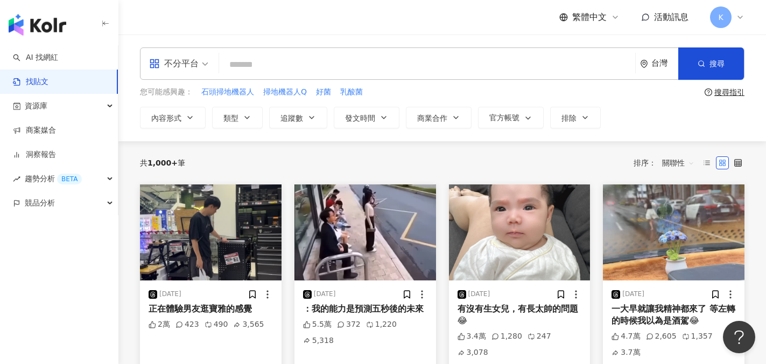
click at [288, 64] on input "search" at bounding box center [428, 64] width 408 height 23
type input "*****"
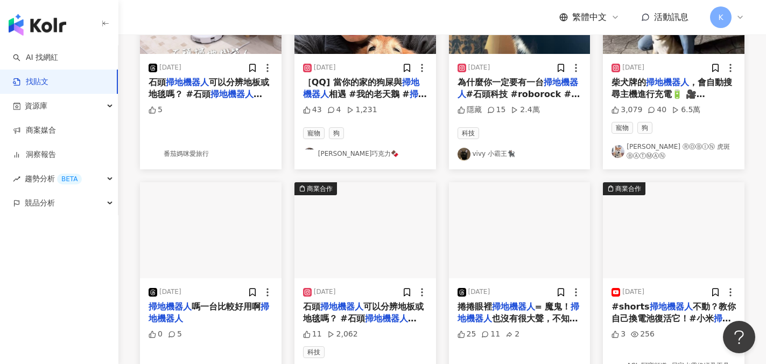
scroll to position [215, 0]
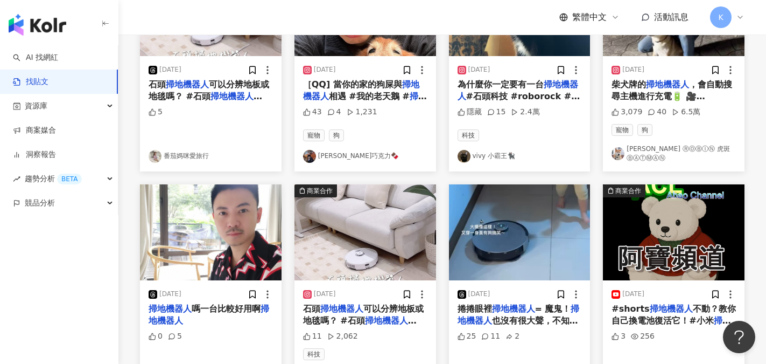
click at [686, 159] on link "柴柴 ⓇⓄⒷⒾⓃ 虎斑 ⒷⒶⓉⓂⒶⓃ" at bounding box center [674, 153] width 124 height 18
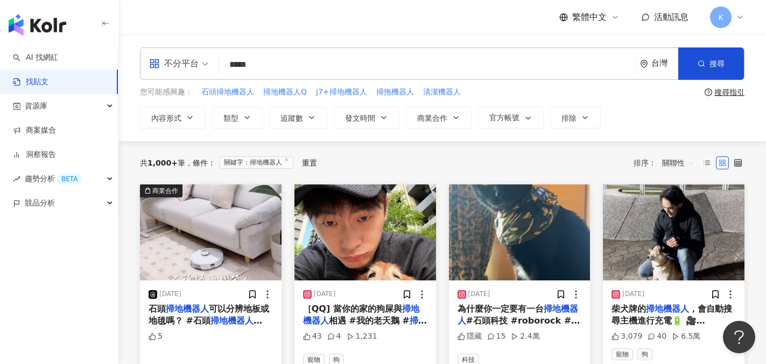
scroll to position [0, 0]
click at [310, 114] on icon "button" at bounding box center [312, 117] width 9 height 9
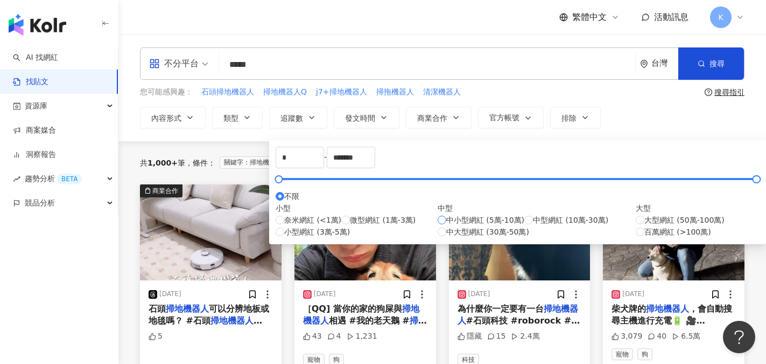
click at [447, 226] on span "中小型網紅 (5萬-10萬)" at bounding box center [486, 220] width 78 height 12
type input "*****"
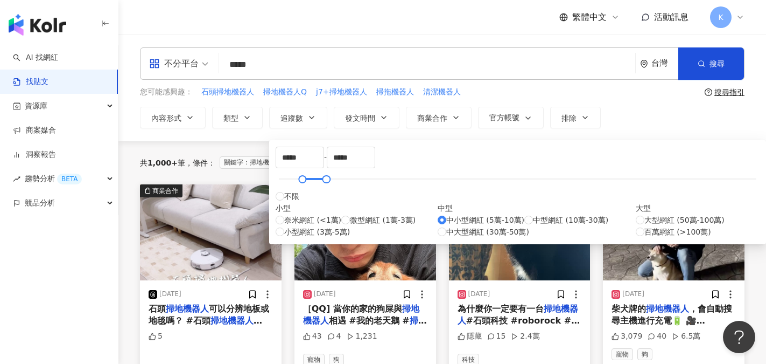
click at [636, 120] on div "內容形式 類型 追蹤數 發文時間 商業合作 官方帳號 排除 ***** - ***** 不限 小型 奈米網紅 (<1萬) 微型網紅 (1萬-3萬) 小型網紅 …" at bounding box center [442, 118] width 605 height 22
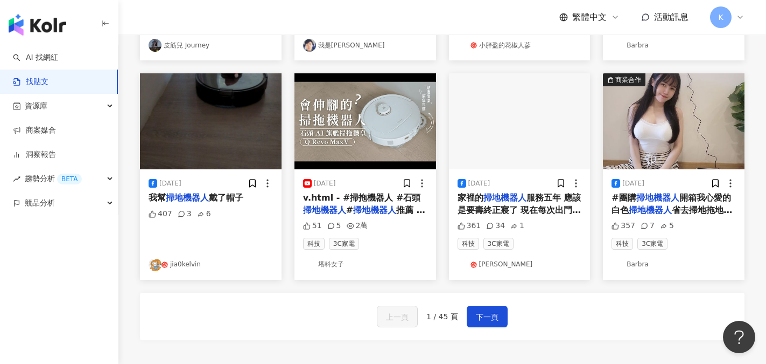
scroll to position [539, 0]
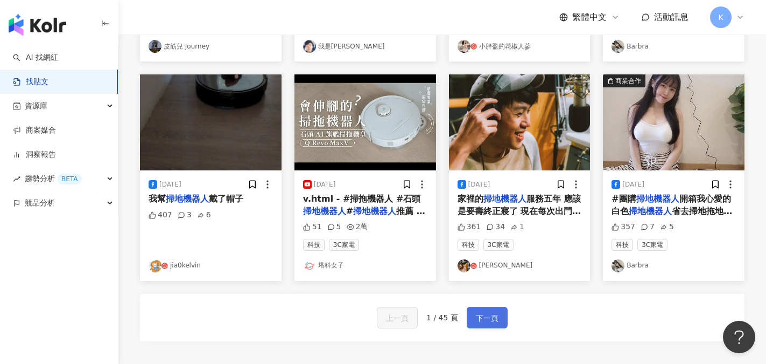
click at [483, 324] on span "下一頁" at bounding box center [487, 317] width 23 height 13
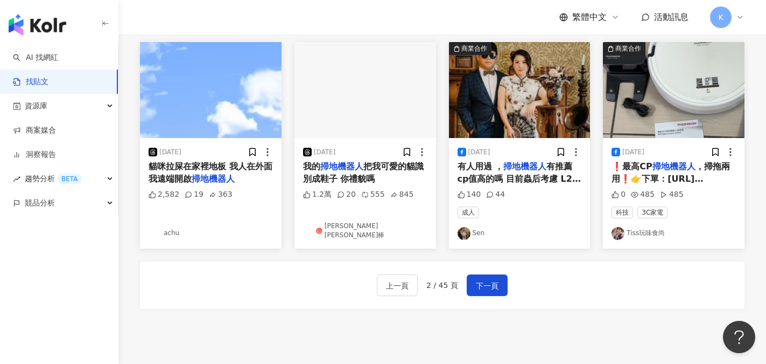
scroll to position [593, 0]
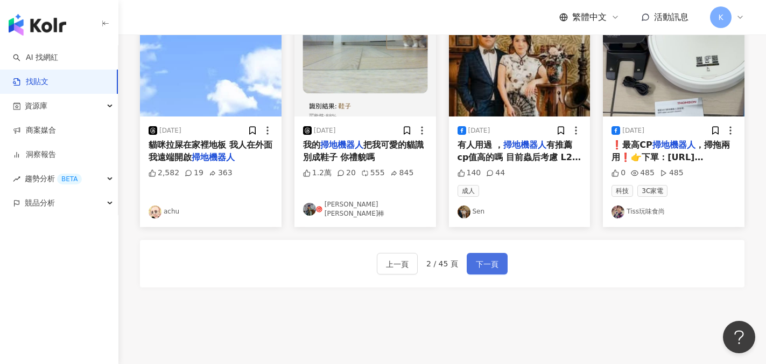
click at [497, 267] on span "下一頁" at bounding box center [487, 263] width 23 height 13
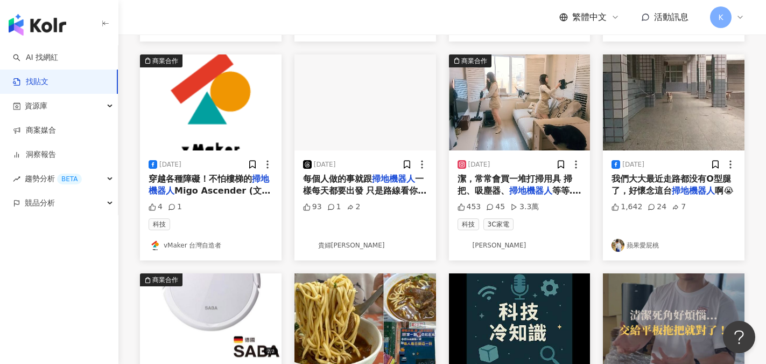
scroll to position [323, 0]
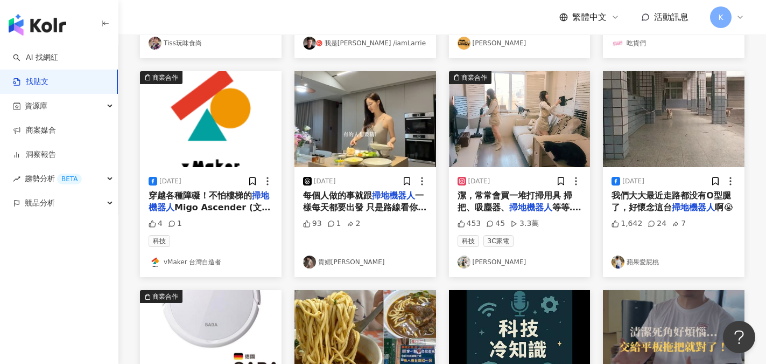
click at [502, 268] on link "[PERSON_NAME]" at bounding box center [520, 261] width 124 height 13
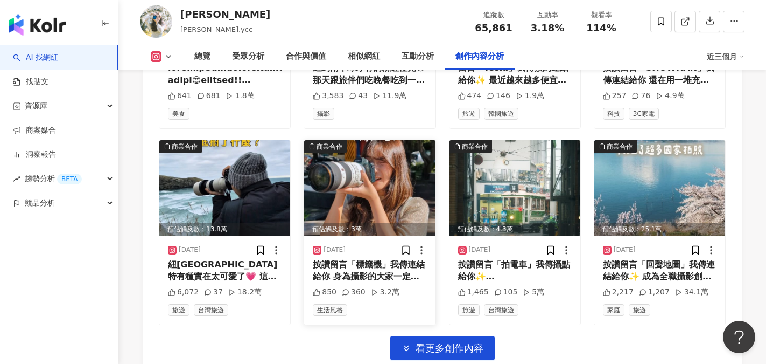
scroll to position [3832, 0]
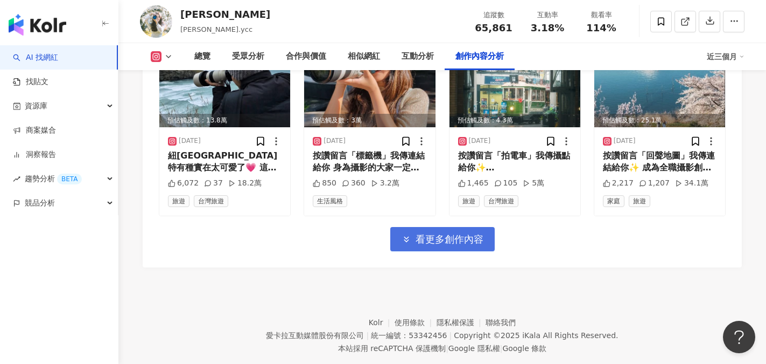
click at [458, 227] on button "看更多創作內容" at bounding box center [443, 239] width 104 height 24
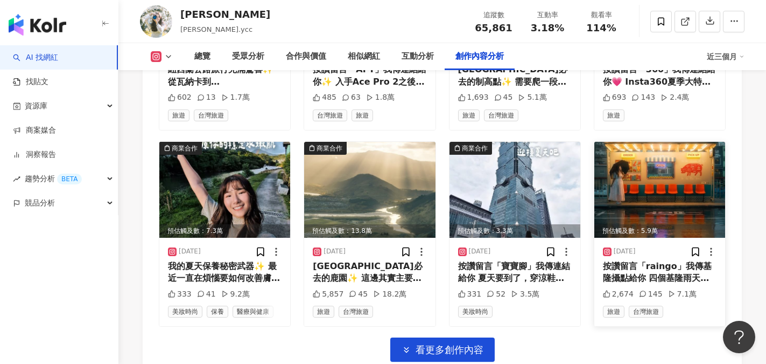
scroll to position [4317, 0]
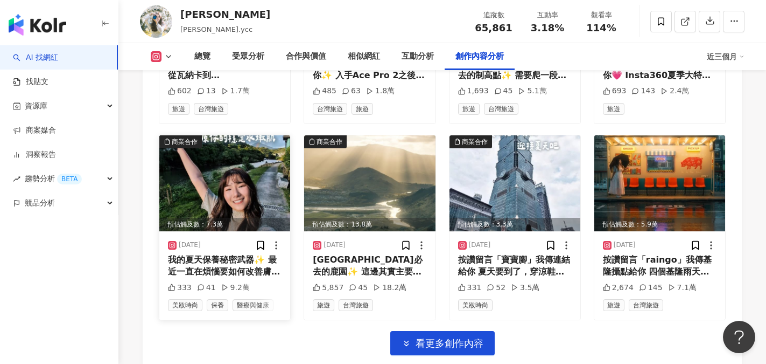
click at [227, 173] on img at bounding box center [224, 183] width 131 height 96
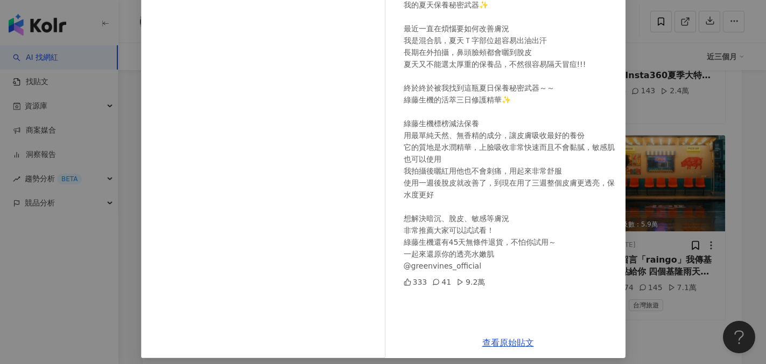
scroll to position [120, 0]
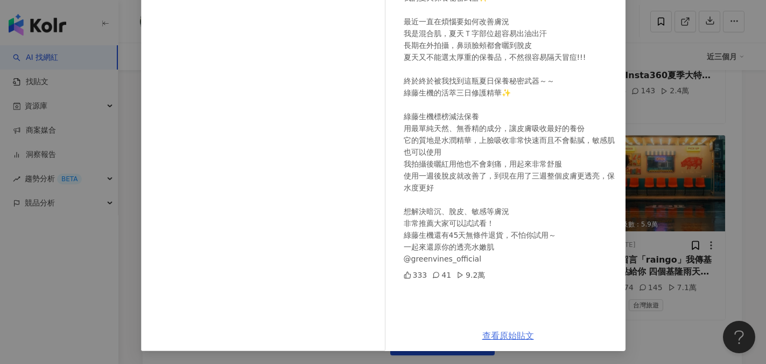
click at [508, 334] on link "查看原始貼文" at bounding box center [509, 335] width 52 height 10
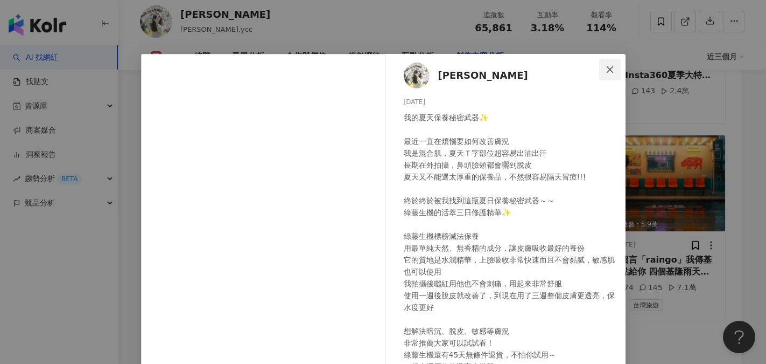
click at [606, 68] on icon "close" at bounding box center [610, 69] width 9 height 9
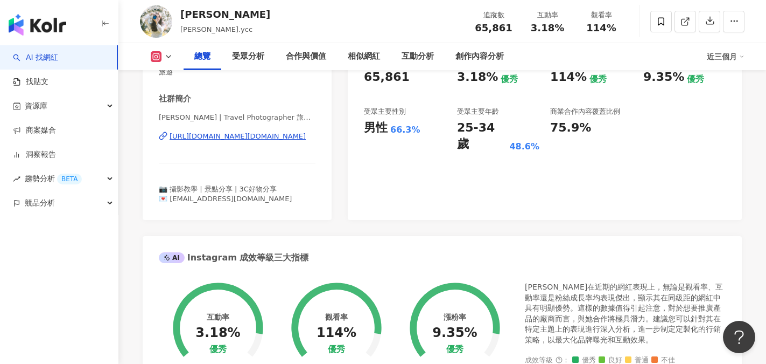
scroll to position [269, 0]
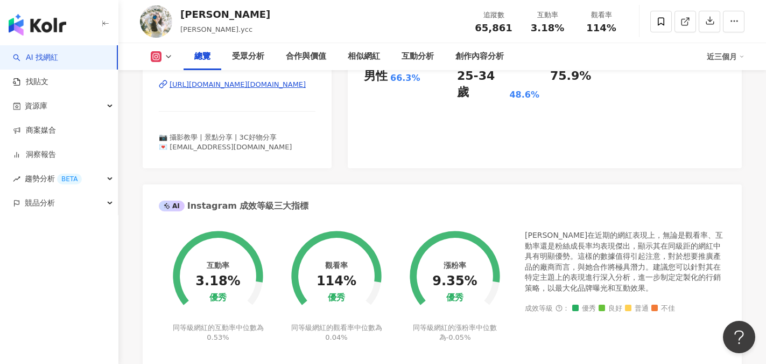
click at [244, 83] on div "https://www.instagram.com/serena.ycc/" at bounding box center [238, 85] width 136 height 10
drag, startPoint x: 471, startPoint y: 26, endPoint x: 511, endPoint y: 31, distance: 40.6
click at [511, 31] on div "追蹤數 65,861" at bounding box center [494, 21] width 54 height 23
copy span "65,861"
drag, startPoint x: 531, startPoint y: 22, endPoint x: 564, endPoint y: 30, distance: 34.9
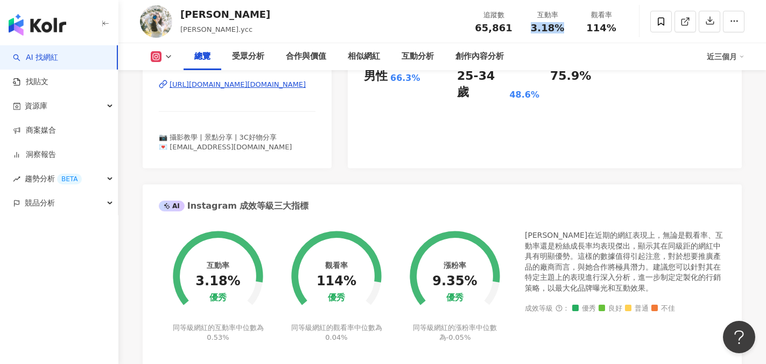
click at [564, 30] on div "互動率 3.18%" at bounding box center [548, 21] width 54 height 23
copy span "3.18%"
drag, startPoint x: 582, startPoint y: 25, endPoint x: 621, endPoint y: 24, distance: 38.3
click at [621, 24] on div "114%" at bounding box center [601, 28] width 41 height 11
copy span "114%"
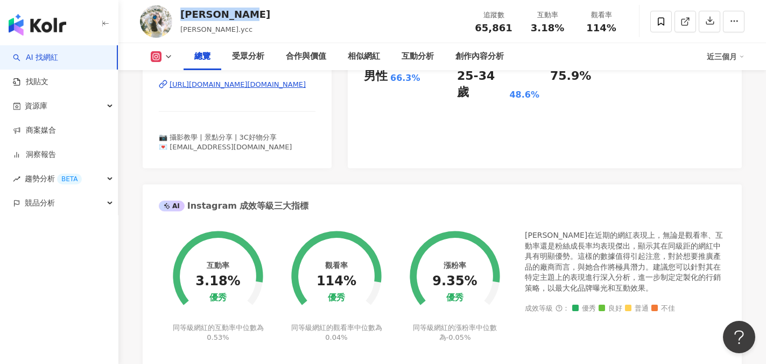
drag, startPoint x: 177, startPoint y: 15, endPoint x: 241, endPoint y: 16, distance: 64.1
click at [241, 16] on div "Serena Chen 陳以婕, serena.ycc 追蹤數 65,861 互動率 3.18% 觀看率 114%" at bounding box center [443, 21] width 648 height 43
copy div "Serena Chen"
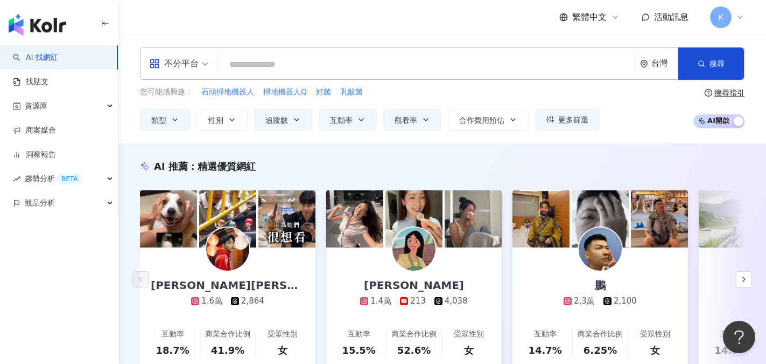
click at [248, 65] on input "search" at bounding box center [428, 64] width 408 height 20
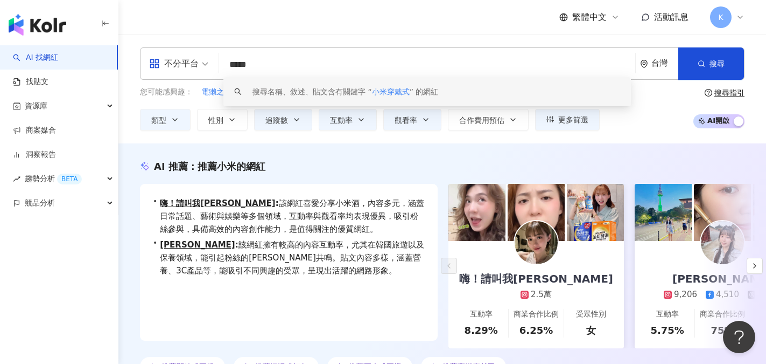
click at [482, 75] on div "不分平台 ***** 台灣 搜尋 keyword 搜尋名稱、敘述、貼文含有關鍵字 “ 小米穿戴式 ” 的網紅" at bounding box center [442, 63] width 605 height 32
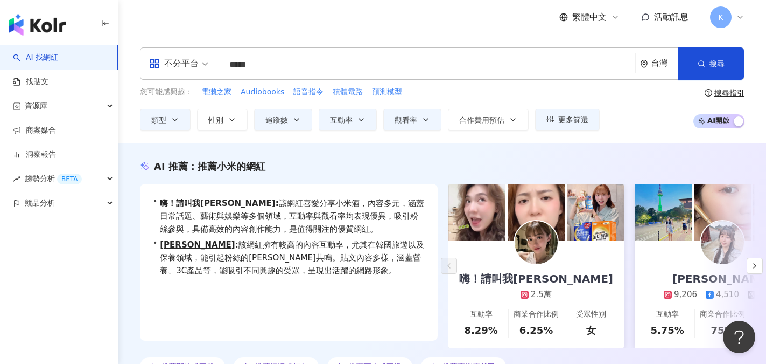
click at [273, 62] on input "*****" at bounding box center [428, 64] width 408 height 20
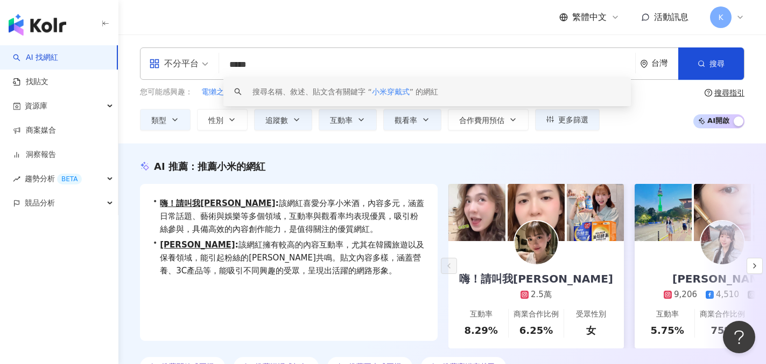
drag, startPoint x: 250, startPoint y: 60, endPoint x: 186, endPoint y: 61, distance: 64.6
click at [186, 61] on div "不分平台 ***** 台灣 搜尋 keyword 搜尋名稱、敘述、貼文含有關鍵字 “ 小米穿戴式 ” 的網紅" at bounding box center [442, 63] width 605 height 32
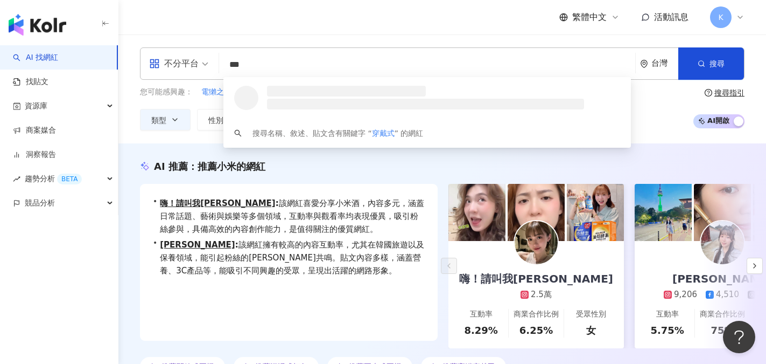
click at [261, 61] on input "***" at bounding box center [428, 64] width 408 height 20
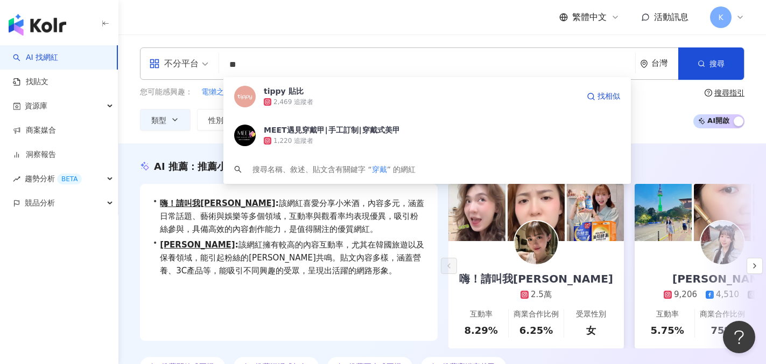
type input "*"
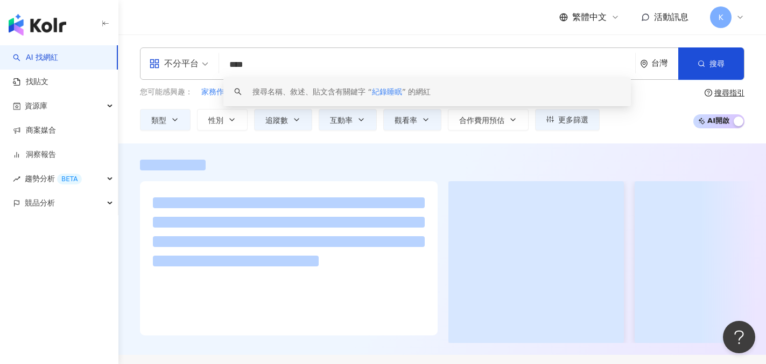
click at [238, 66] on input "****" at bounding box center [428, 64] width 408 height 20
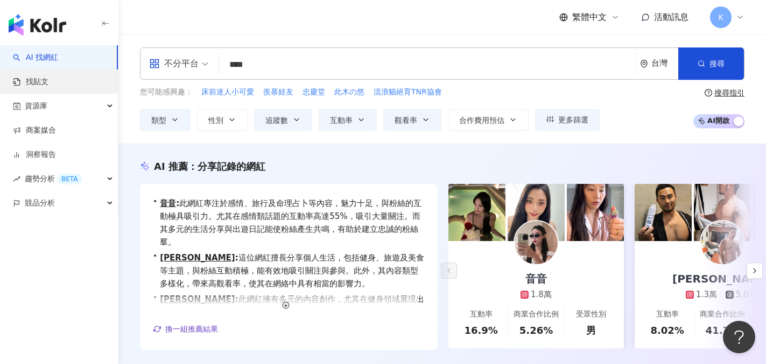
type input "****"
click at [40, 80] on link "找貼文" at bounding box center [31, 81] width 36 height 11
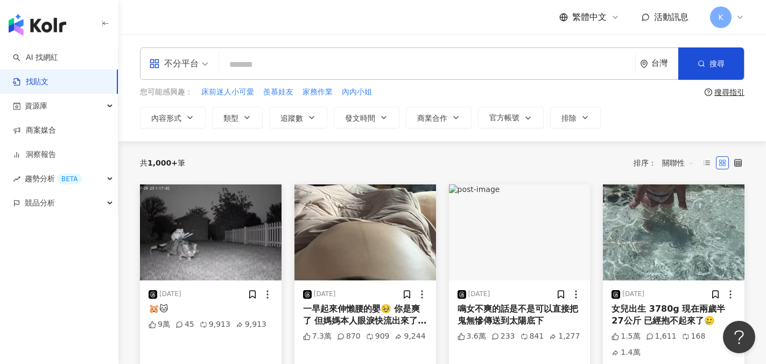
click at [250, 63] on input "search" at bounding box center [428, 64] width 408 height 23
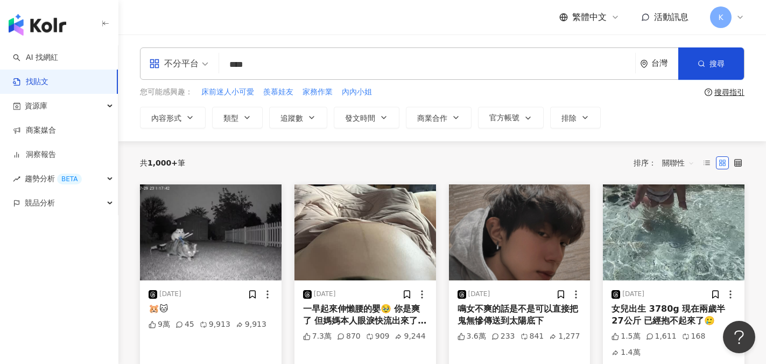
type input "****"
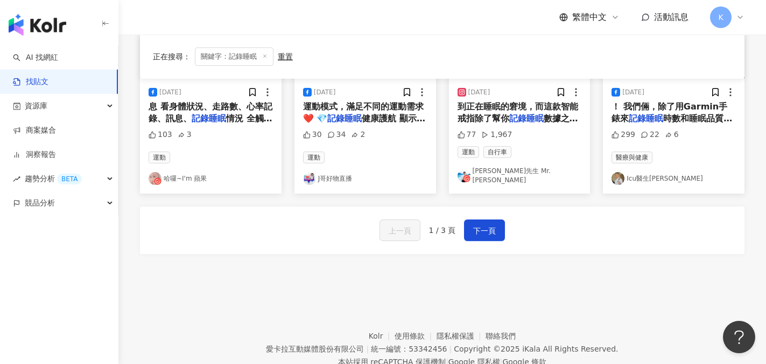
scroll to position [646, 0]
click at [475, 224] on span "下一頁" at bounding box center [484, 230] width 23 height 13
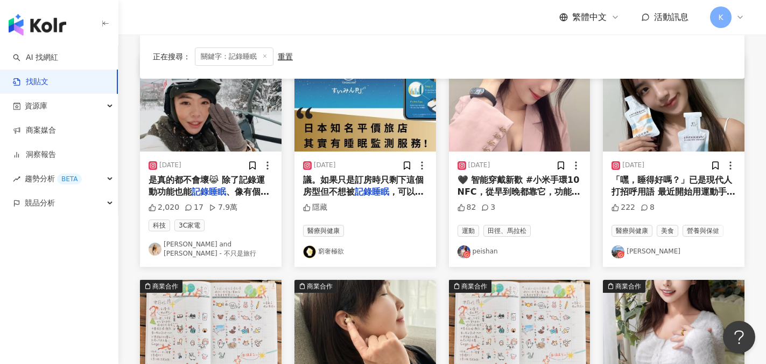
scroll to position [113, 0]
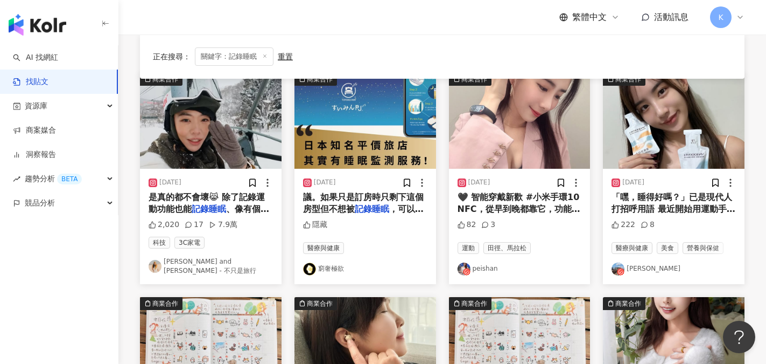
click at [228, 264] on link "Celine and Cynthia - 不只是旅行" at bounding box center [211, 266] width 124 height 18
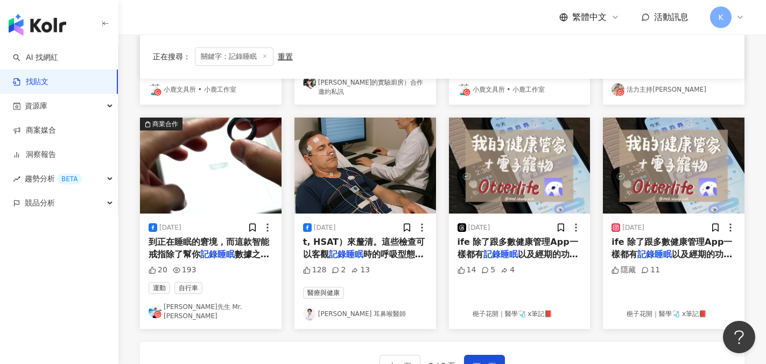
scroll to position [539, 0]
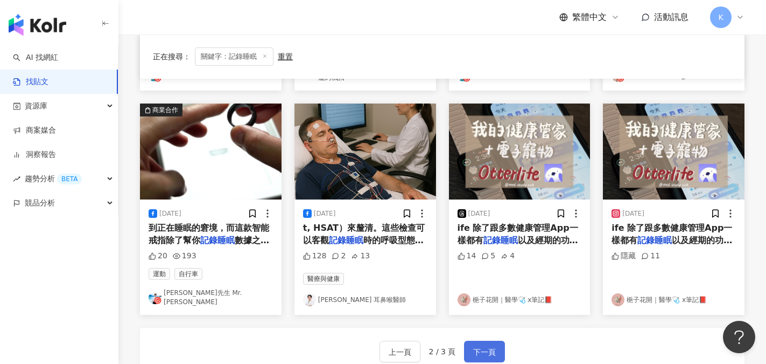
click at [493, 345] on span "下一頁" at bounding box center [484, 351] width 23 height 13
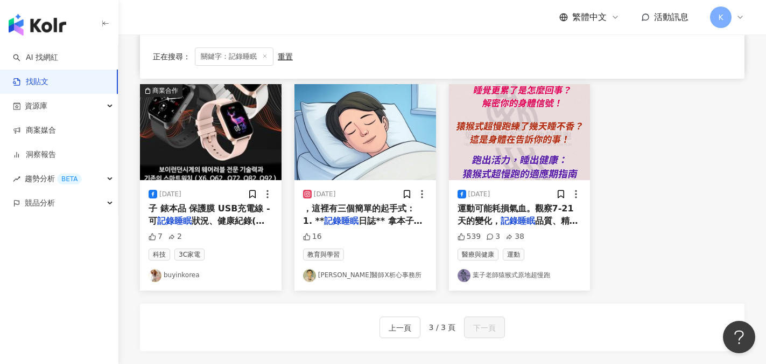
click at [172, 280] on link "buyinkorea" at bounding box center [211, 275] width 124 height 13
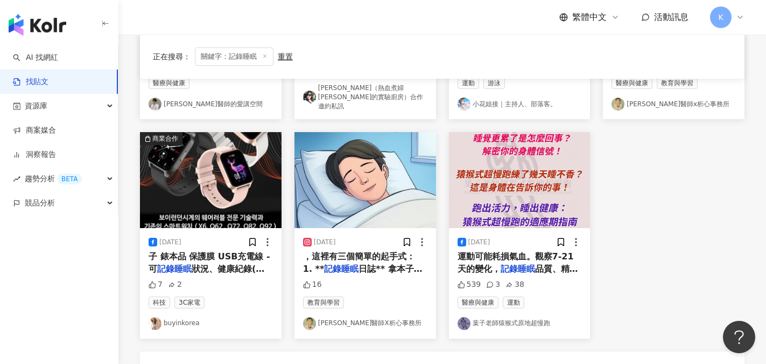
scroll to position [377, 0]
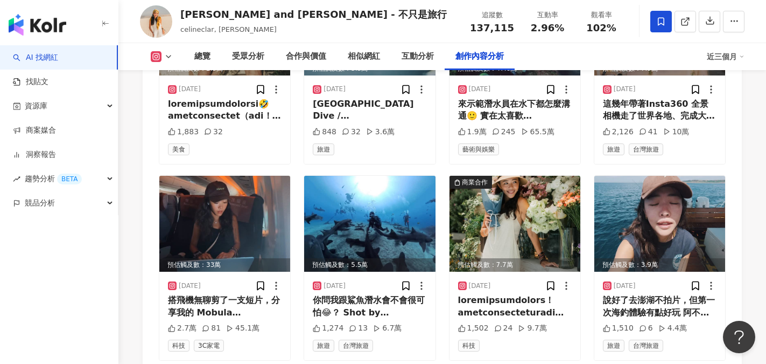
scroll to position [3878, 0]
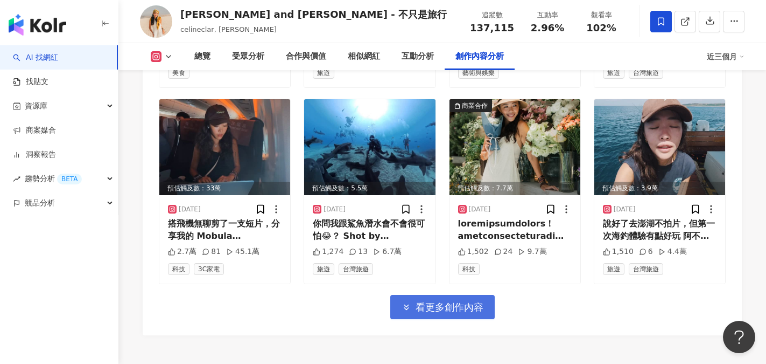
click at [437, 301] on span "看更多創作內容" at bounding box center [450, 307] width 68 height 12
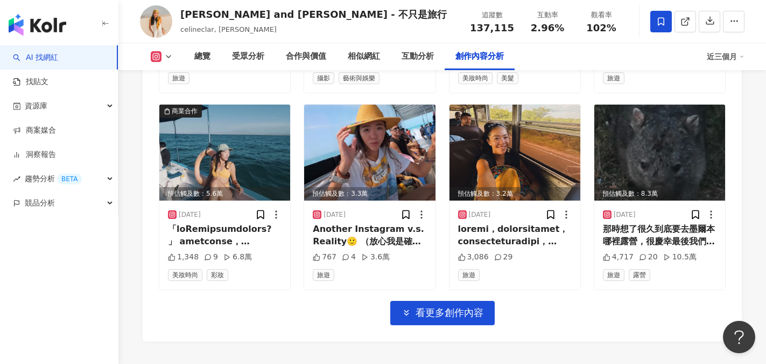
scroll to position [4508, 0]
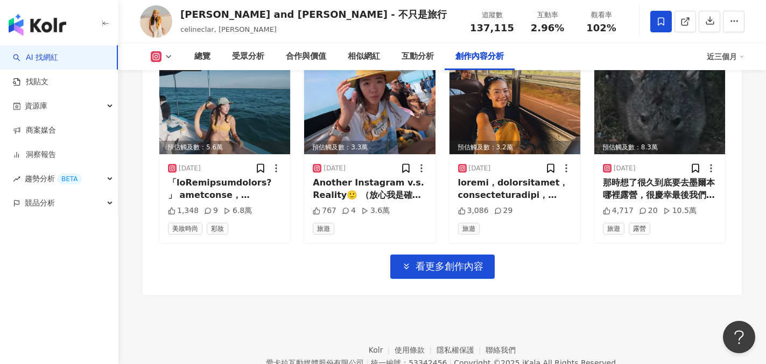
click at [462, 260] on span "看更多創作內容" at bounding box center [450, 266] width 68 height 12
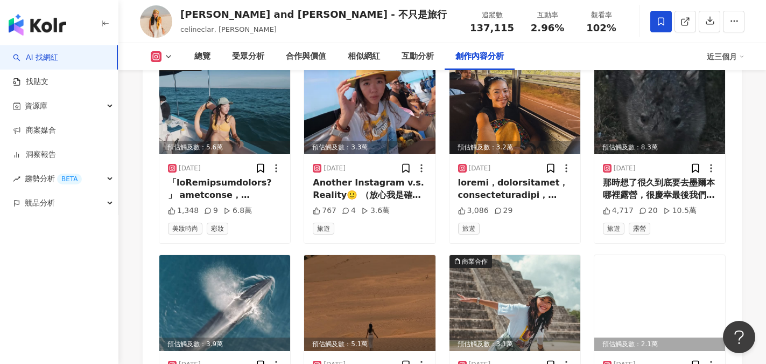
scroll to position [4616, 0]
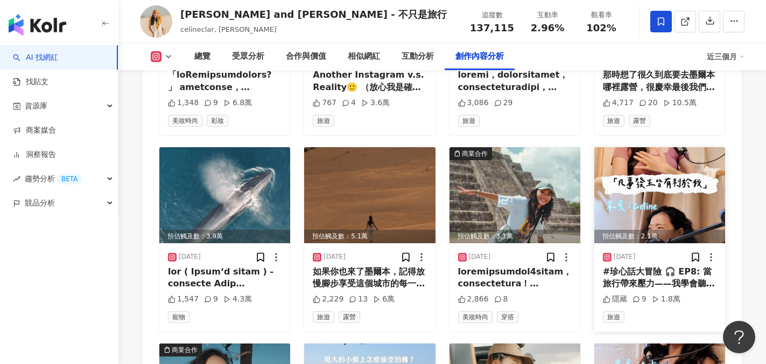
click at [650, 266] on div "#珍心話大冒險 🎧 EP8: 當旅行帶來壓力——我學會聽見心底深處的聲音 feat. @celineclar 旅遊之於人生，不可能一路都是新鮮順利美好的。 當…" at bounding box center [660, 278] width 114 height 24
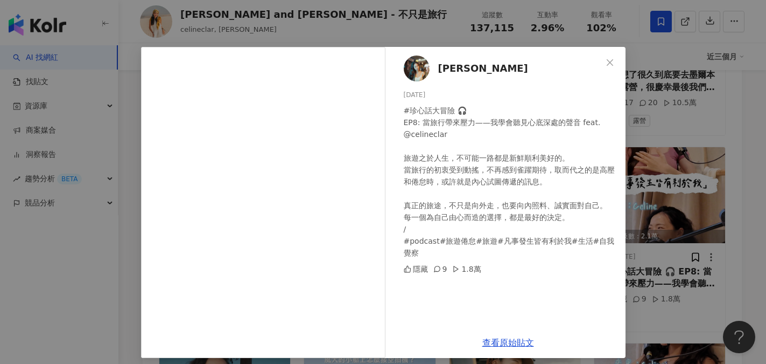
scroll to position [14, 0]
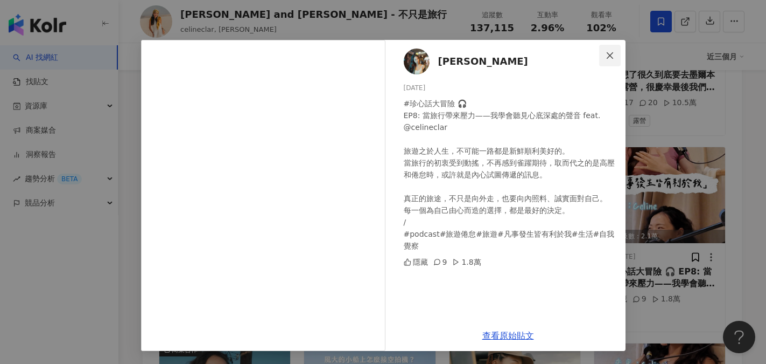
click at [606, 55] on icon "close" at bounding box center [610, 55] width 9 height 9
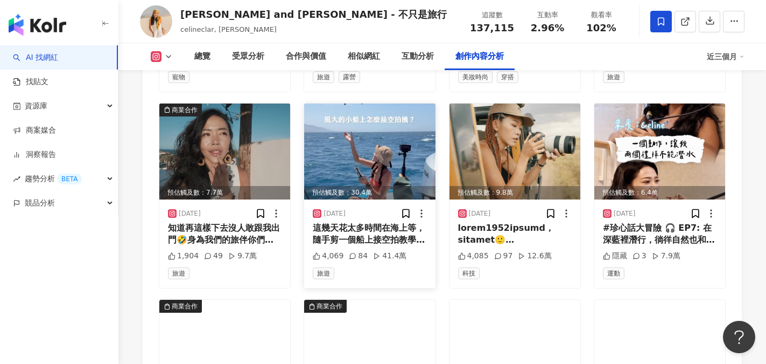
scroll to position [4939, 0]
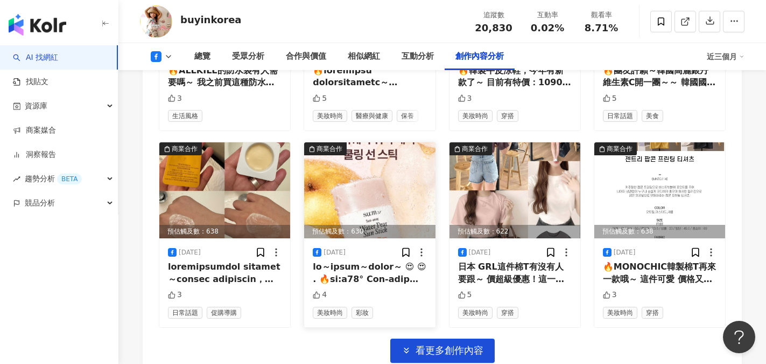
scroll to position [3393, 0]
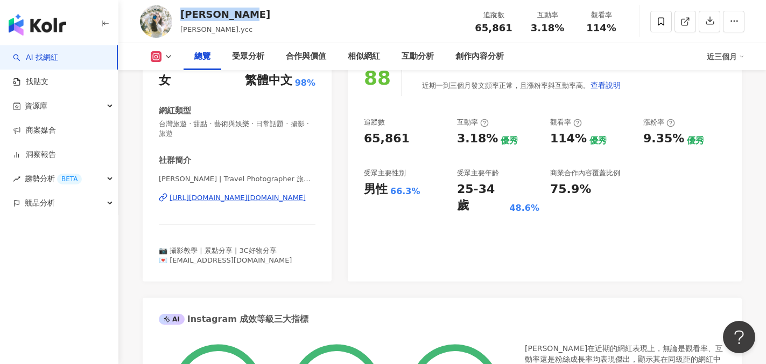
scroll to position [108, 0]
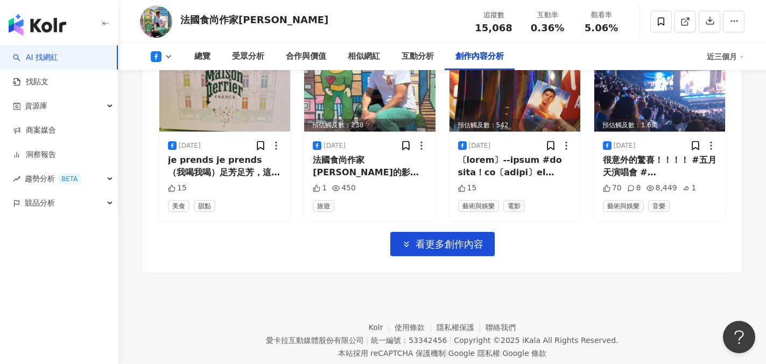
scroll to position [3298, 0]
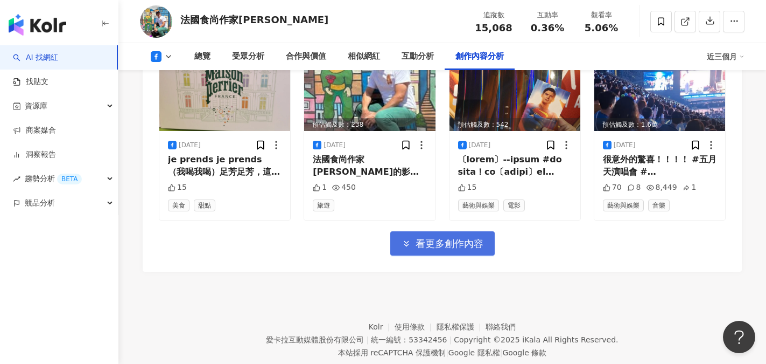
click at [459, 246] on span "看更多創作內容" at bounding box center [450, 244] width 68 height 12
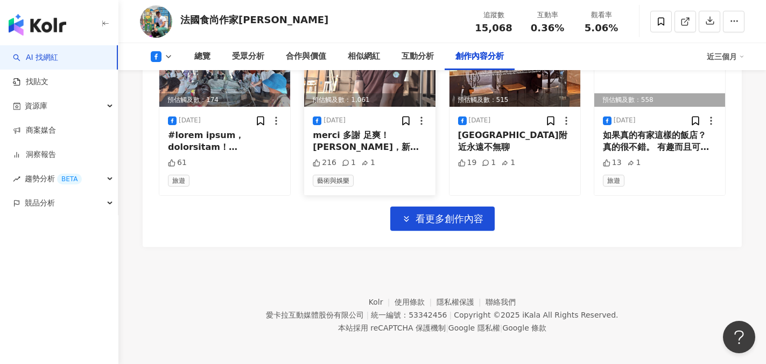
scroll to position [3912, 0]
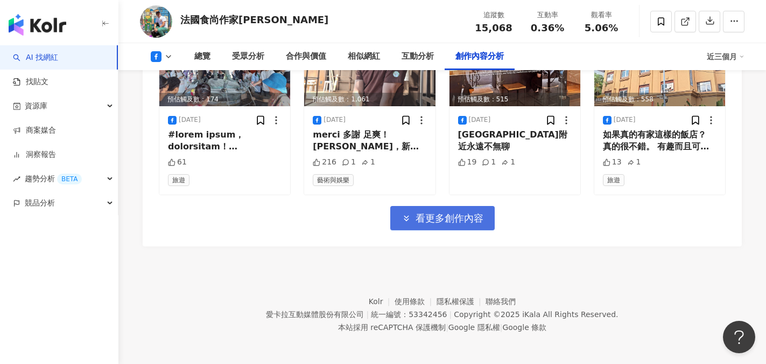
click at [435, 218] on span "看更多創作內容" at bounding box center [450, 218] width 68 height 12
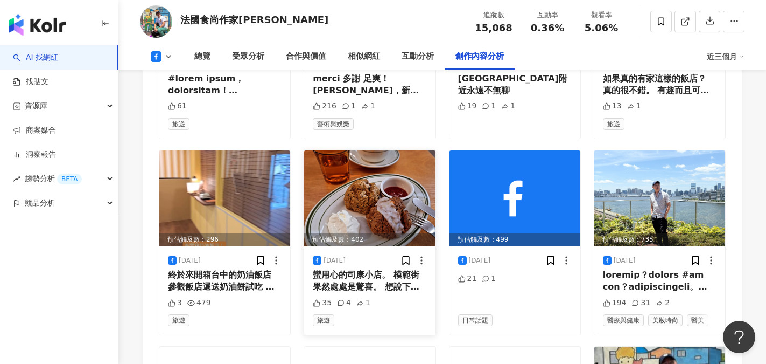
scroll to position [4074, 0]
